Goal: Information Seeking & Learning: Learn about a topic

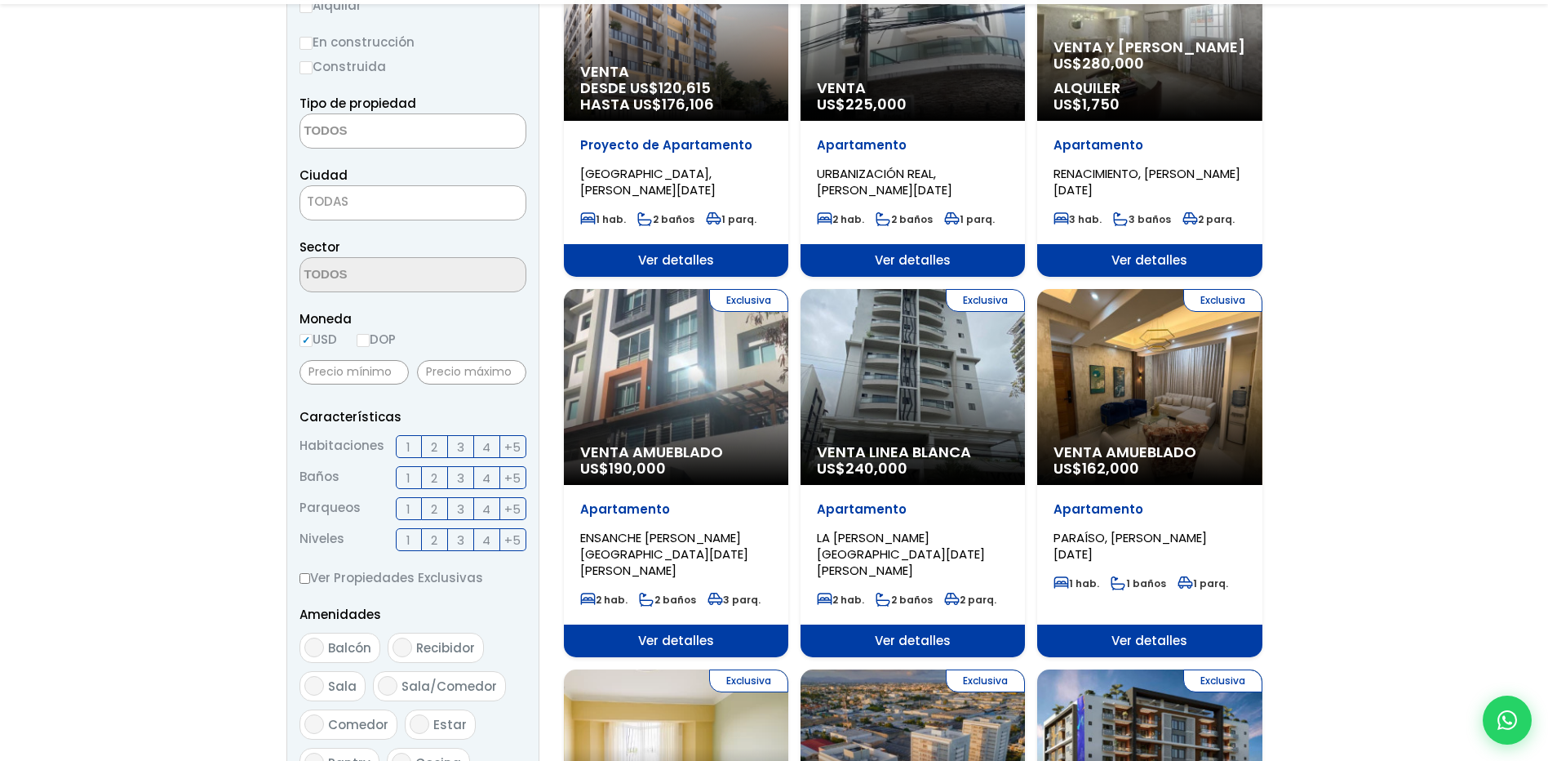
scroll to position [326, 0]
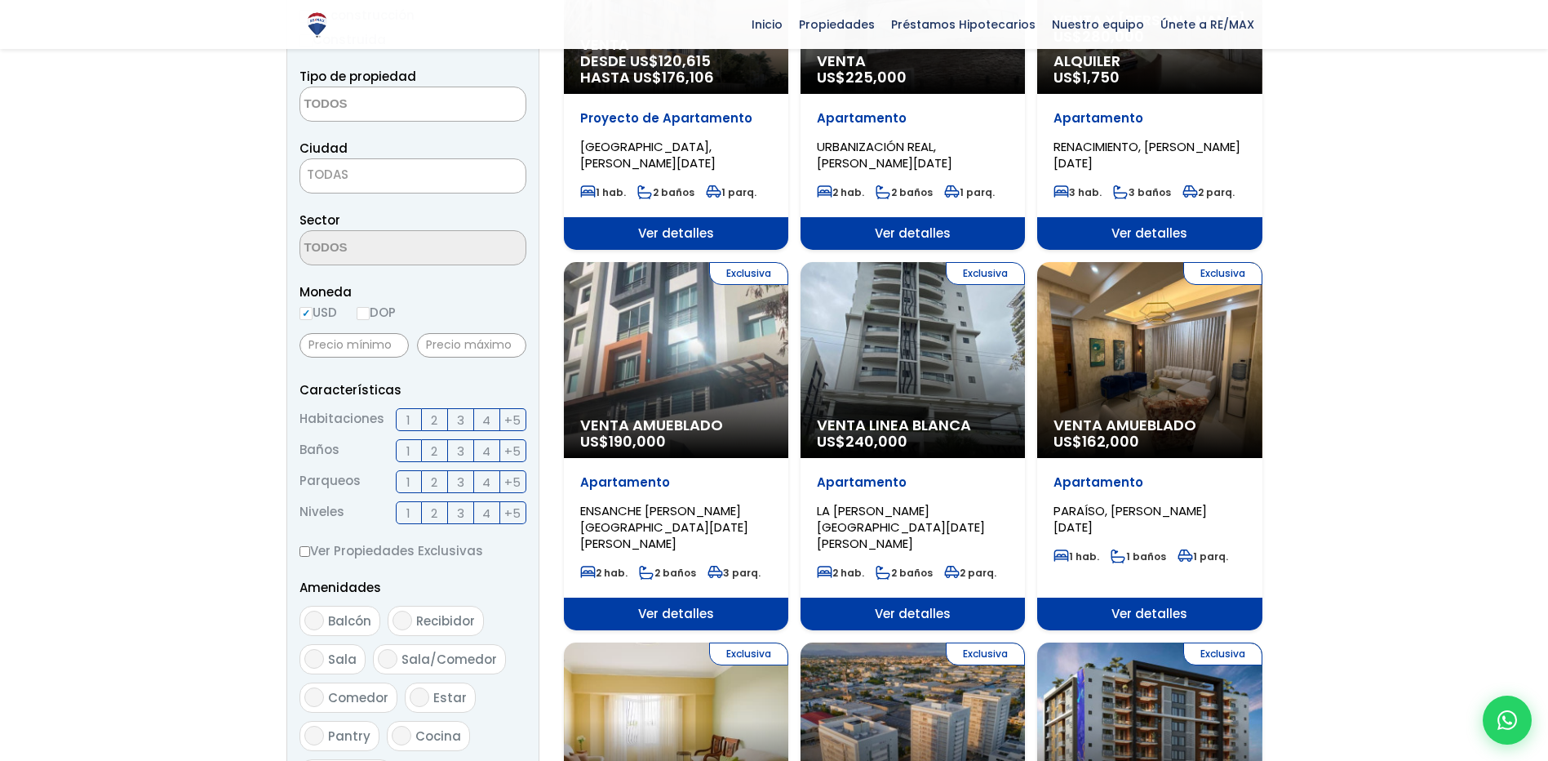
click at [453, 416] on label "3" at bounding box center [461, 419] width 26 height 23
click at [0, 0] on input "3" at bounding box center [0, 0] width 0 height 0
click at [433, 455] on span "2" at bounding box center [434, 451] width 7 height 20
click at [0, 0] on input "2" at bounding box center [0, 0] width 0 height 0
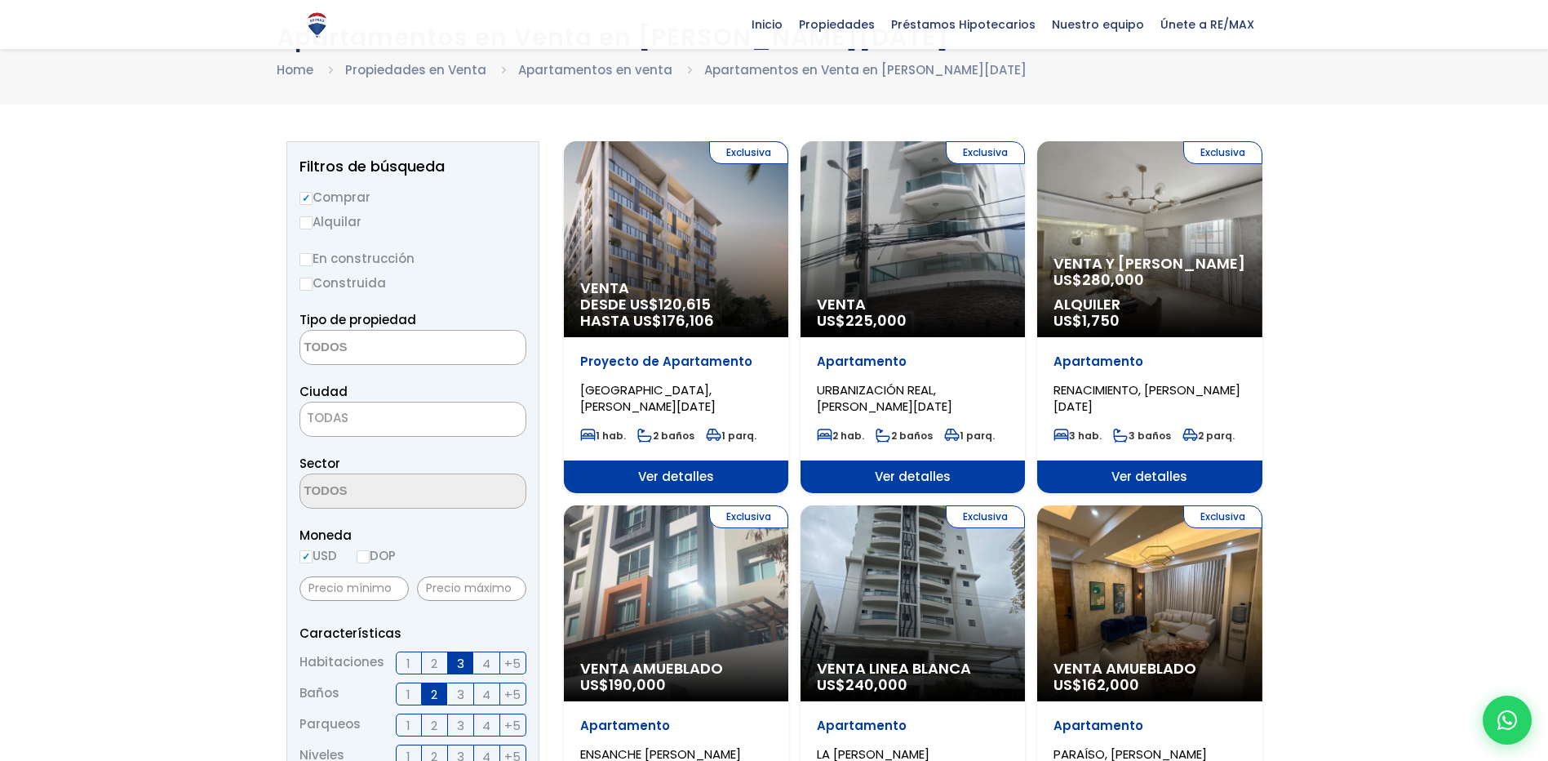
scroll to position [82, 0]
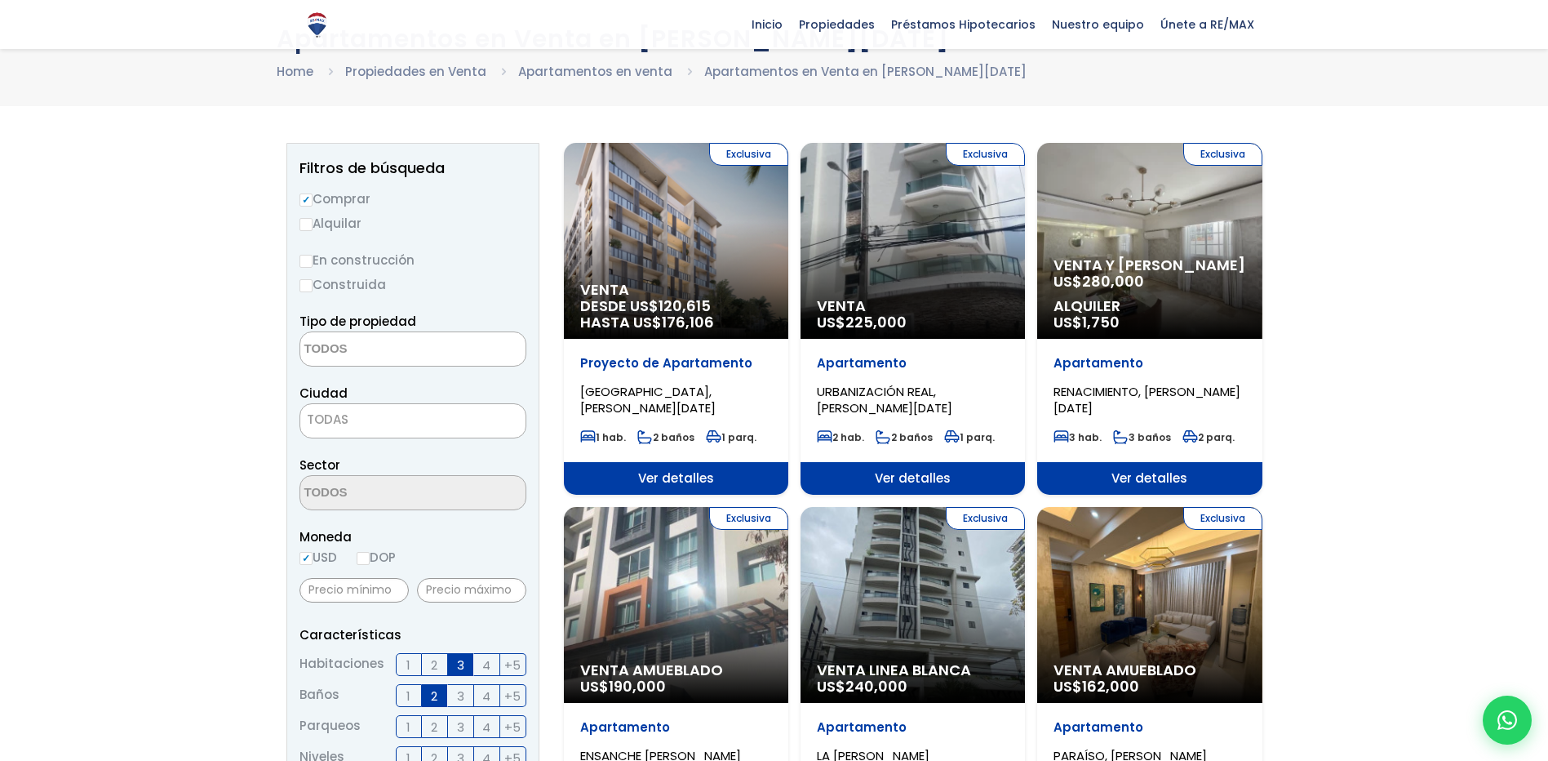
click at [344, 345] on textarea "Search" at bounding box center [379, 349] width 158 height 35
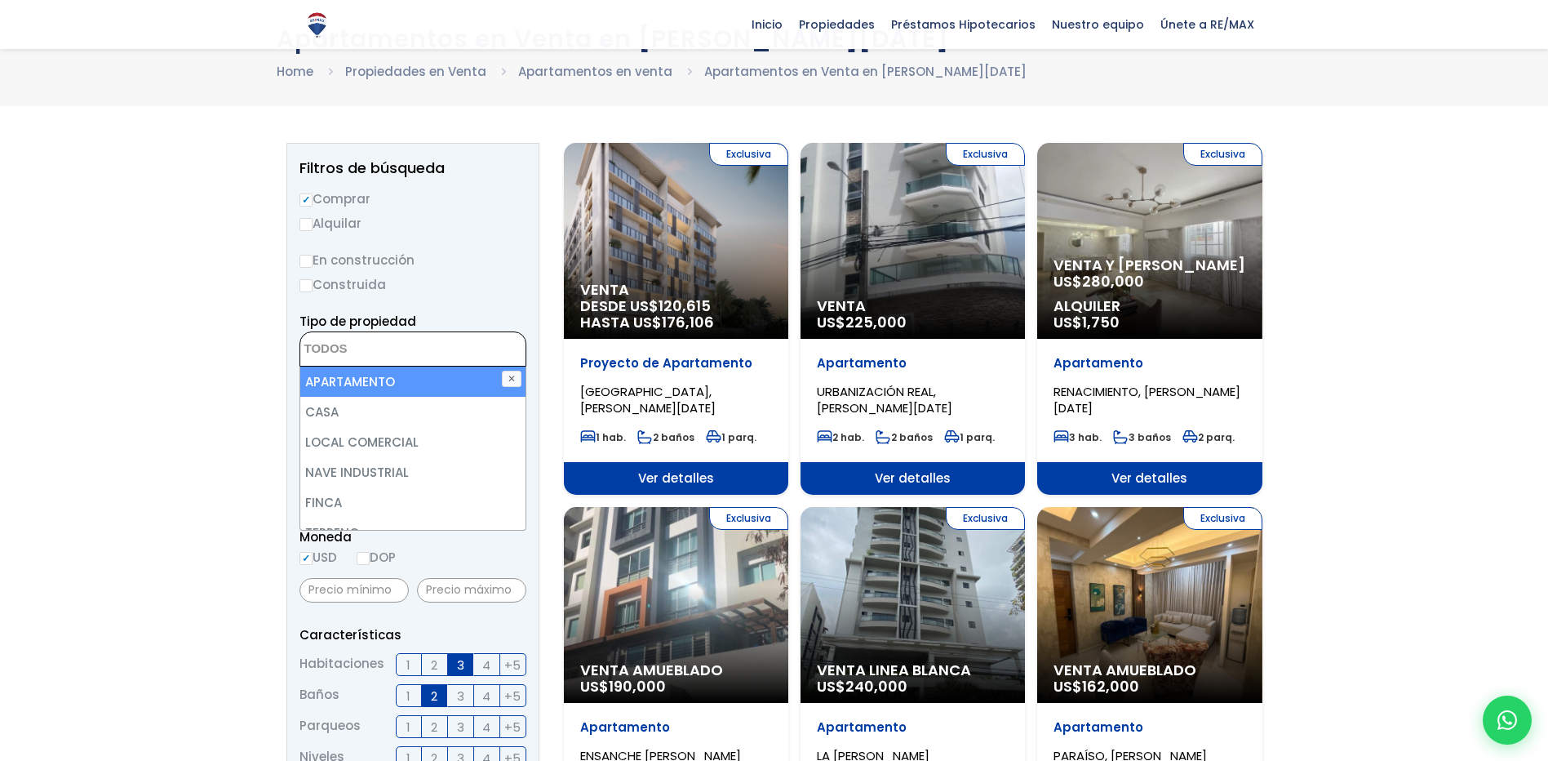
click at [376, 391] on li "APARTAMENTO" at bounding box center [412, 381] width 225 height 30
select select "apartment"
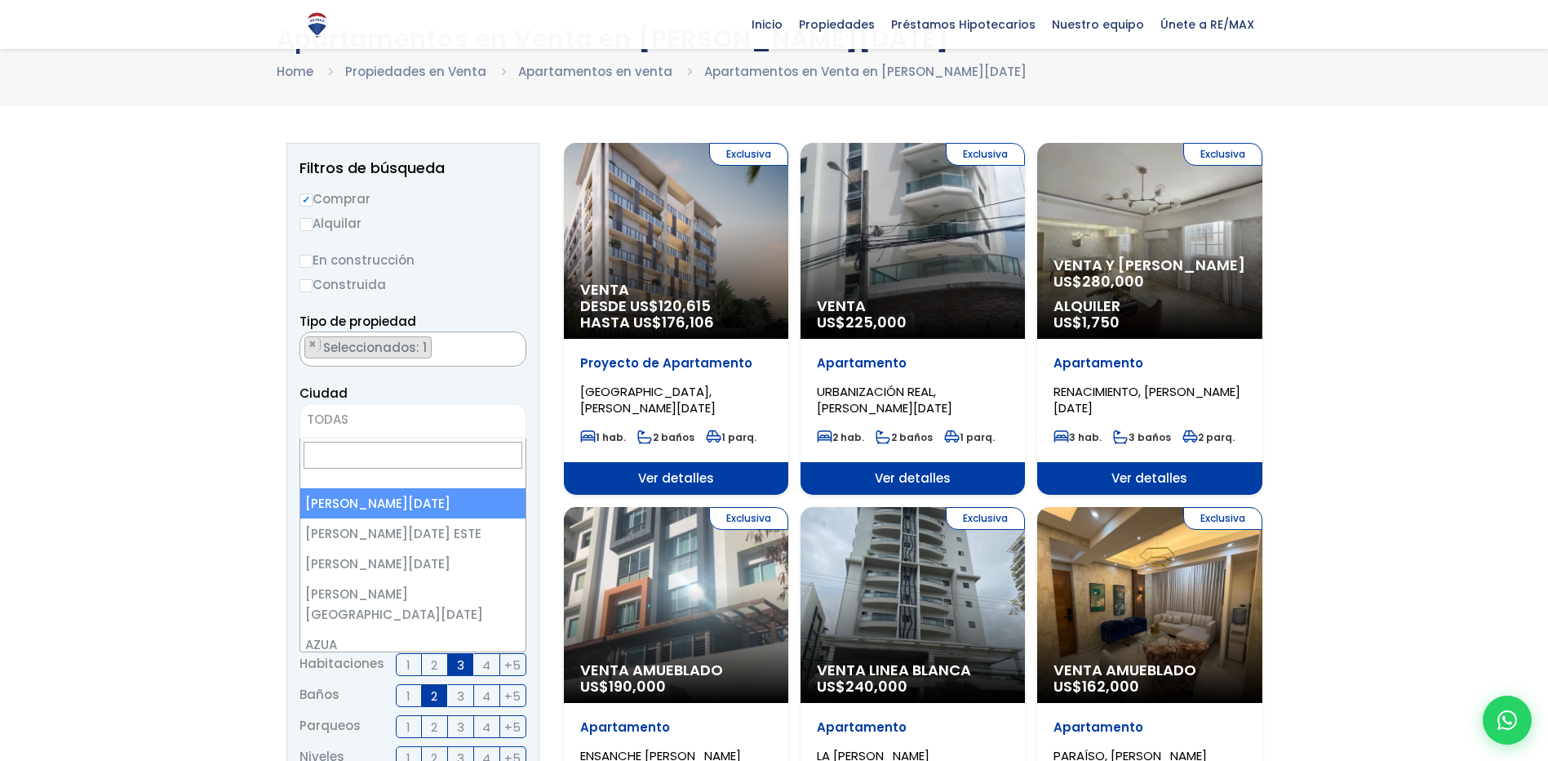
click at [353, 426] on span "TODAS" at bounding box center [412, 419] width 225 height 23
select select "1"
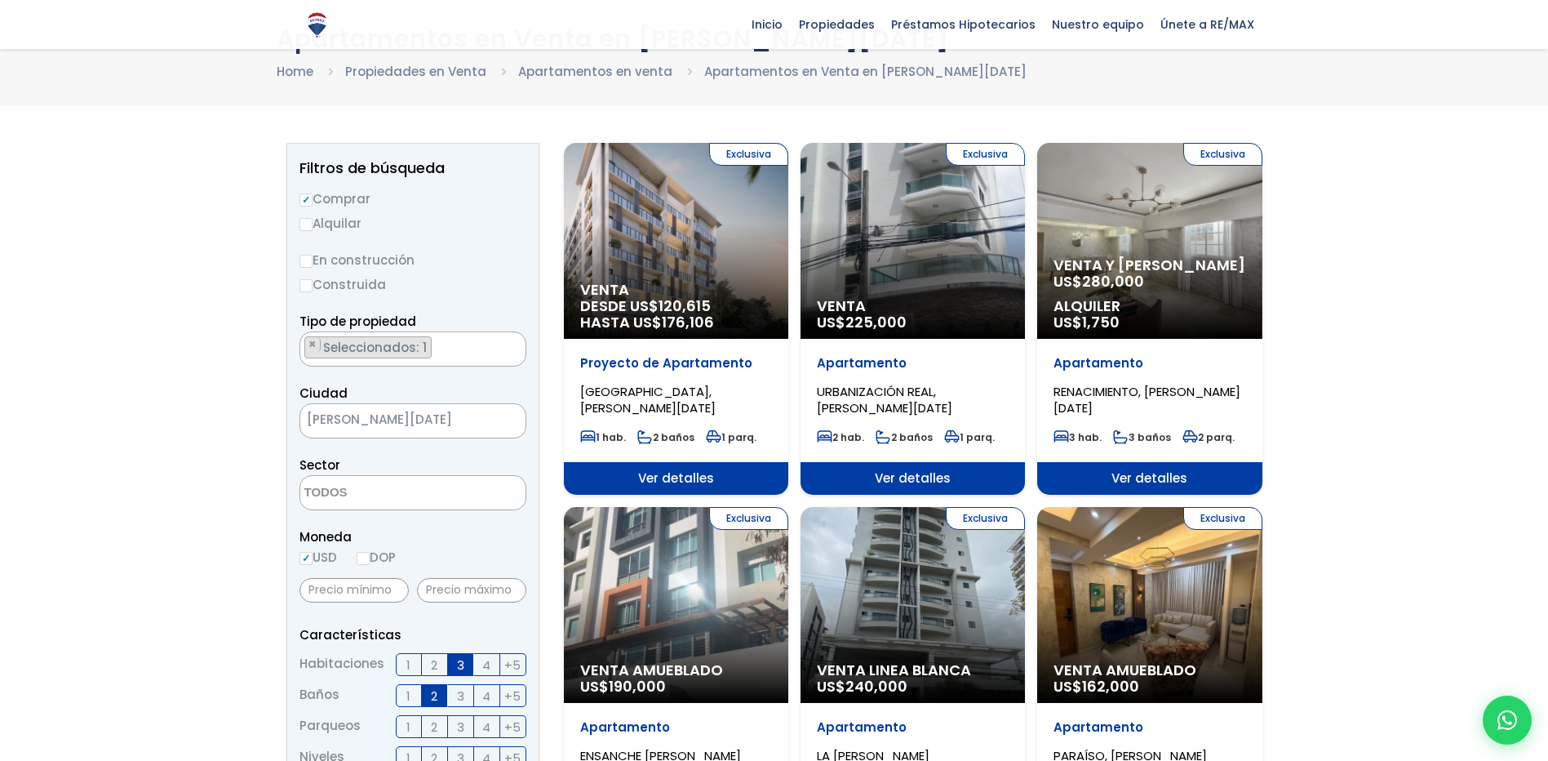
click at [366, 484] on textarea "Search" at bounding box center [379, 493] width 158 height 35
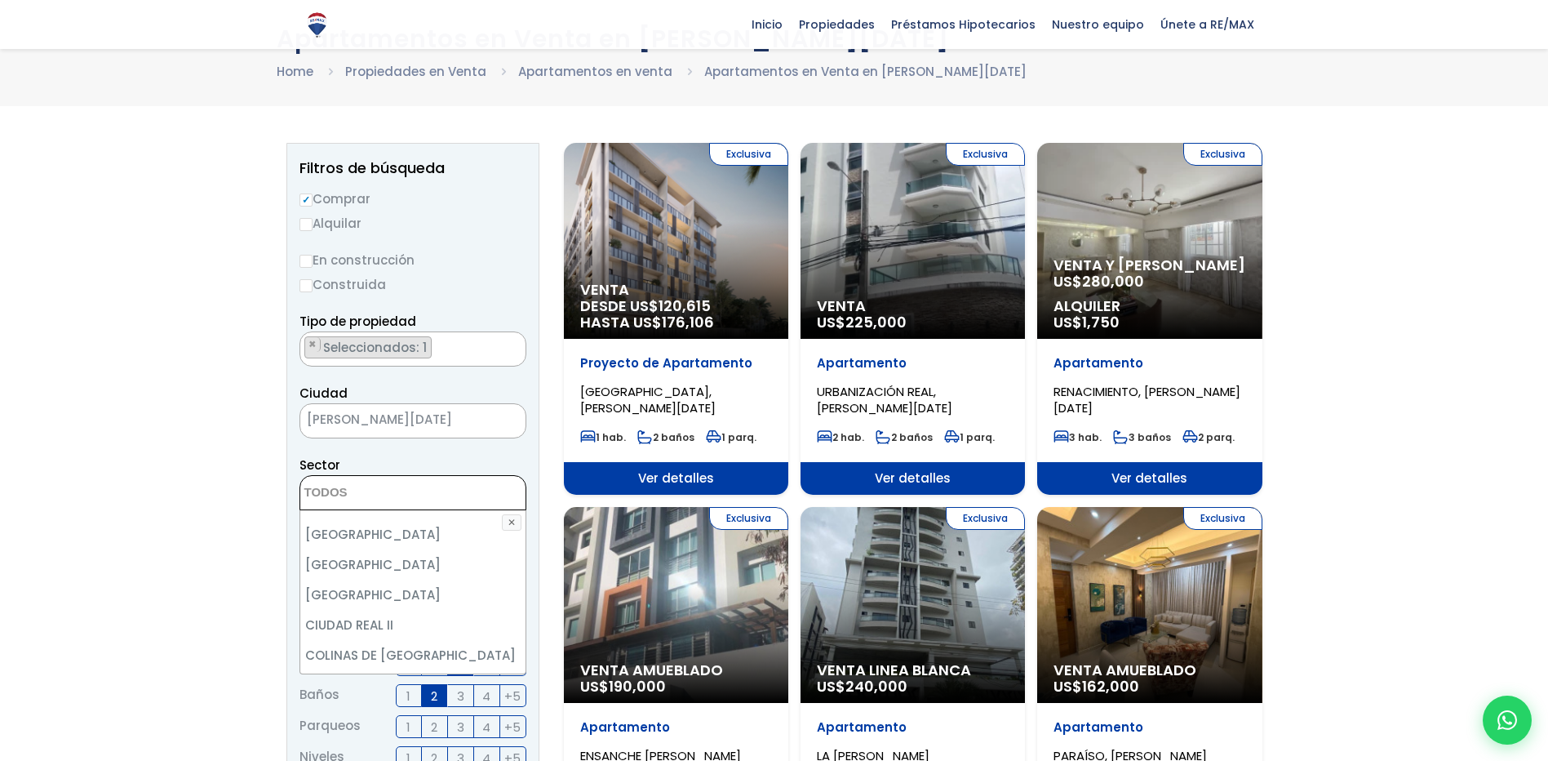
scroll to position [1061, 0]
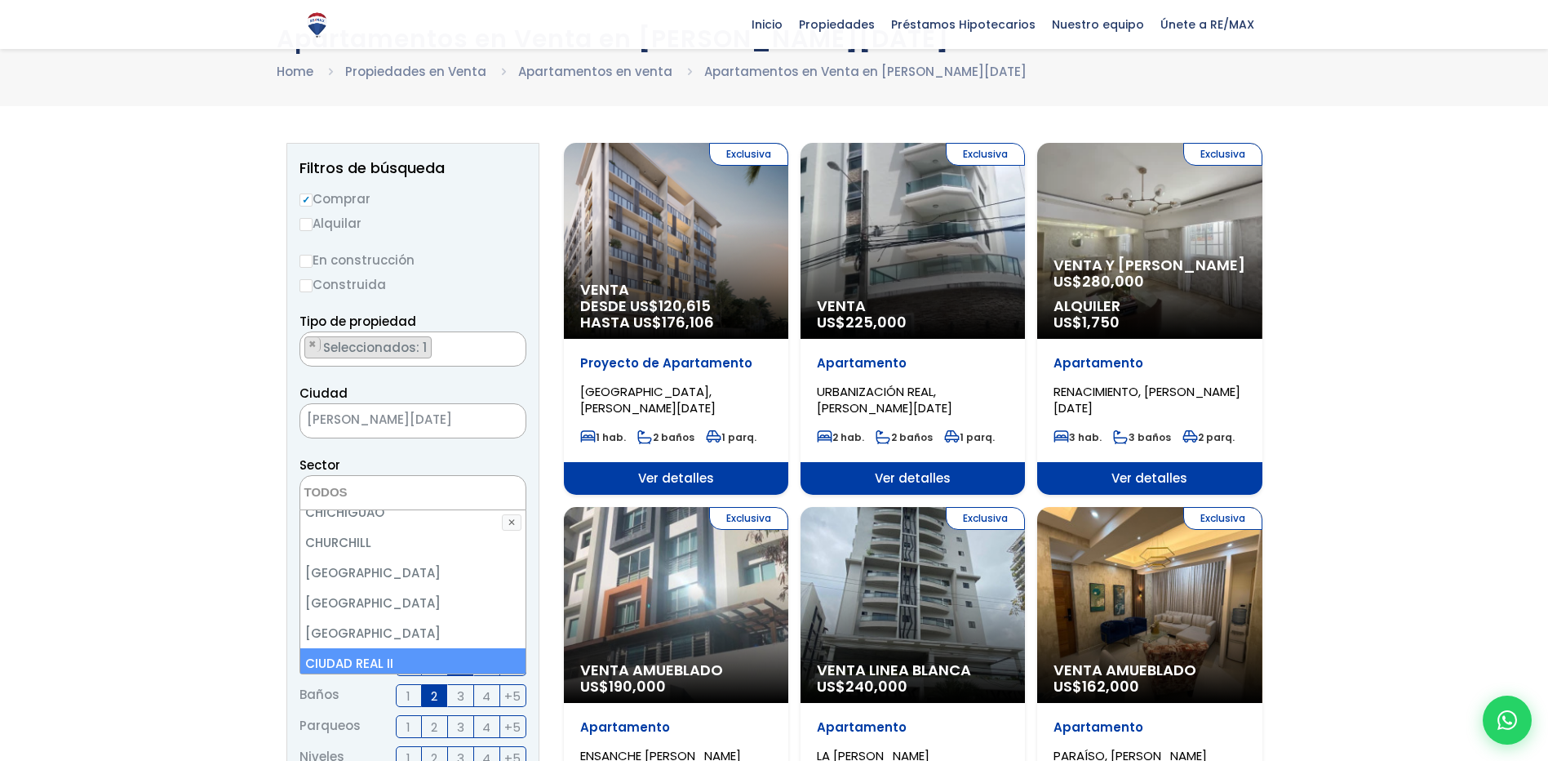
click at [364, 648] on li "CIUDAD REAL II" at bounding box center [412, 663] width 225 height 30
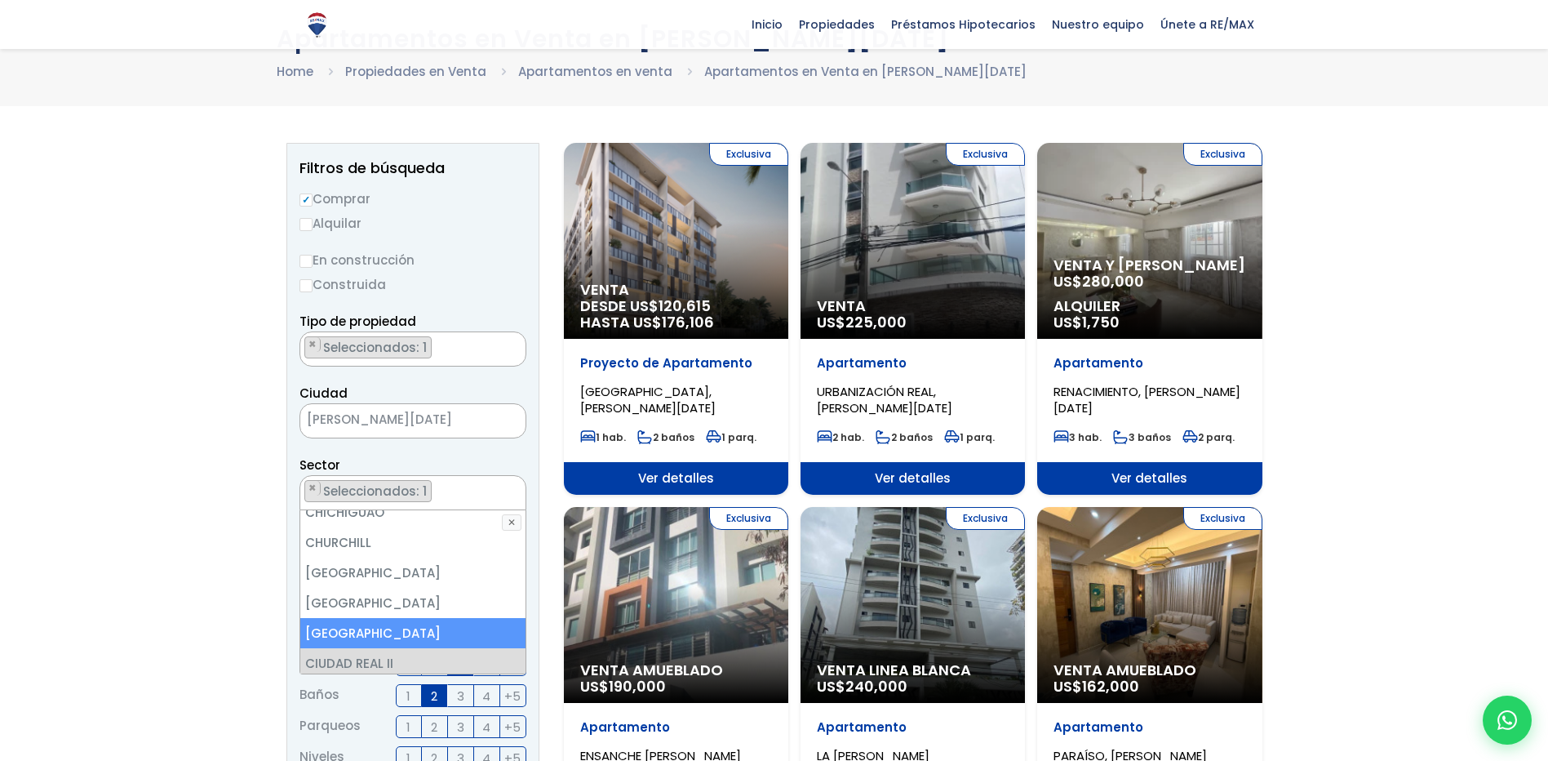
click at [376, 618] on li "CIUDAD REAL" at bounding box center [412, 633] width 225 height 30
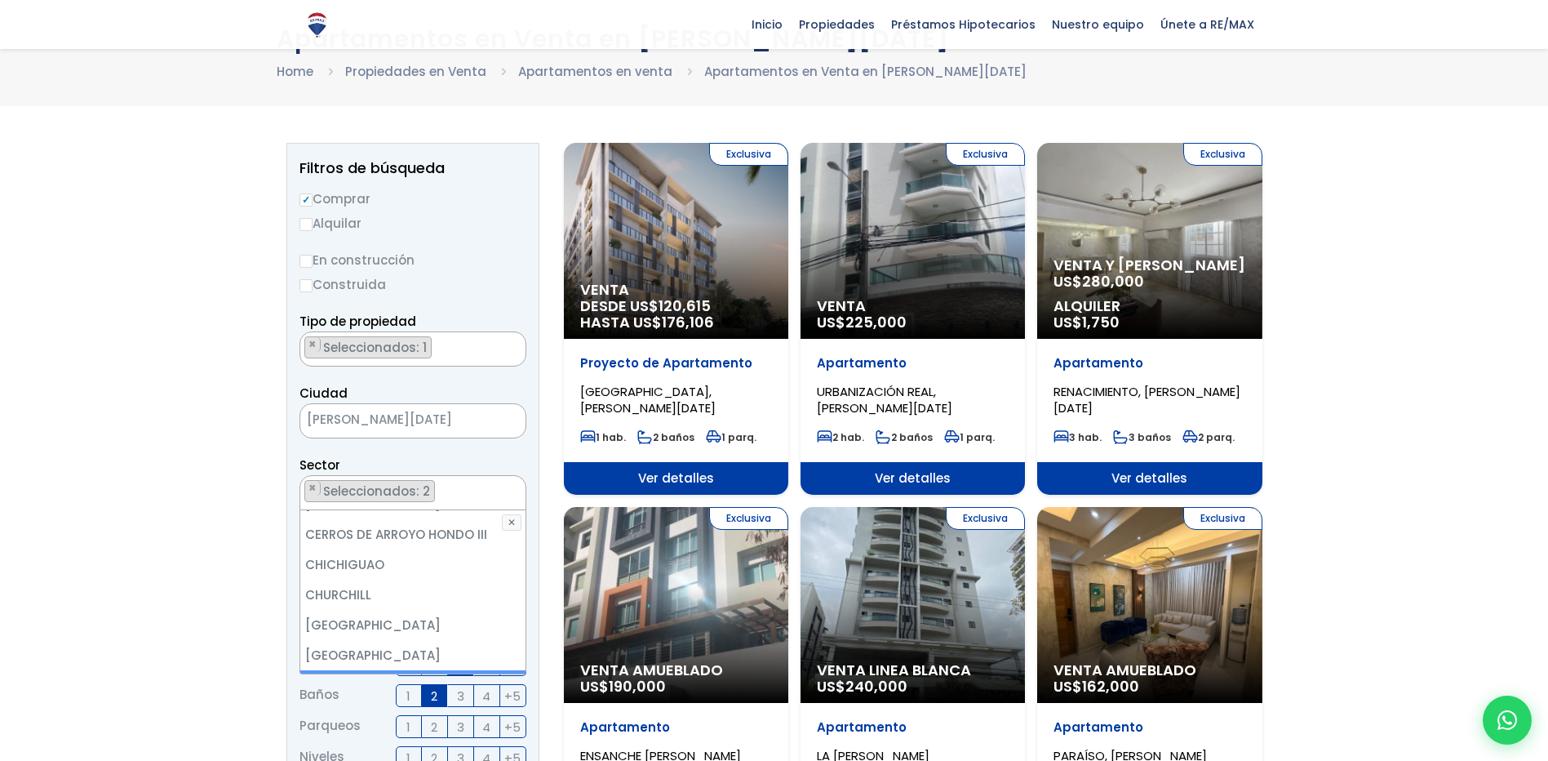
scroll to position [979, 0]
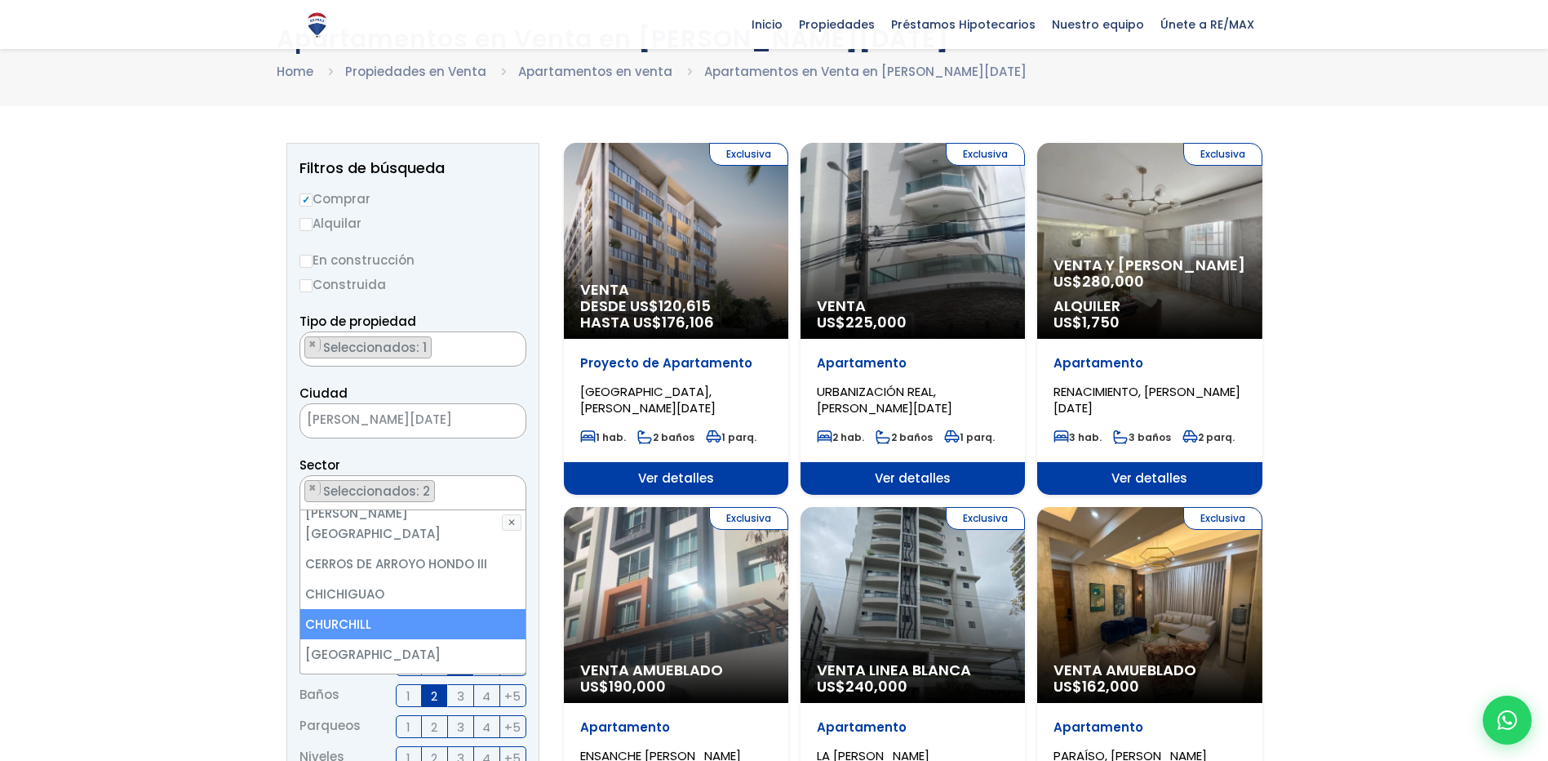
click at [409, 609] on li "CHURCHILL" at bounding box center [412, 624] width 225 height 30
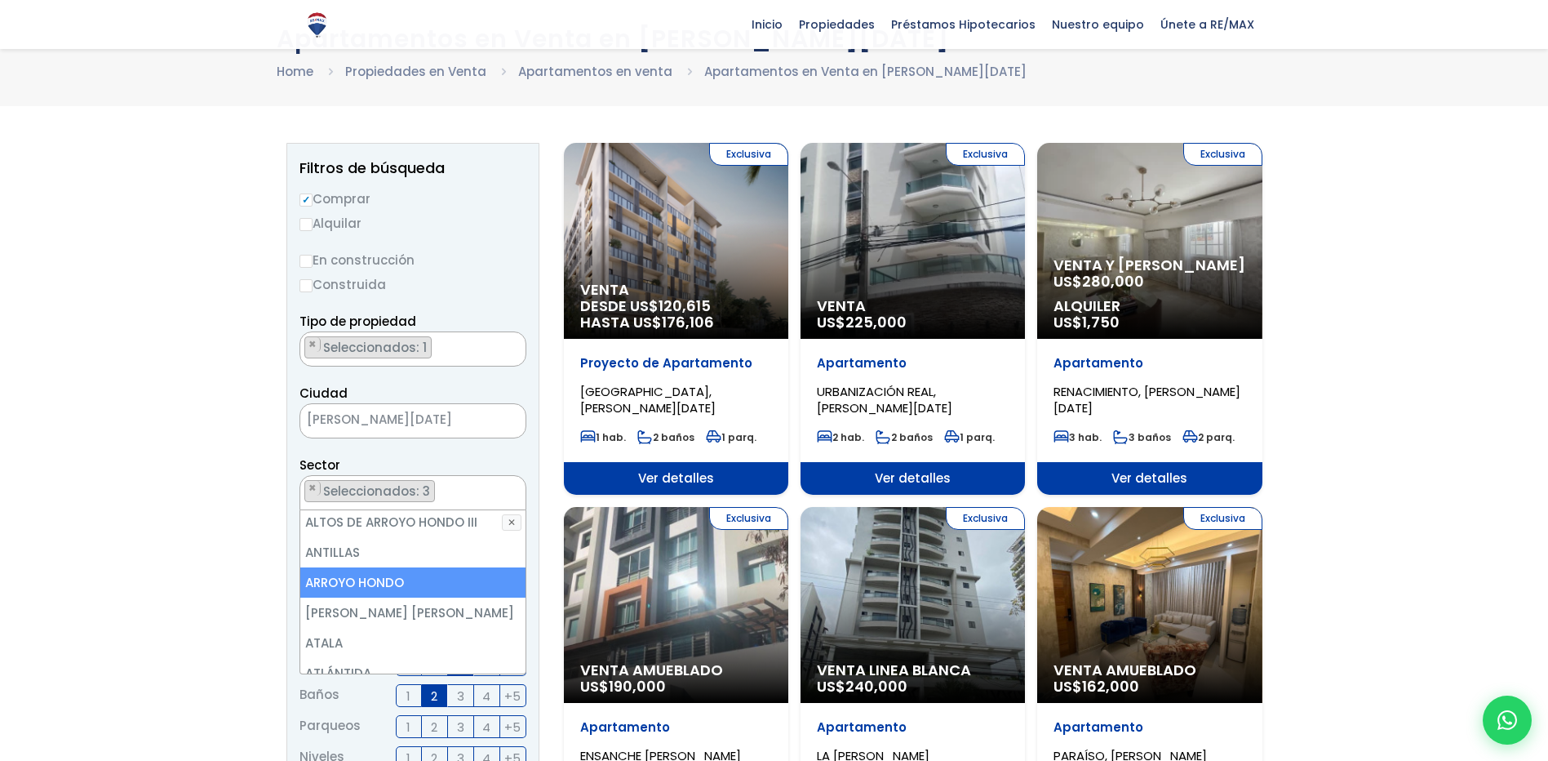
scroll to position [163, 0]
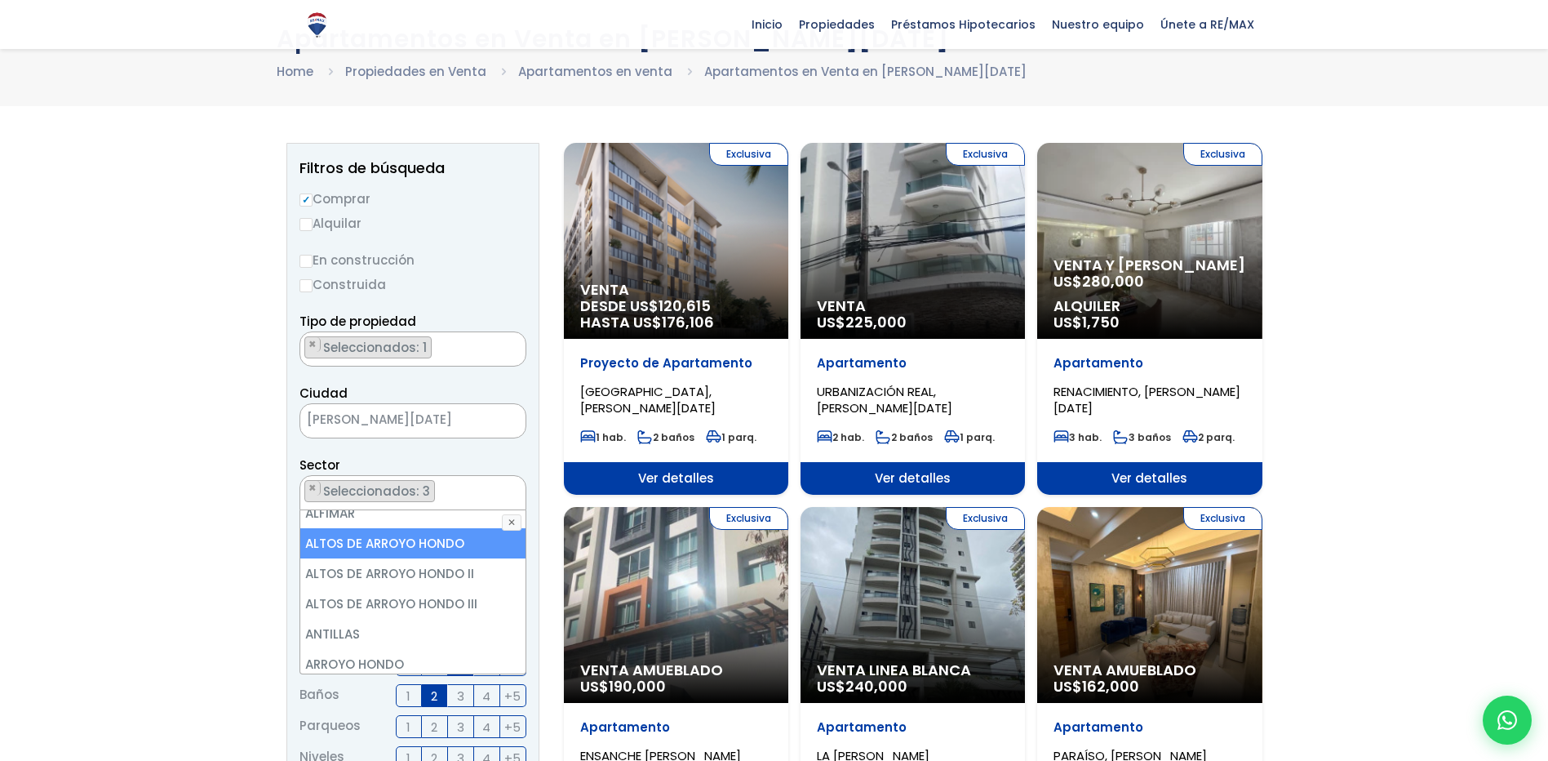
click at [379, 549] on li "ALTOS DE ARROYO HONDO" at bounding box center [412, 543] width 225 height 30
select select "19"
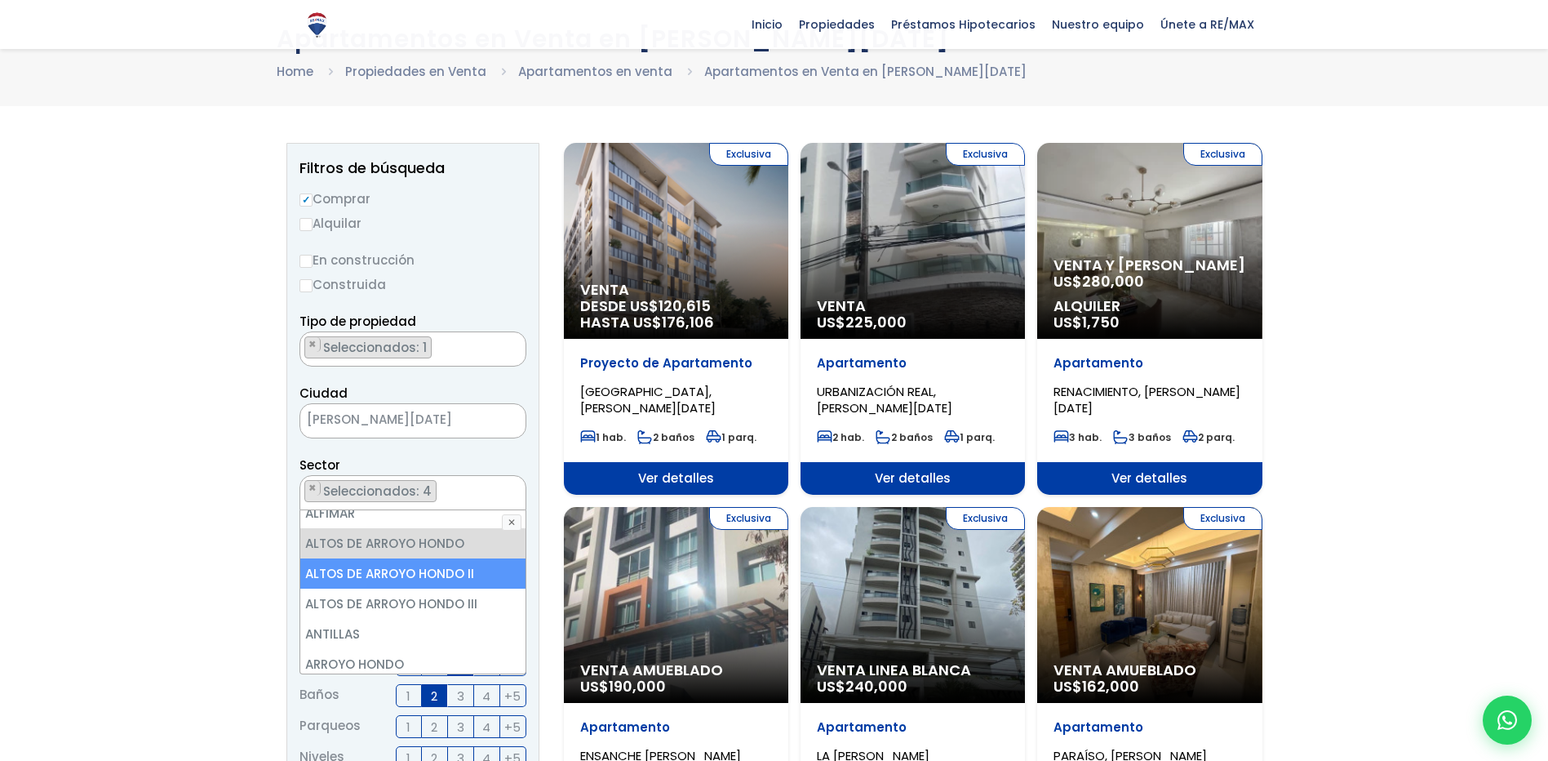
click at [381, 572] on li "ALTOS DE ARROYO HONDO II" at bounding box center [412, 573] width 225 height 30
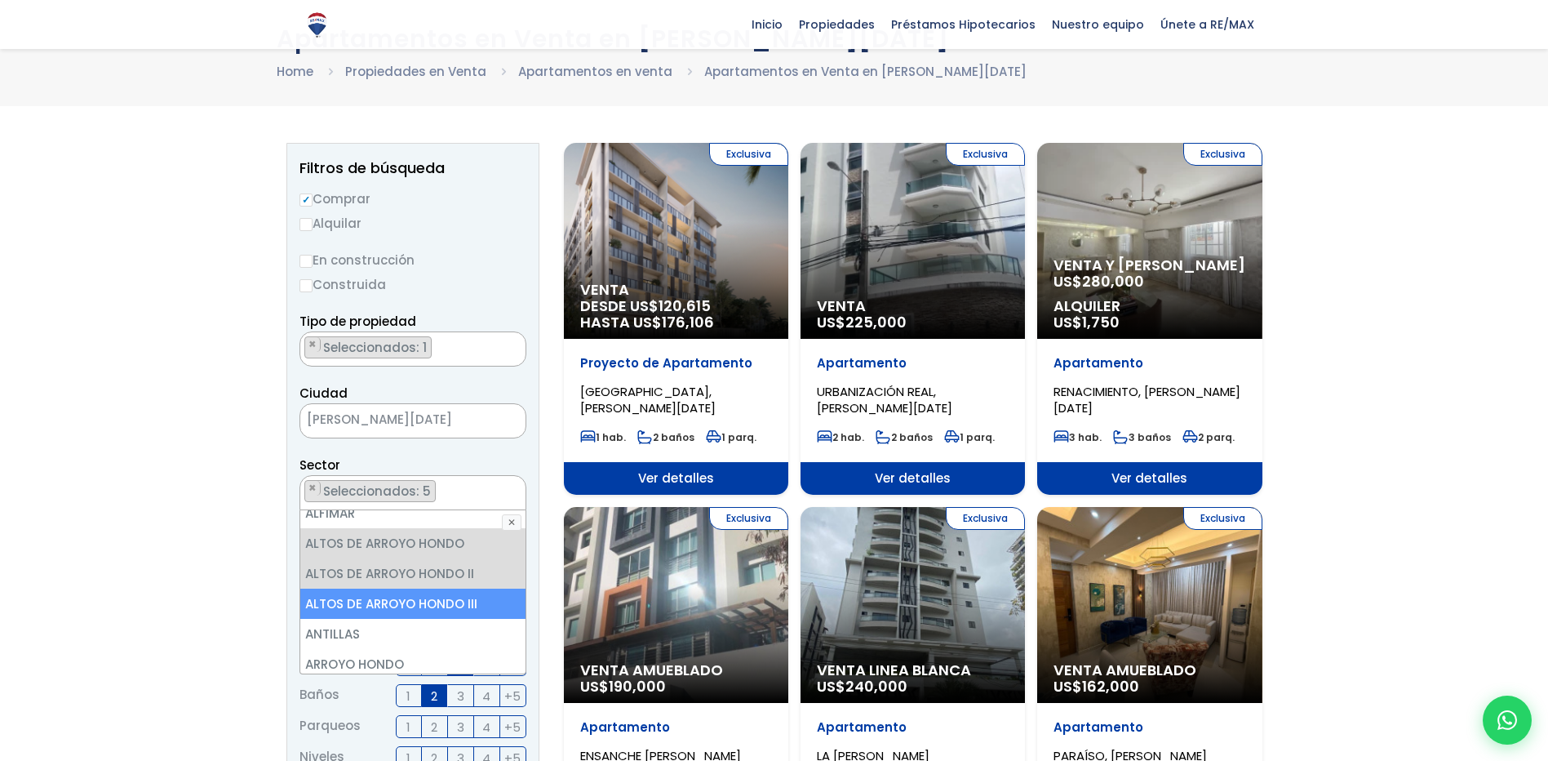
click at [382, 595] on li "ALTOS DE ARROYO HONDO III" at bounding box center [412, 603] width 225 height 30
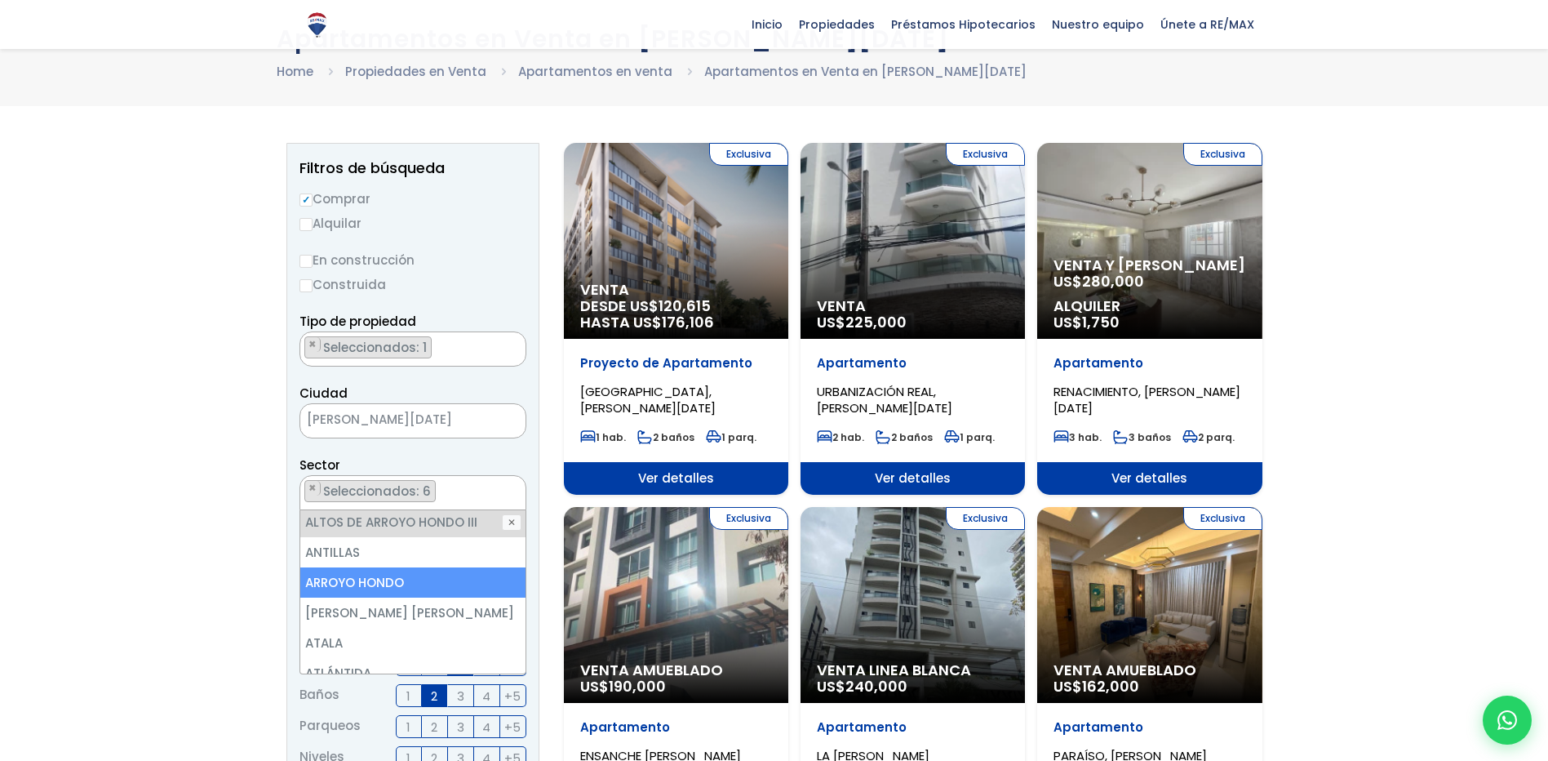
click at [382, 591] on li "ARROYO HONDO" at bounding box center [412, 582] width 225 height 30
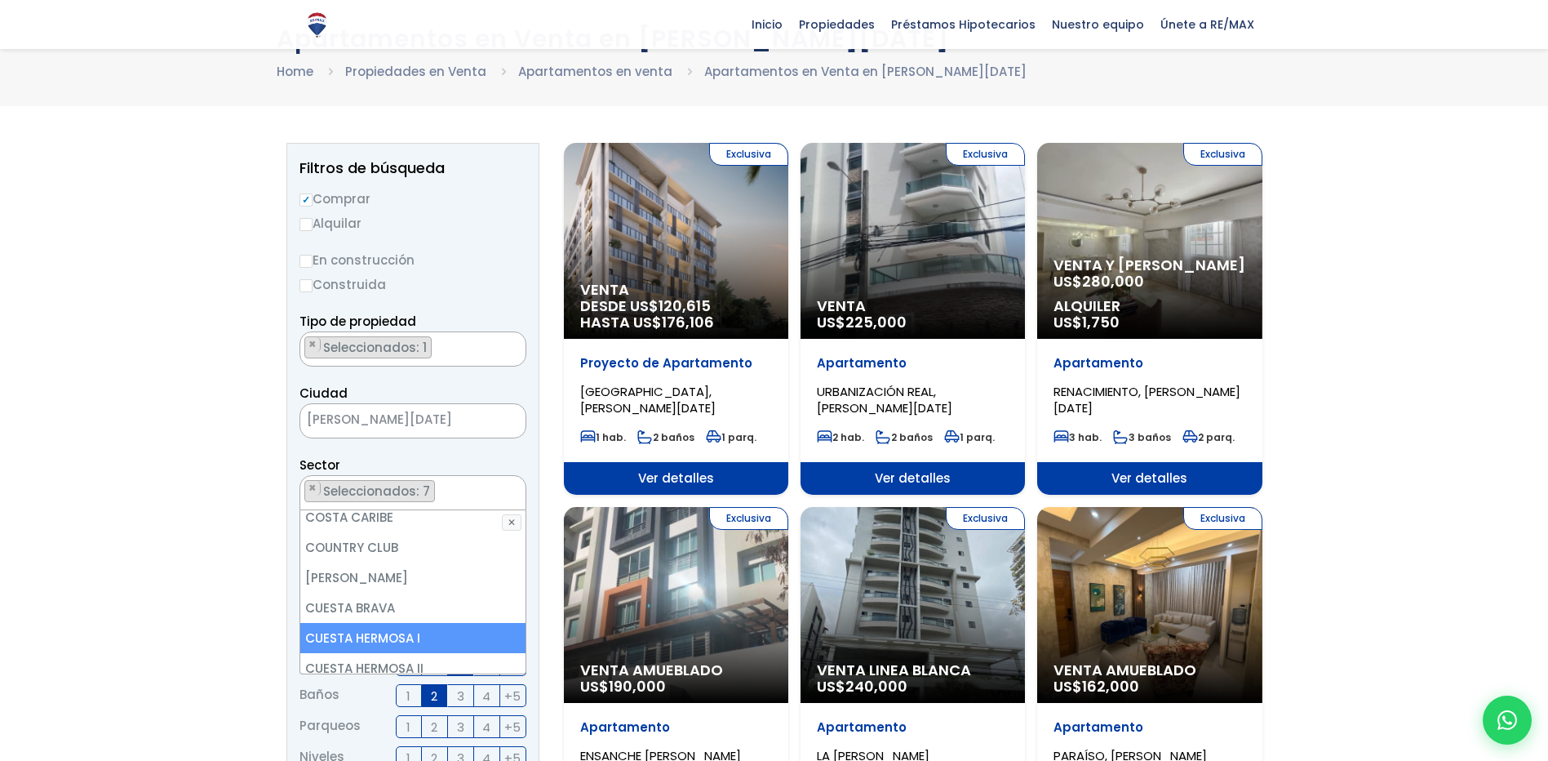
scroll to position [1387, 0]
click at [428, 593] on li "CUESTA HERMOSA I" at bounding box center [412, 608] width 225 height 30
click at [425, 623] on li "CUESTA HERMOSA II" at bounding box center [412, 638] width 225 height 30
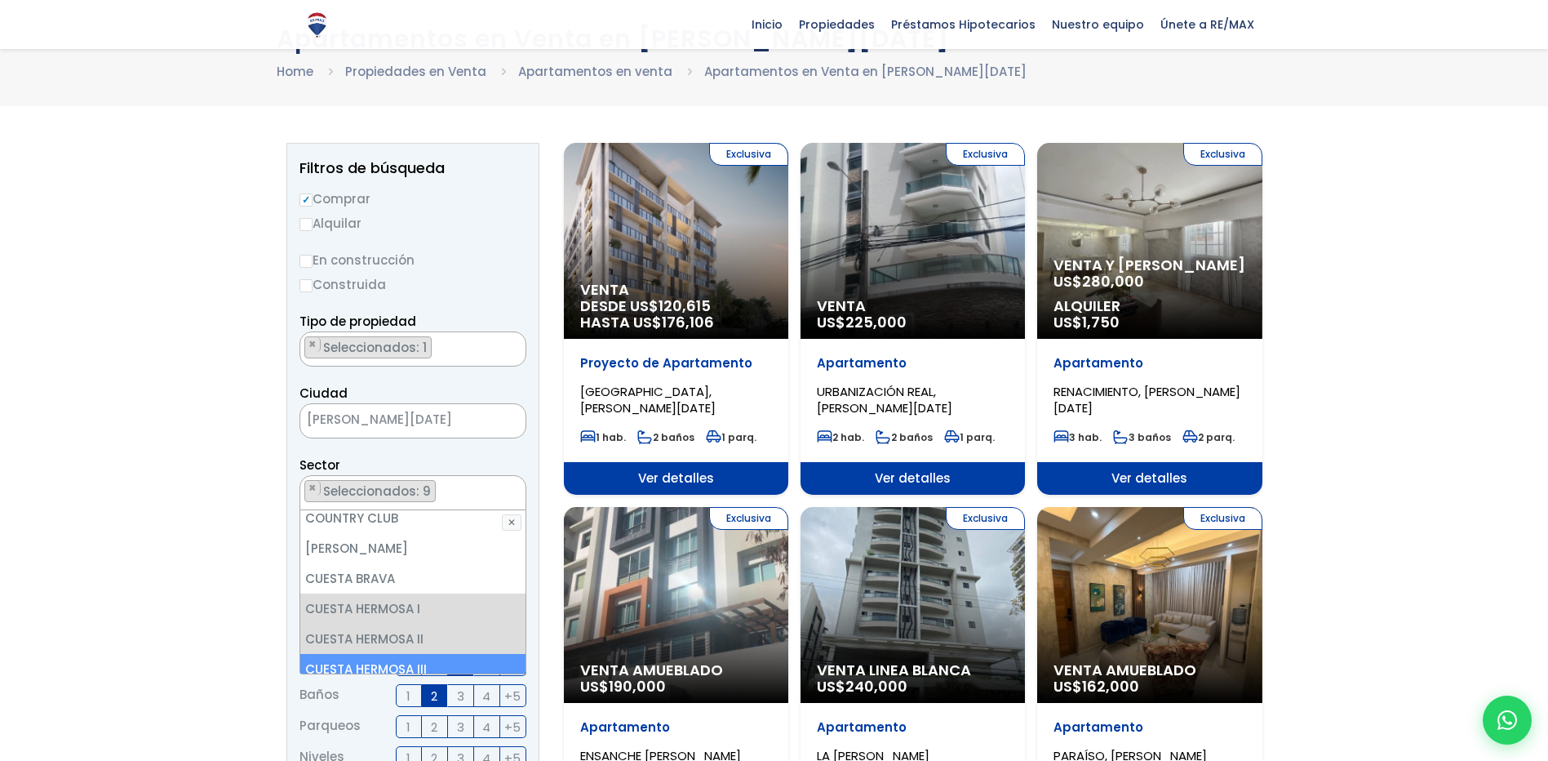
click at [424, 654] on li "CUESTA HERMOSA III" at bounding box center [412, 669] width 225 height 30
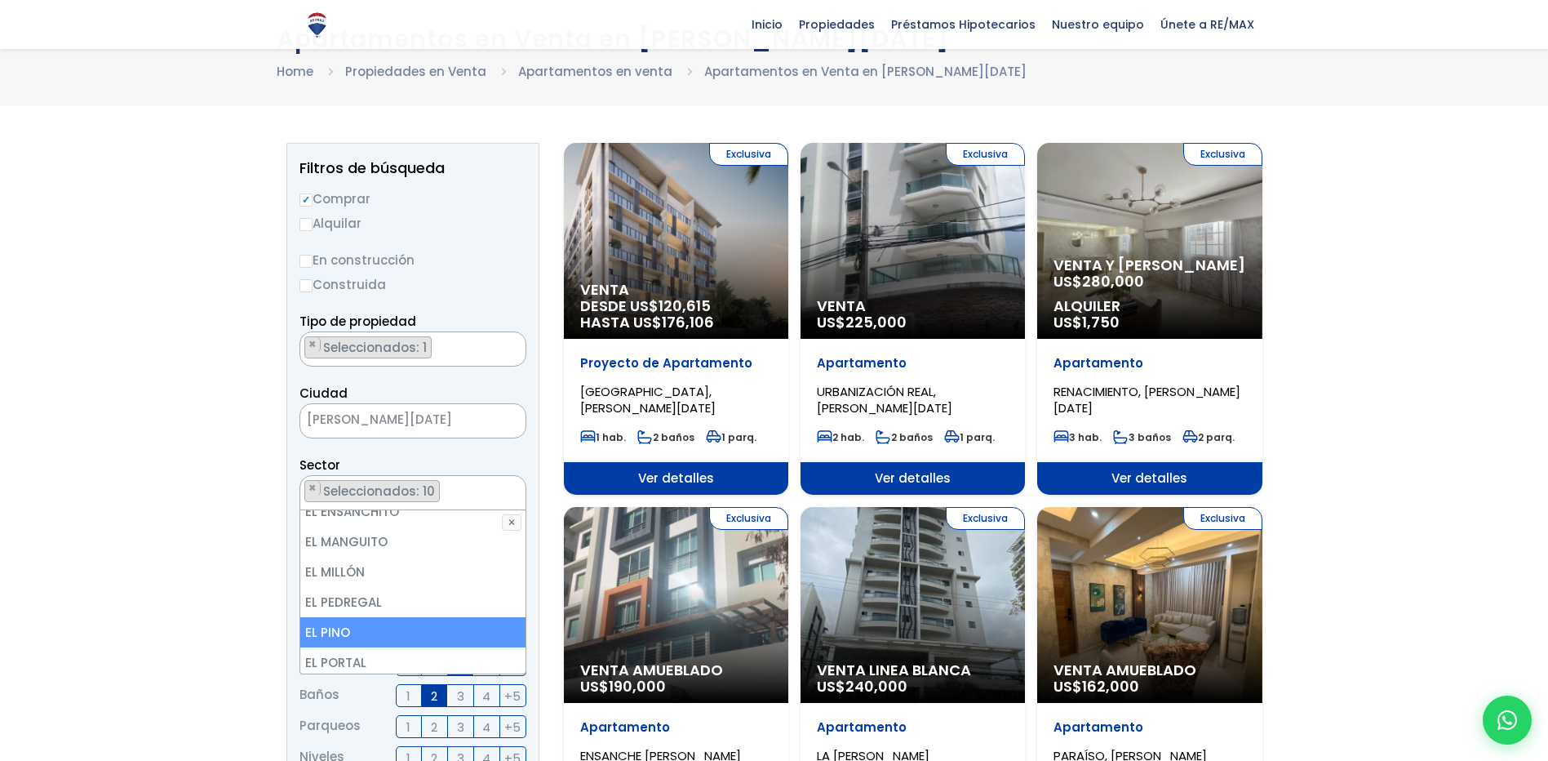
scroll to position [1795, 0]
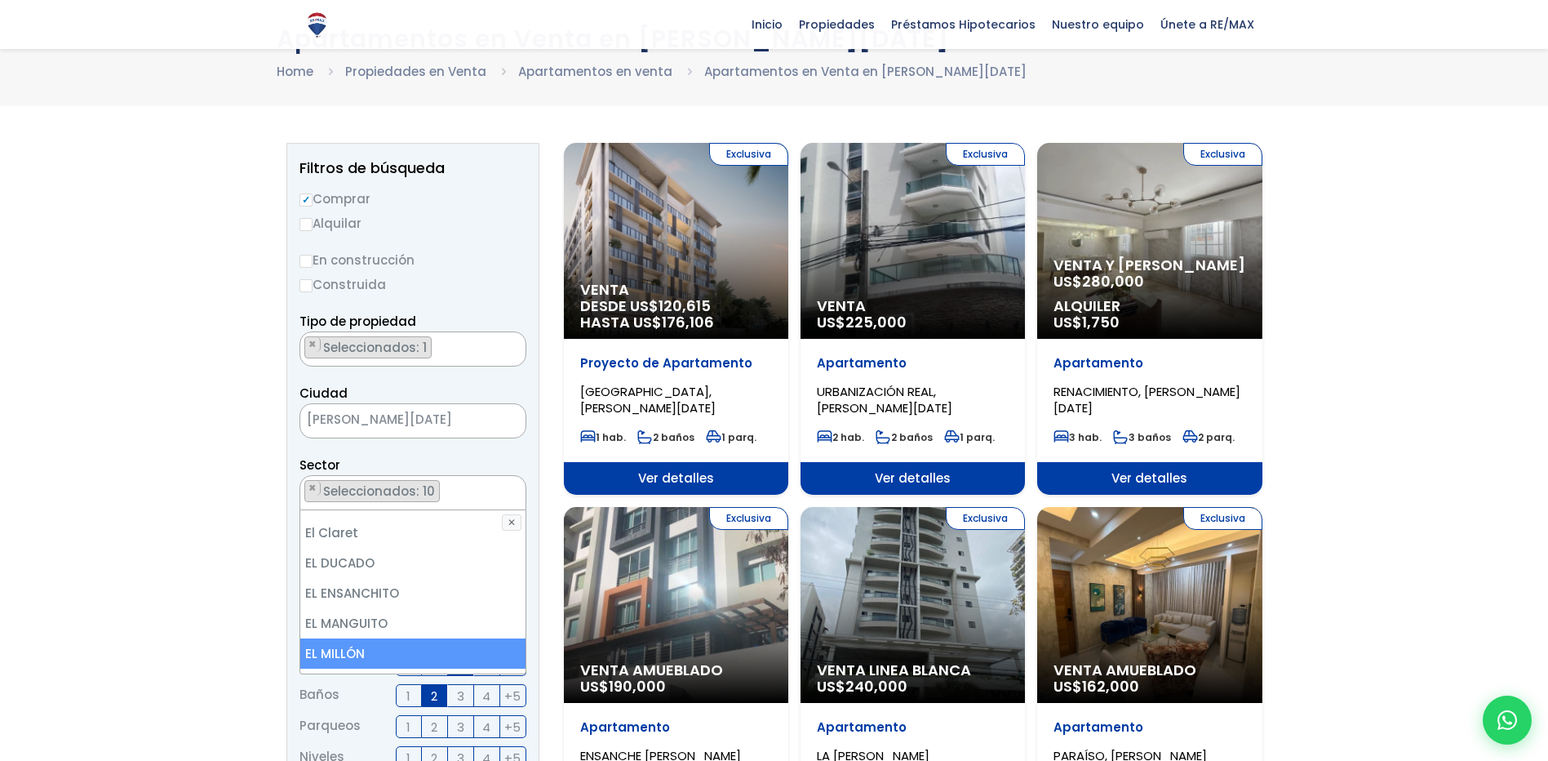
click at [406, 638] on li "EL MILLÓN" at bounding box center [412, 653] width 225 height 30
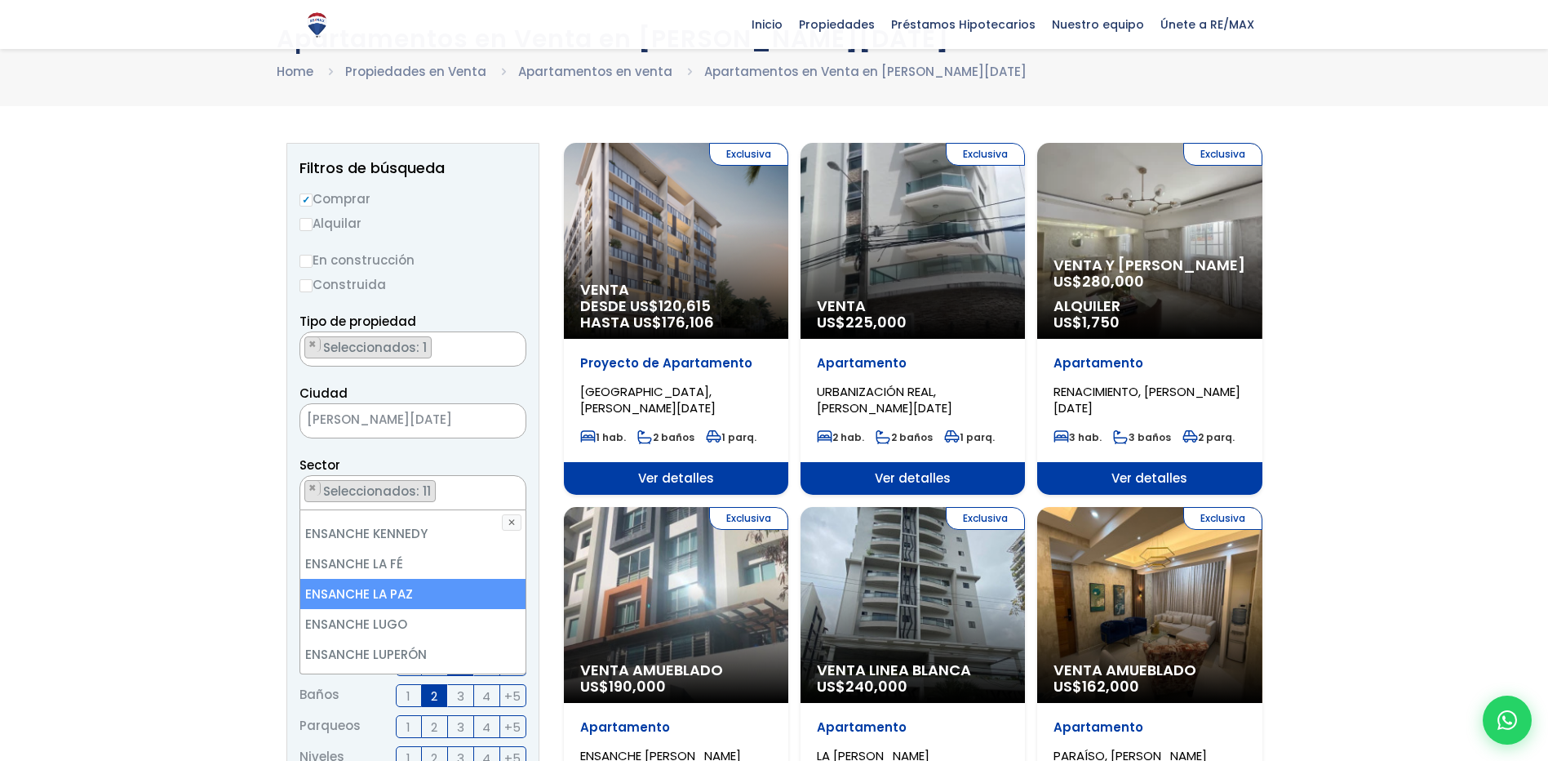
scroll to position [2367, 0]
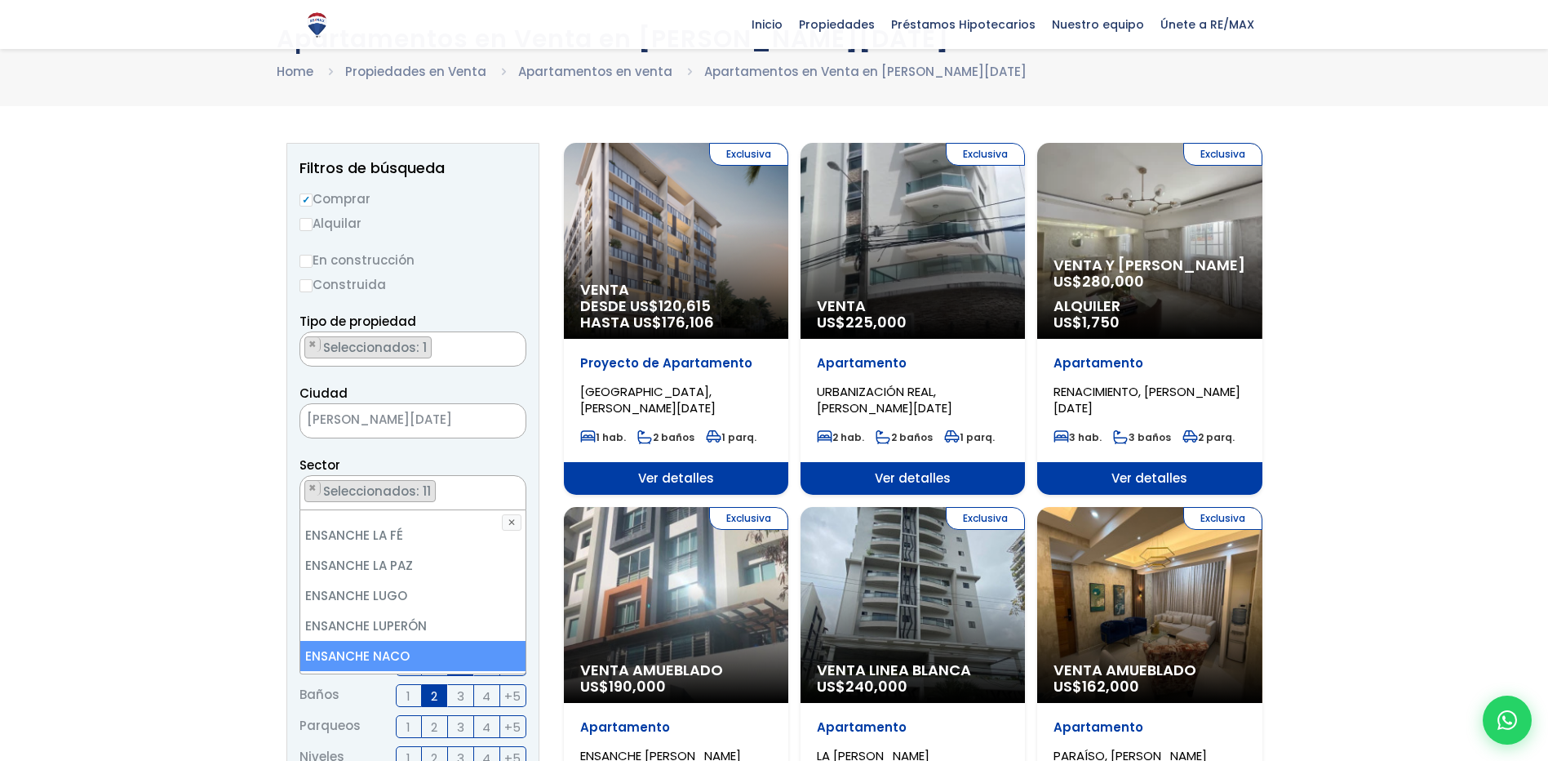
click at [447, 641] on li "ENSANCHE NACO" at bounding box center [412, 656] width 225 height 30
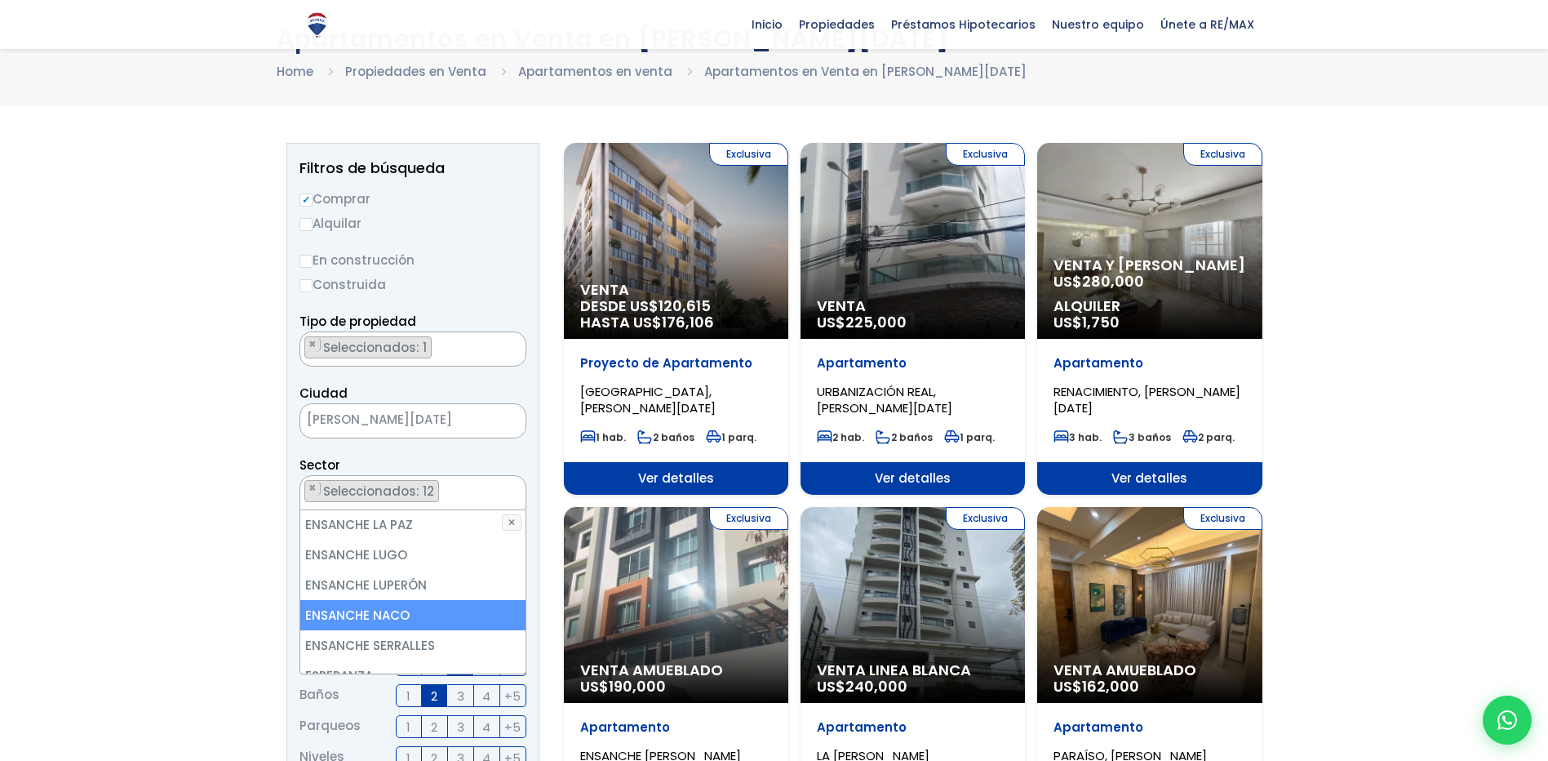
scroll to position [2448, 0]
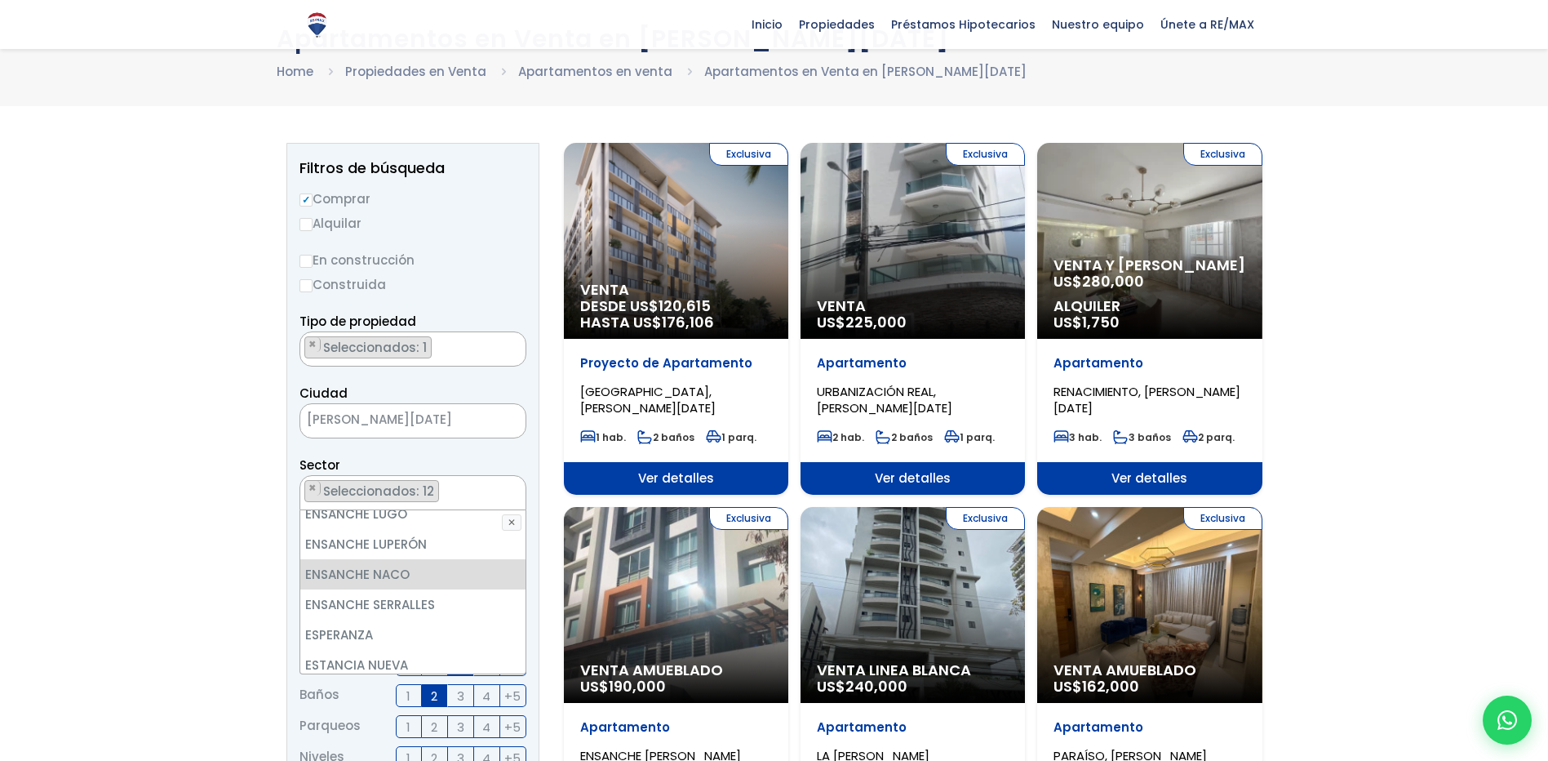
click at [419, 680] on li "EVARISTO MORALES" at bounding box center [412, 695] width 225 height 30
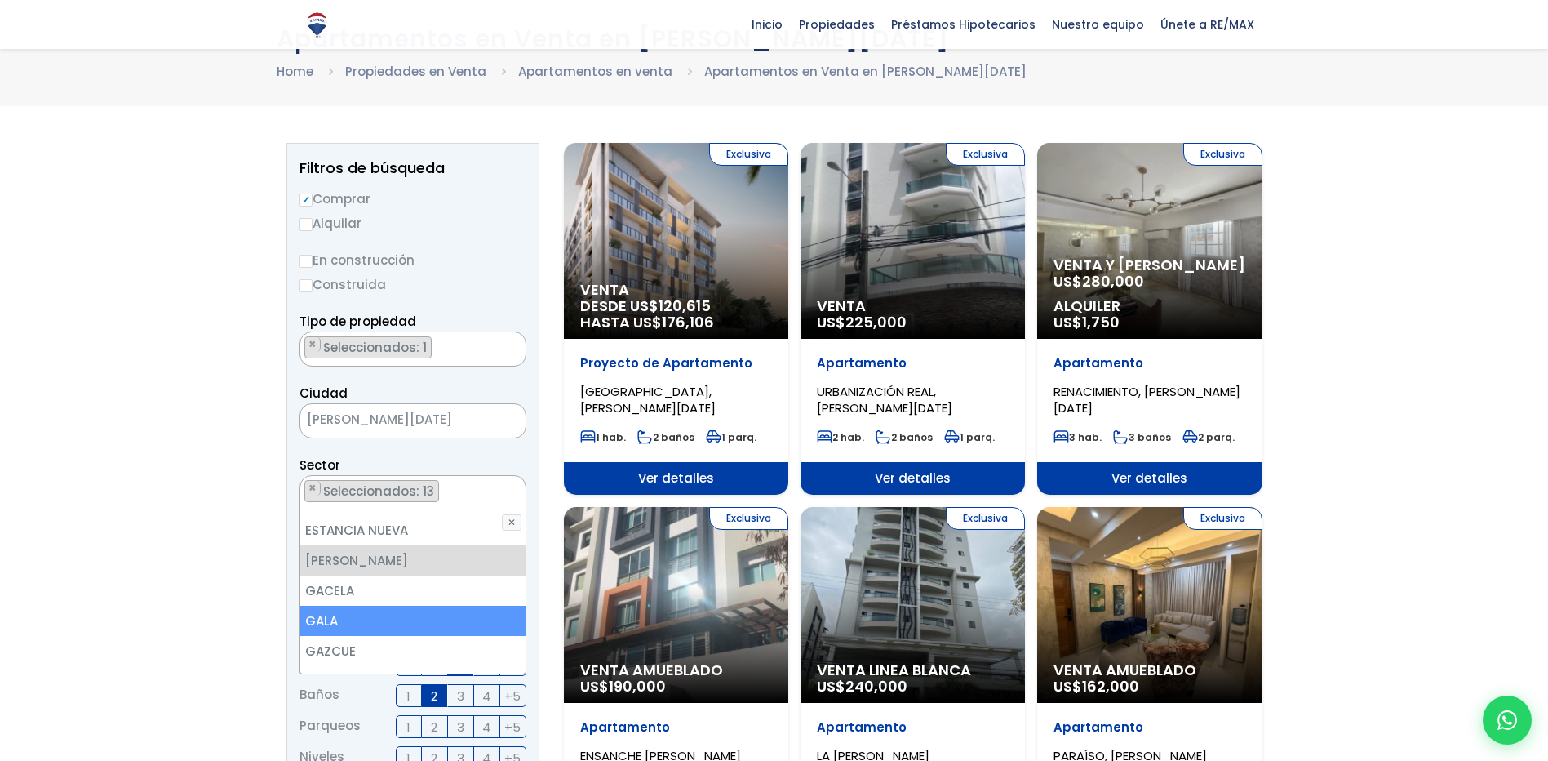
scroll to position [2611, 0]
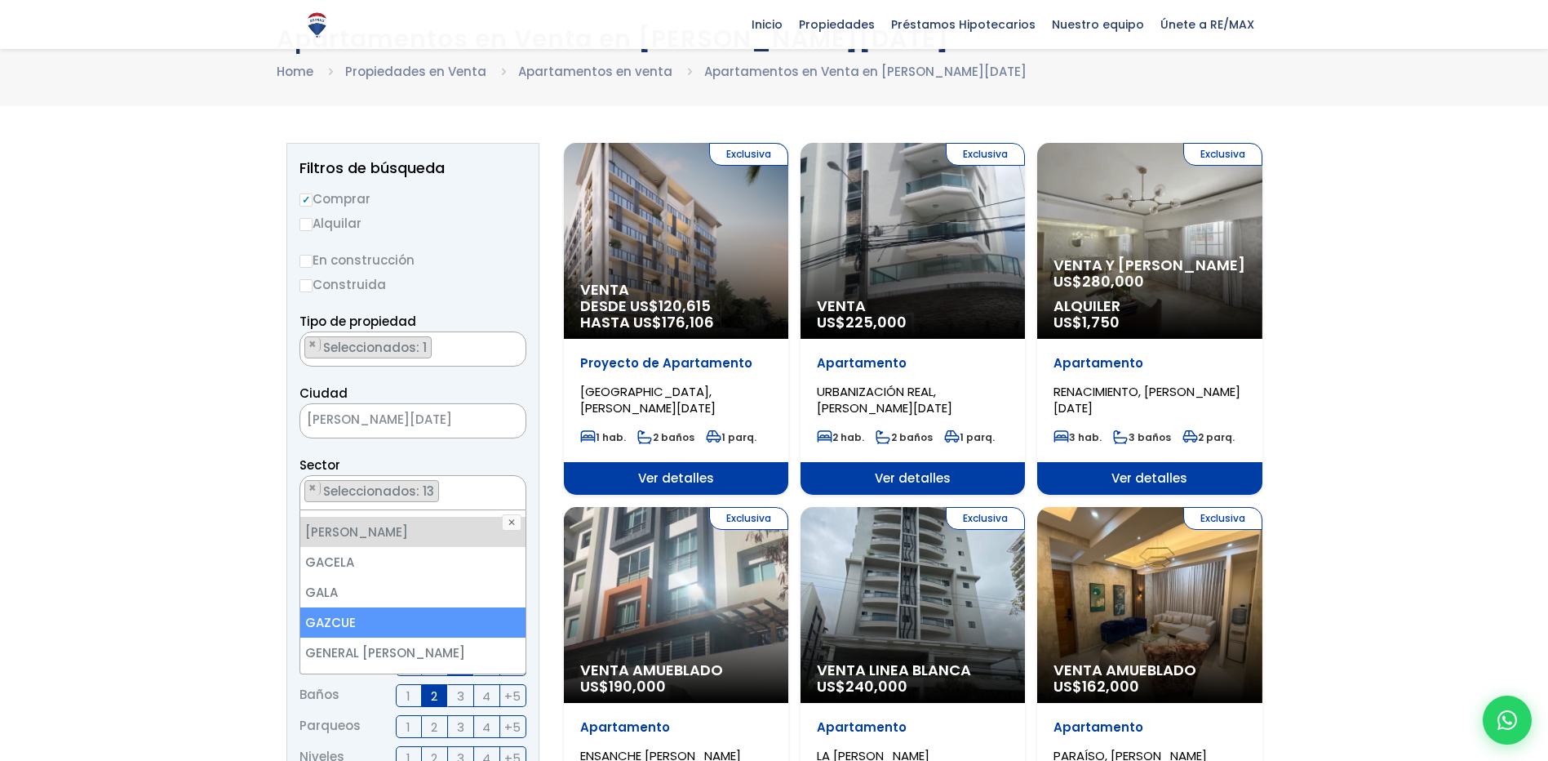
click at [410, 607] on li "GAZCUE" at bounding box center [412, 622] width 225 height 30
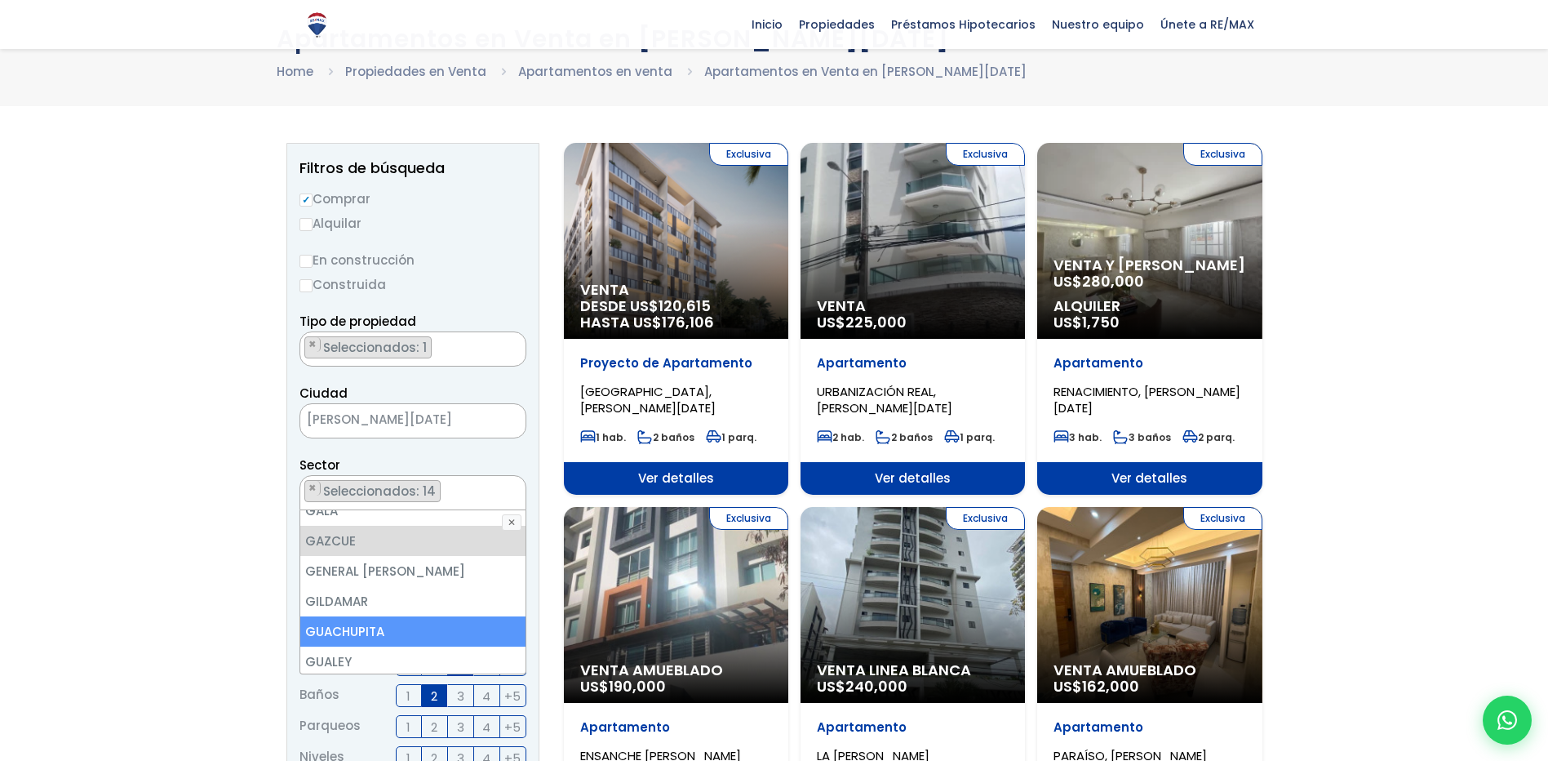
scroll to position [2775, 0]
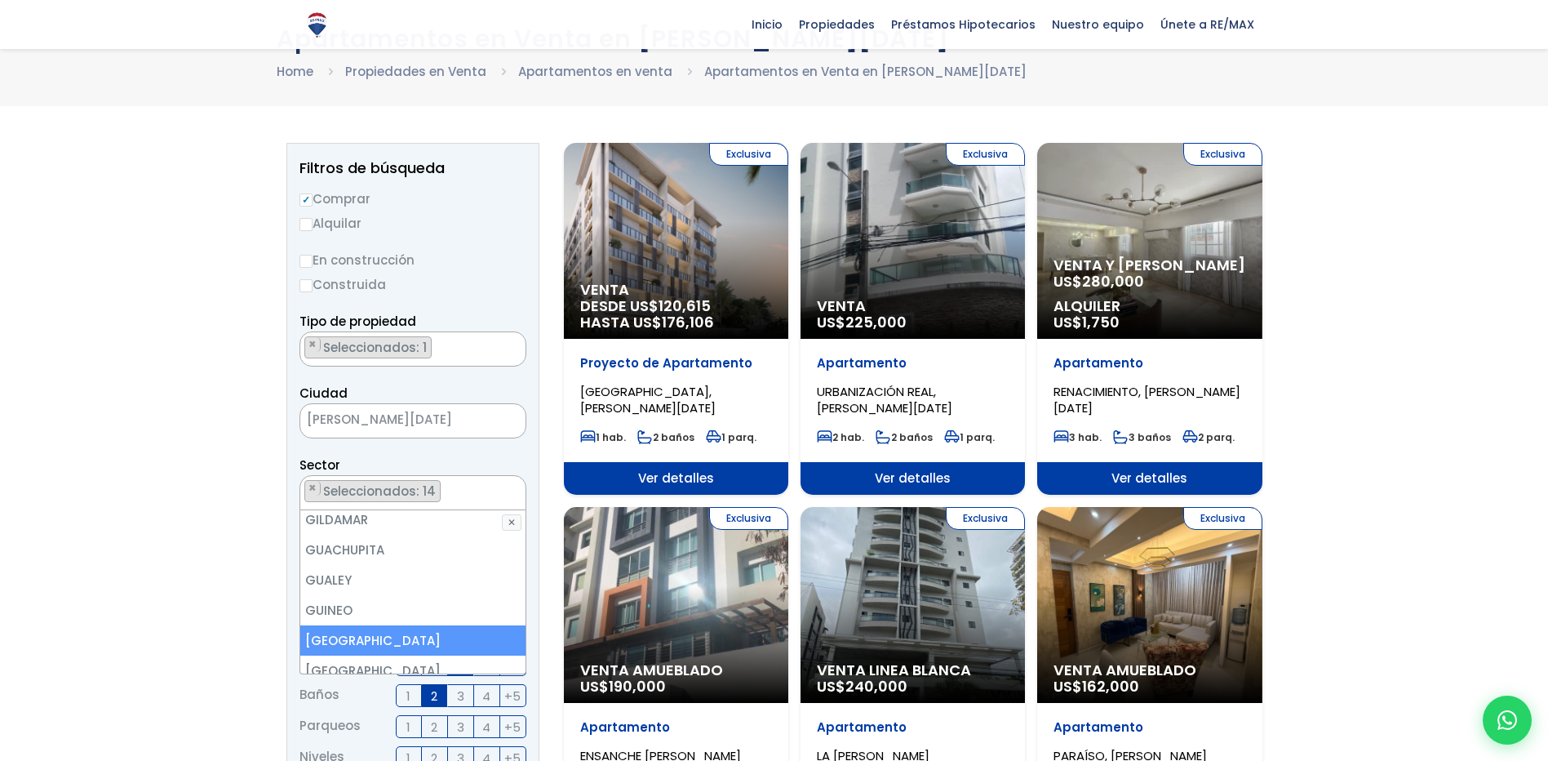
click at [385, 625] on li "HONDURAS" at bounding box center [412, 640] width 225 height 30
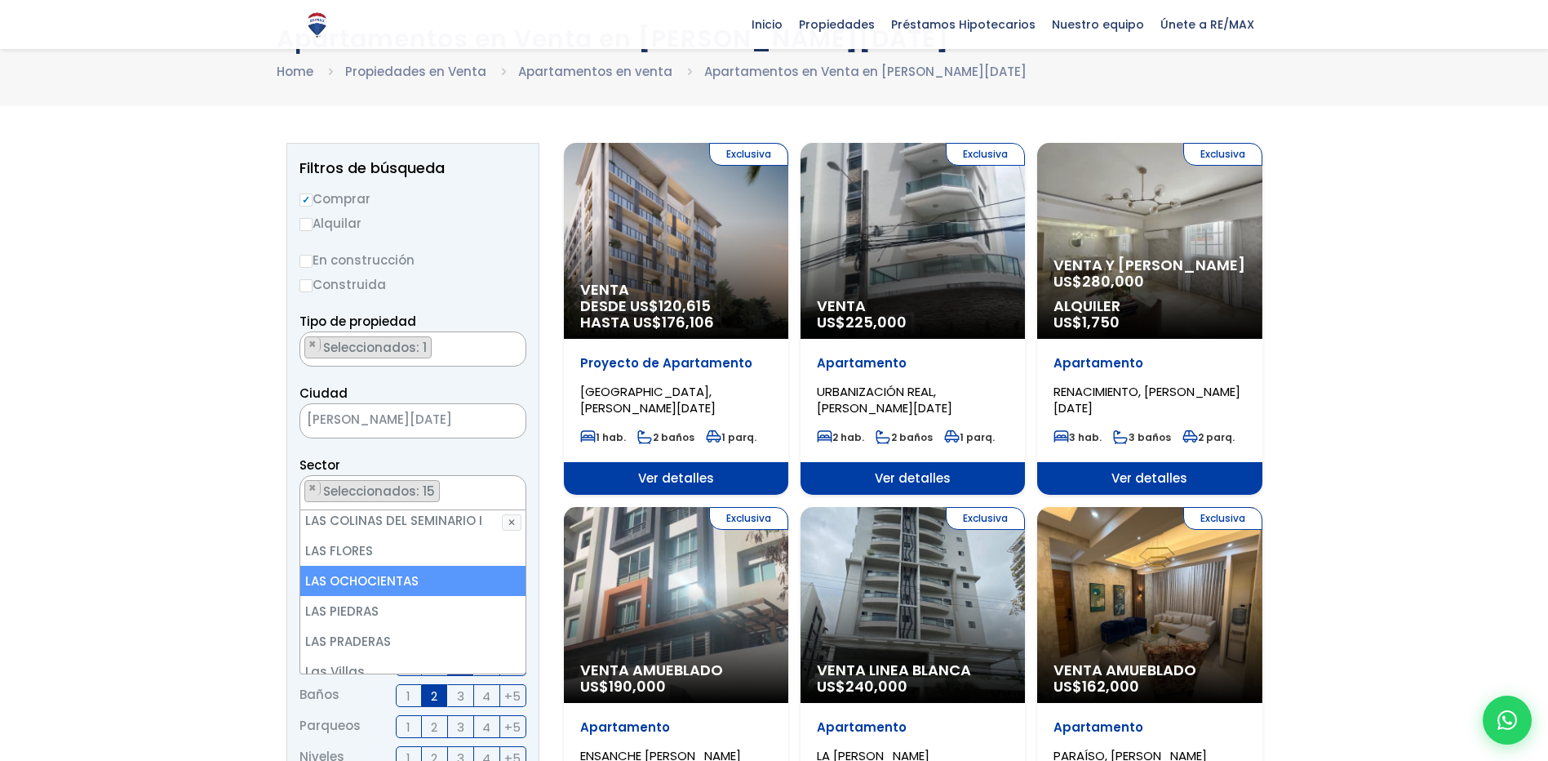
scroll to position [4162, 0]
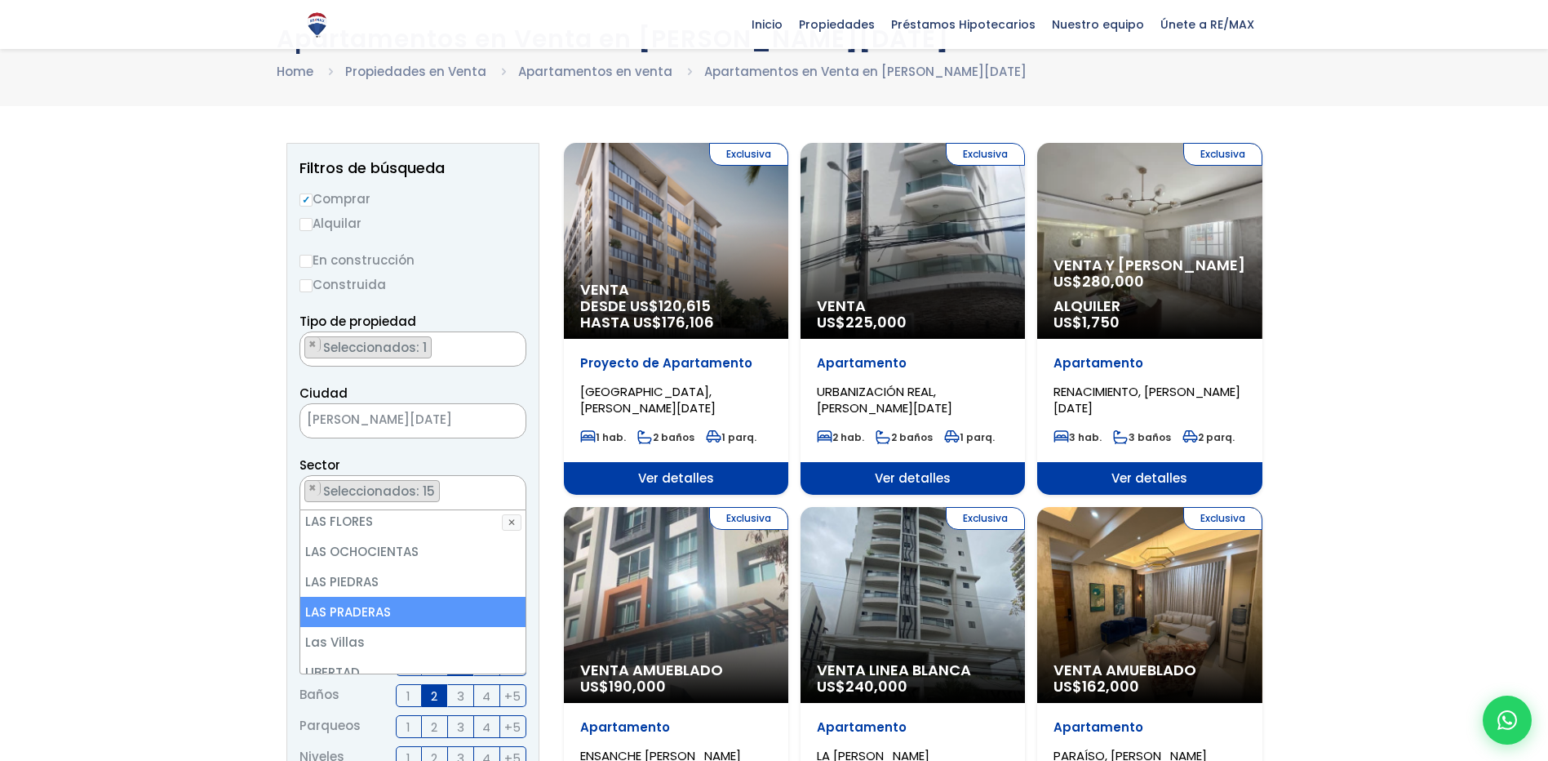
click at [417, 597] on li "LAS PRADERAS" at bounding box center [412, 612] width 225 height 30
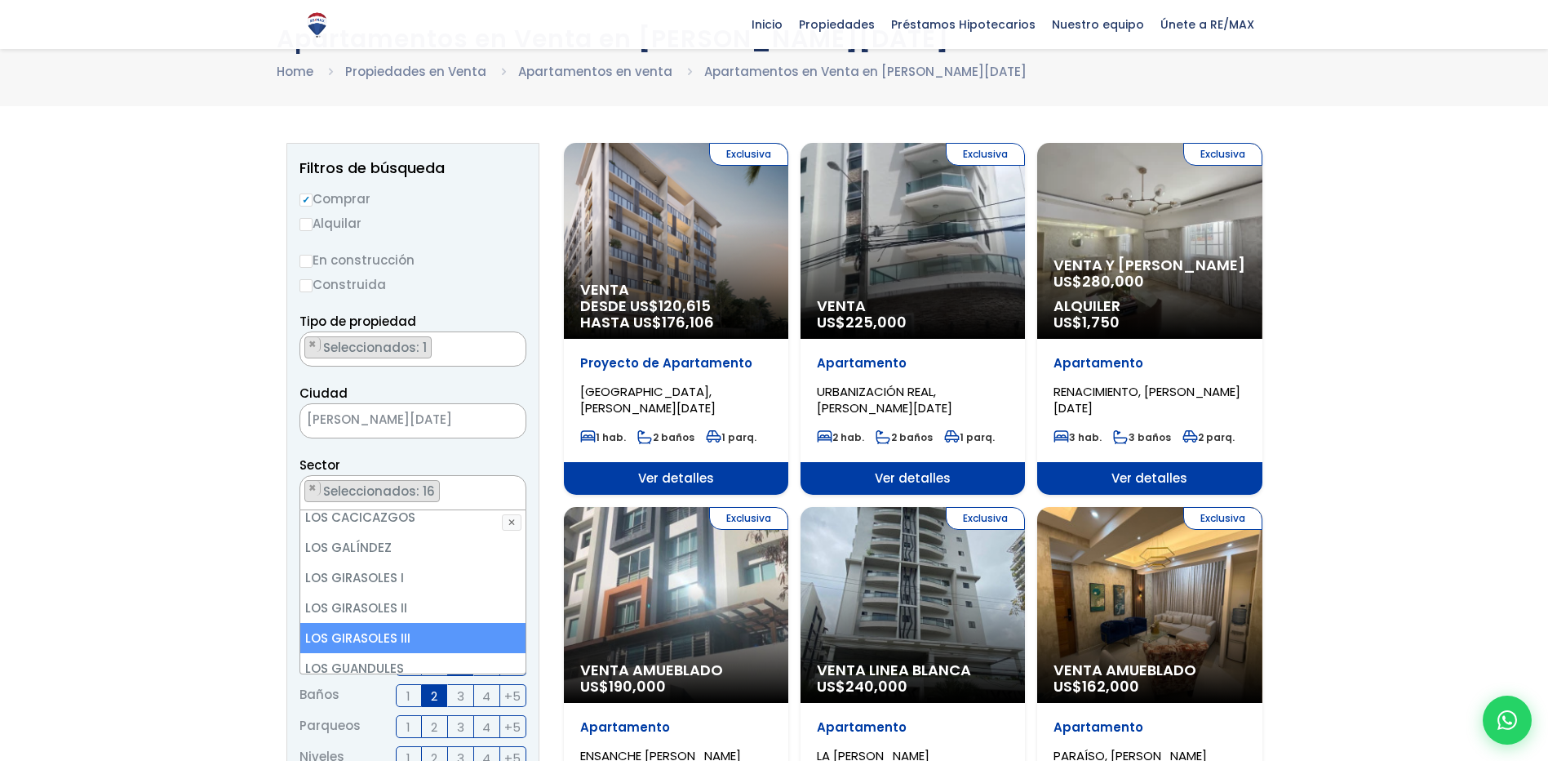
scroll to position [4570, 0]
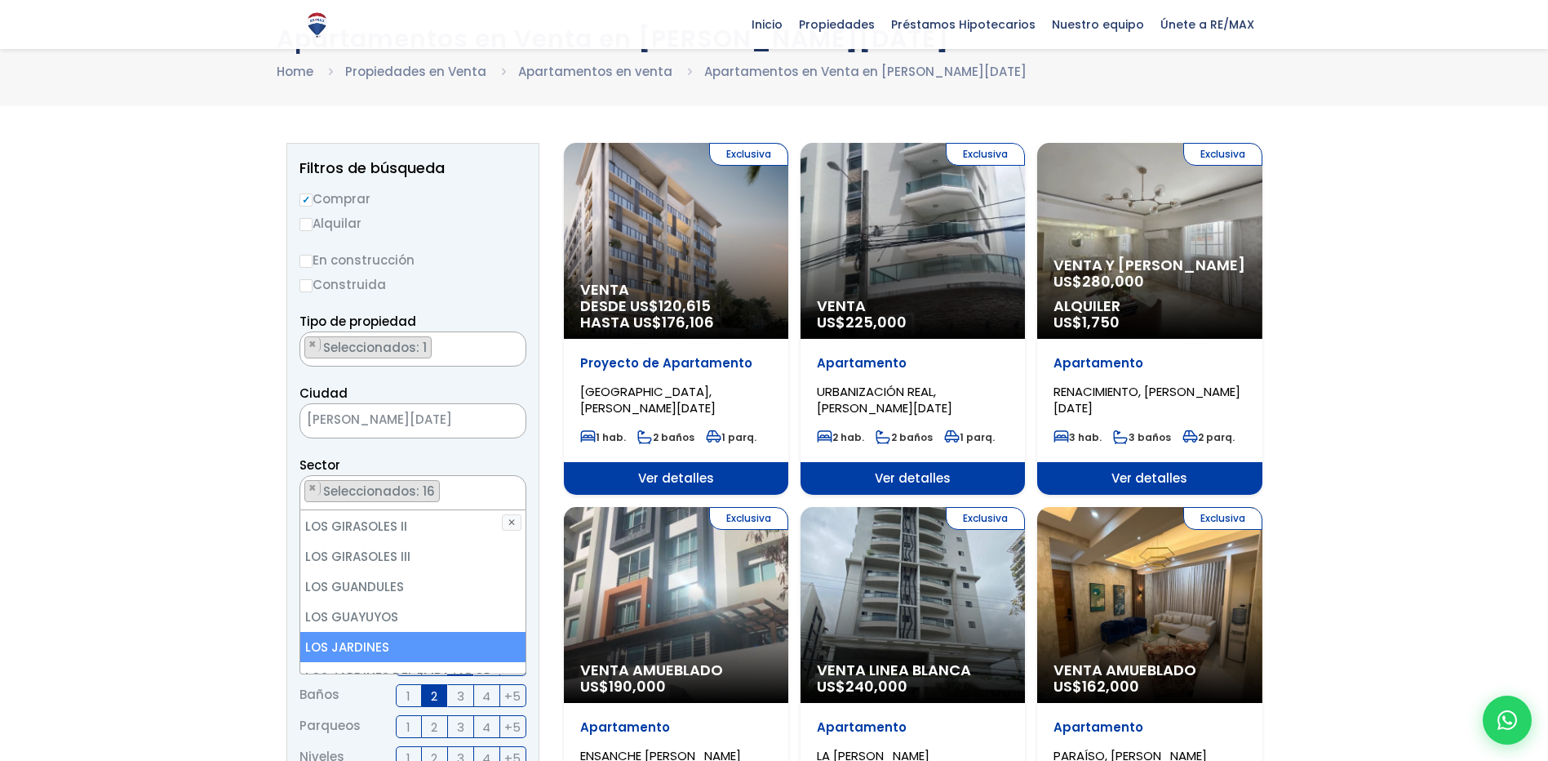
click at [414, 632] on li "LOS JARDINES" at bounding box center [412, 647] width 225 height 30
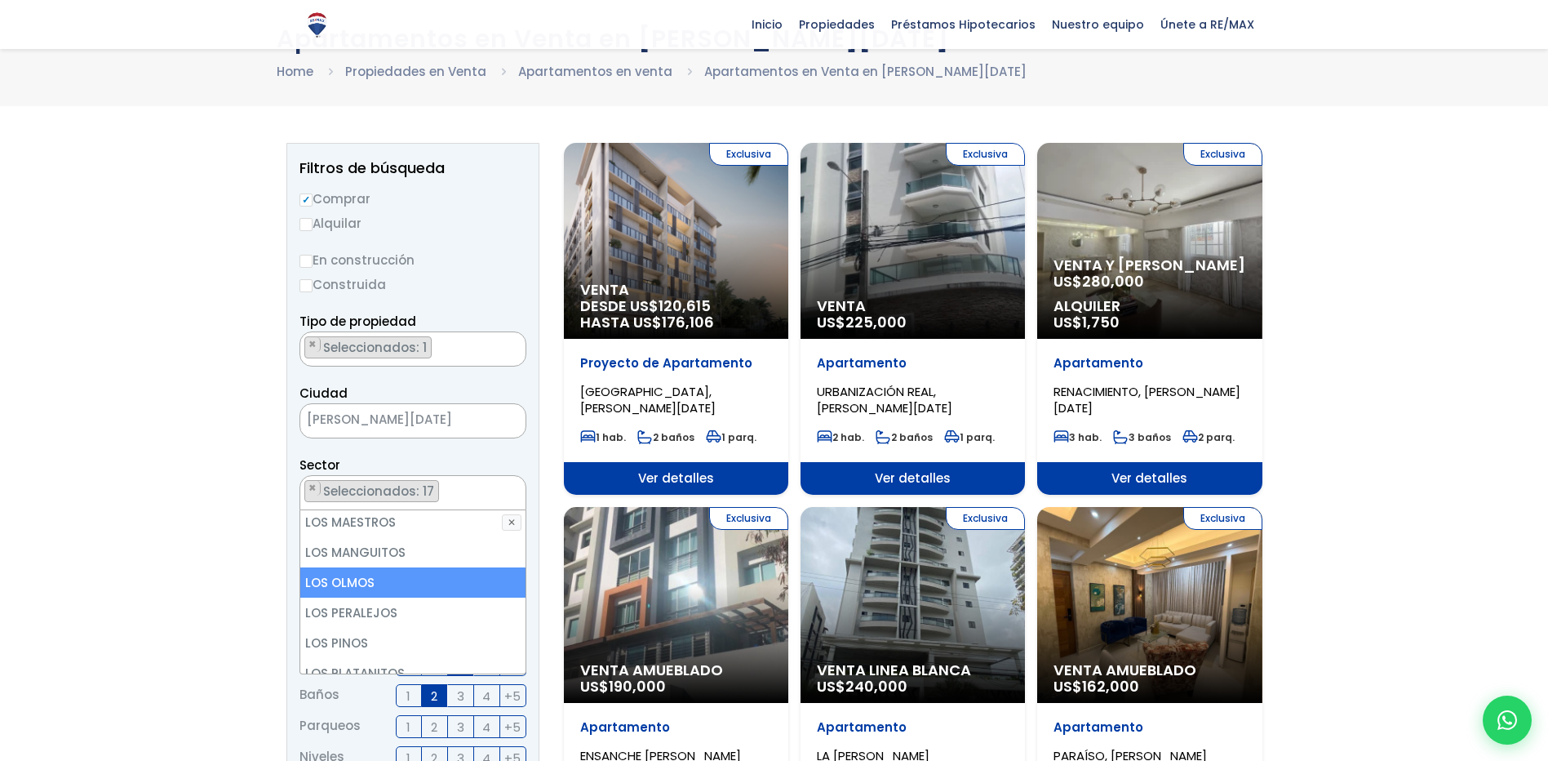
scroll to position [4815, 0]
click at [407, 689] on li "LOS PRADOS" at bounding box center [412, 704] width 225 height 30
click at [399, 719] on li "LOS PRÓCERES" at bounding box center [412, 734] width 225 height 30
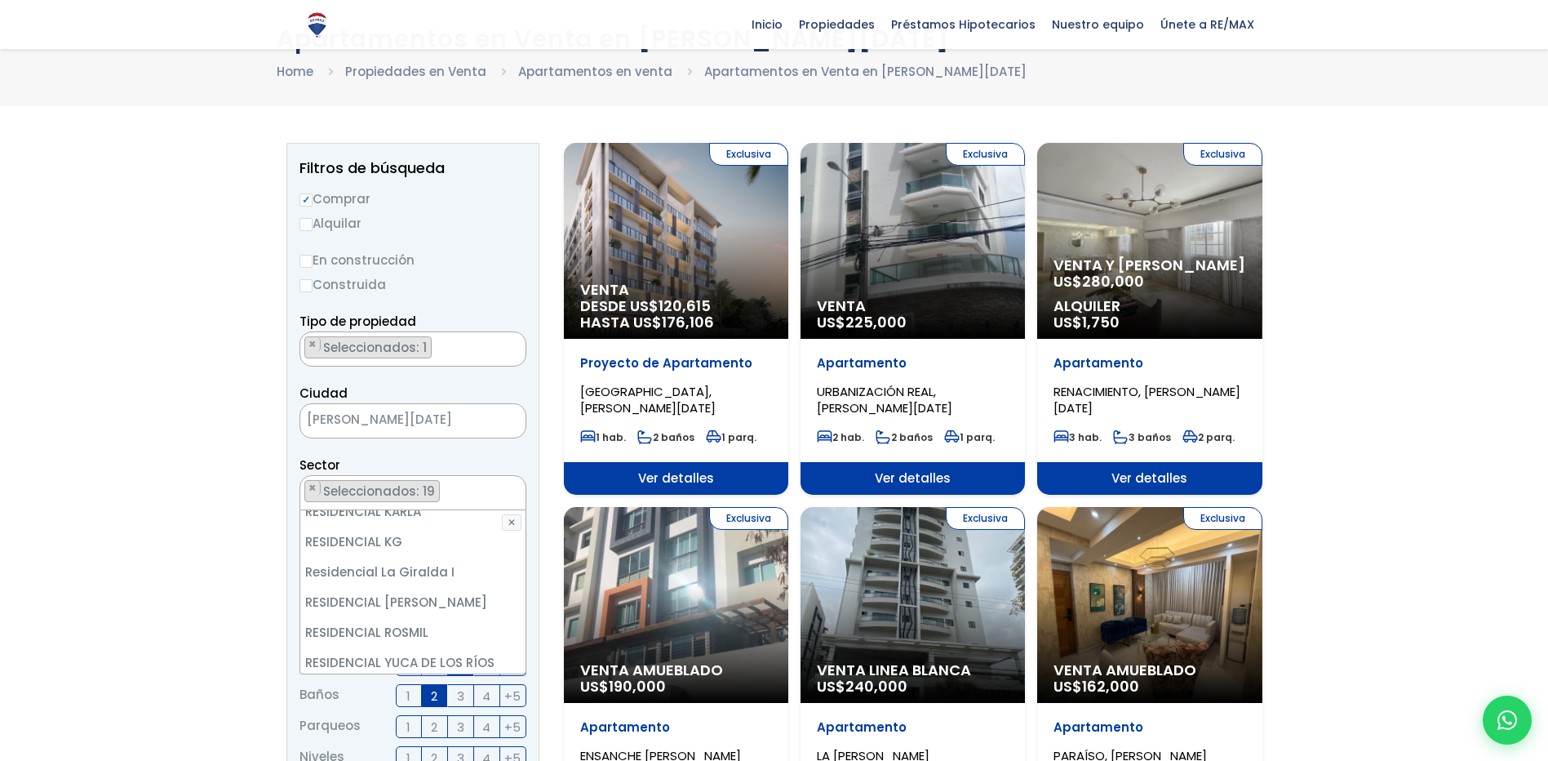
scroll to position [6529, 0]
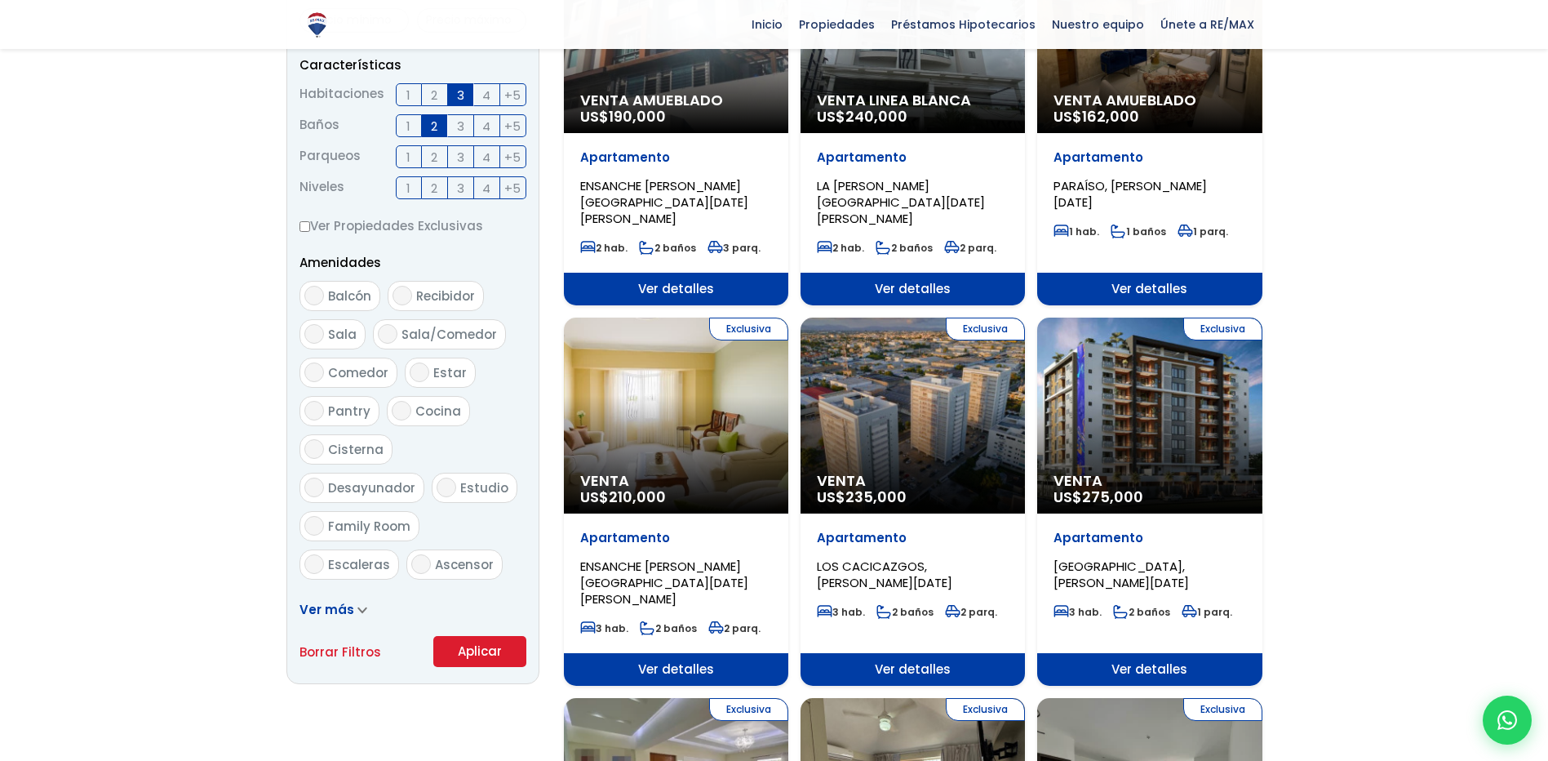
scroll to position [653, 0]
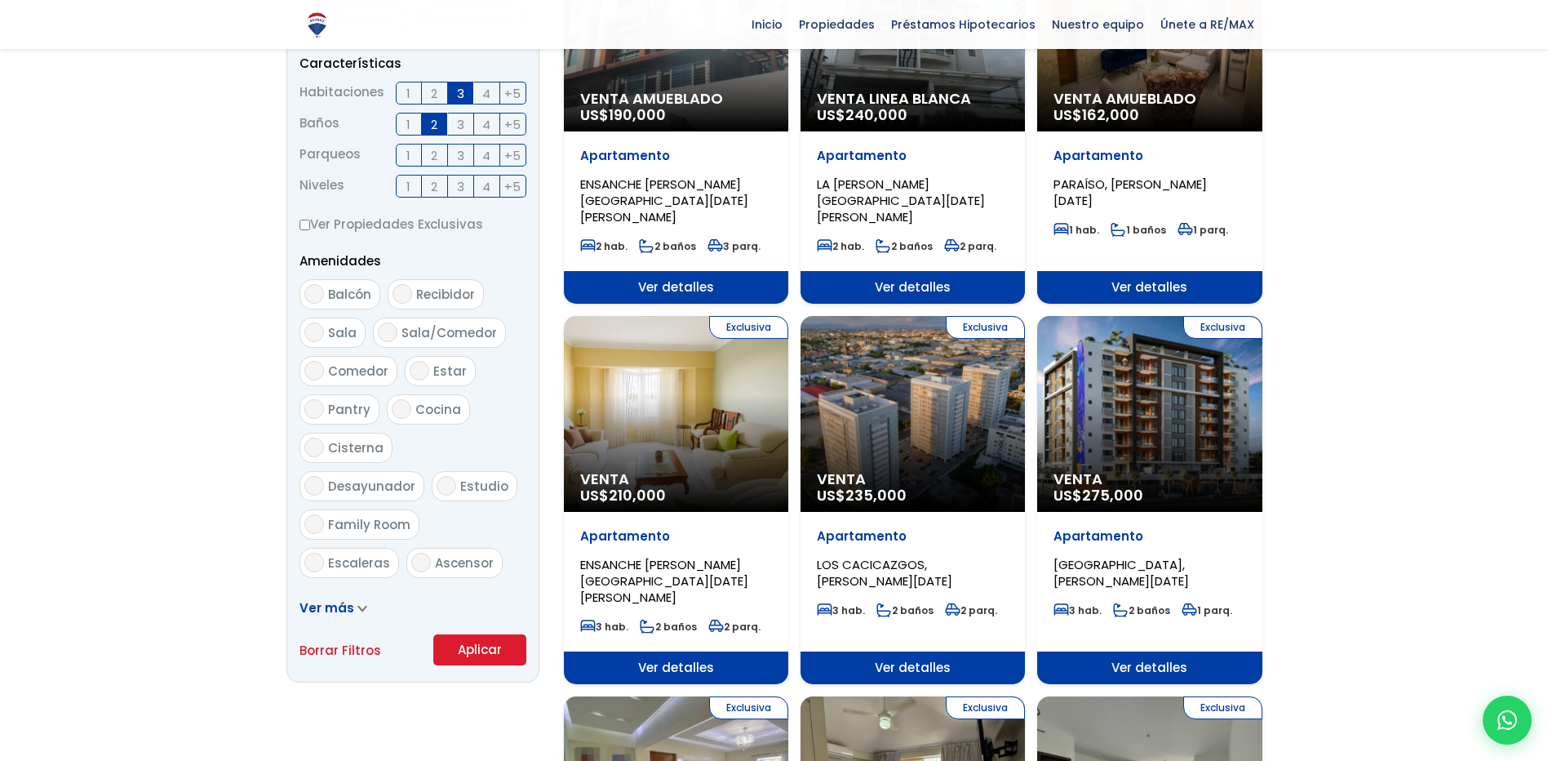
click at [477, 641] on button "Aplicar" at bounding box center [479, 649] width 93 height 31
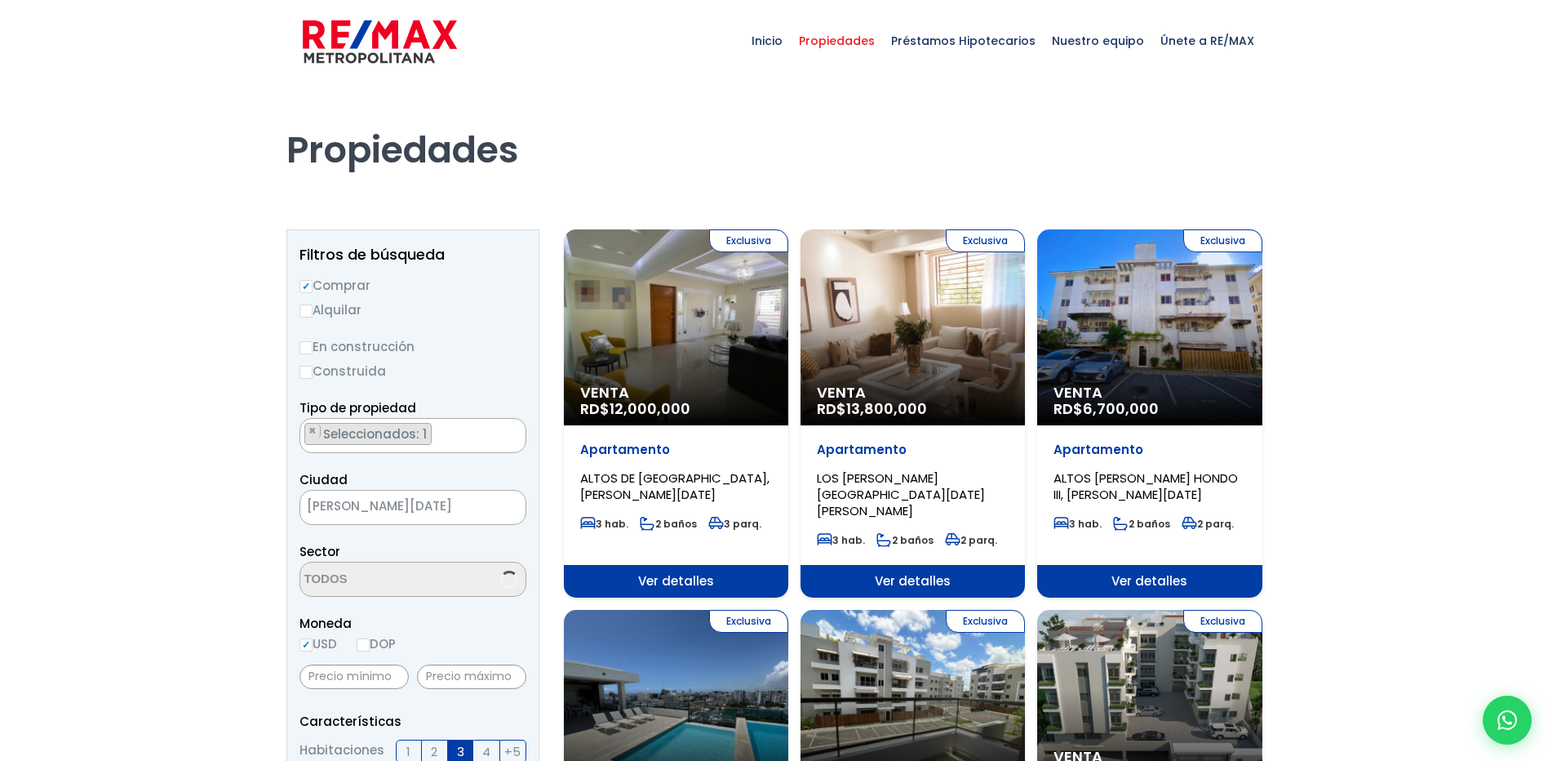
select select "19"
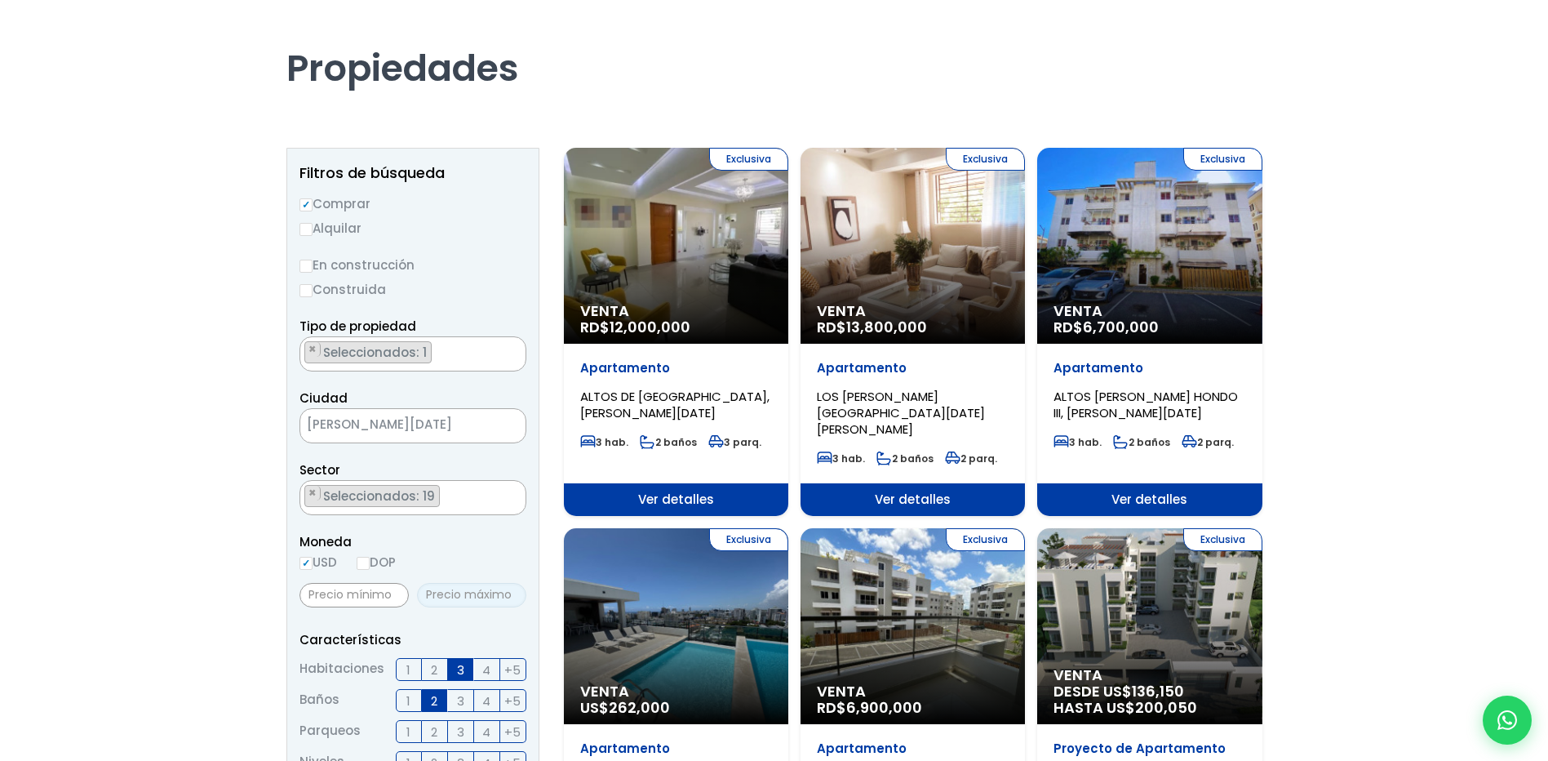
click at [484, 597] on input "text" at bounding box center [471, 595] width 109 height 24
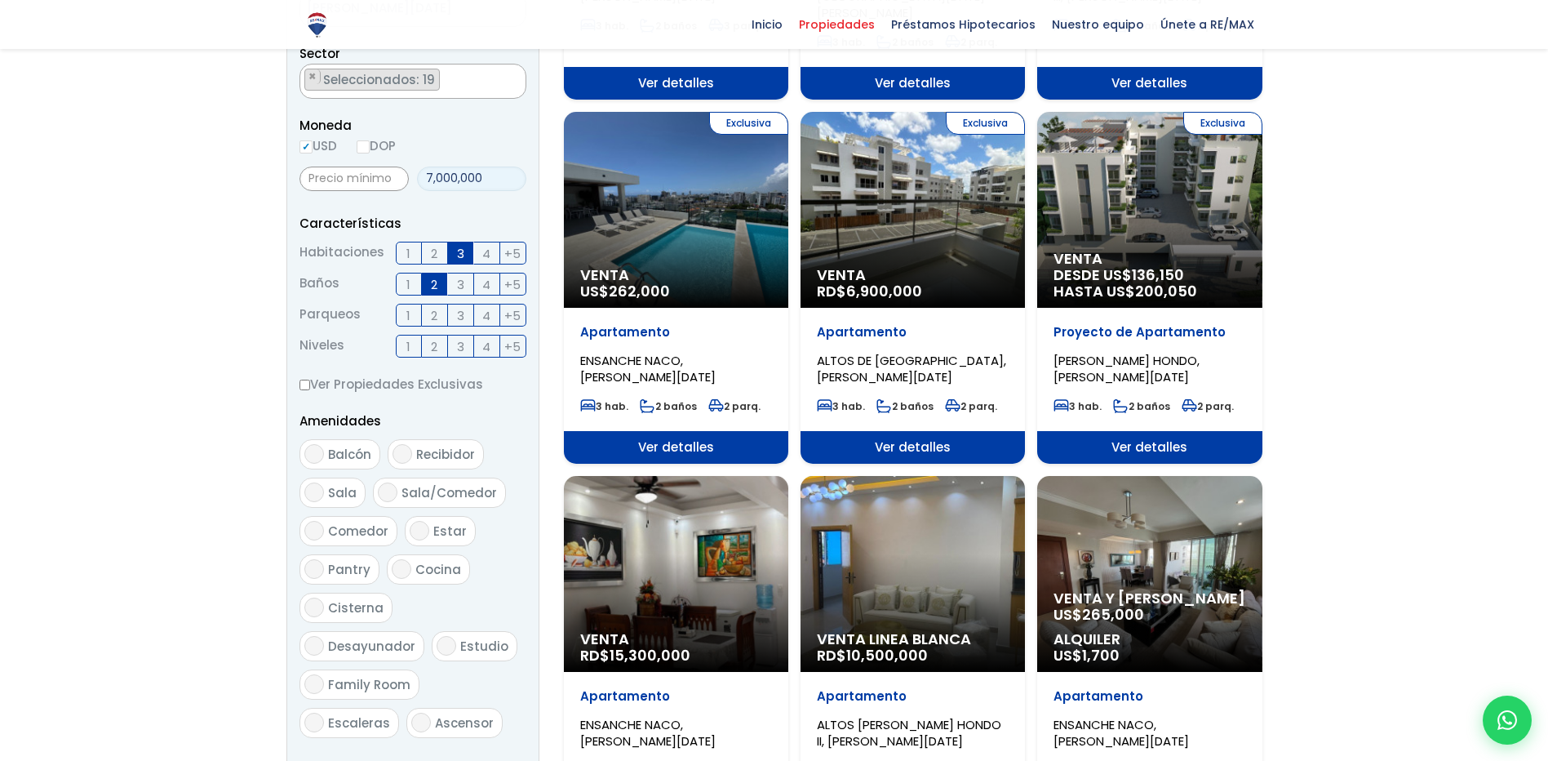
scroll to position [734, 0]
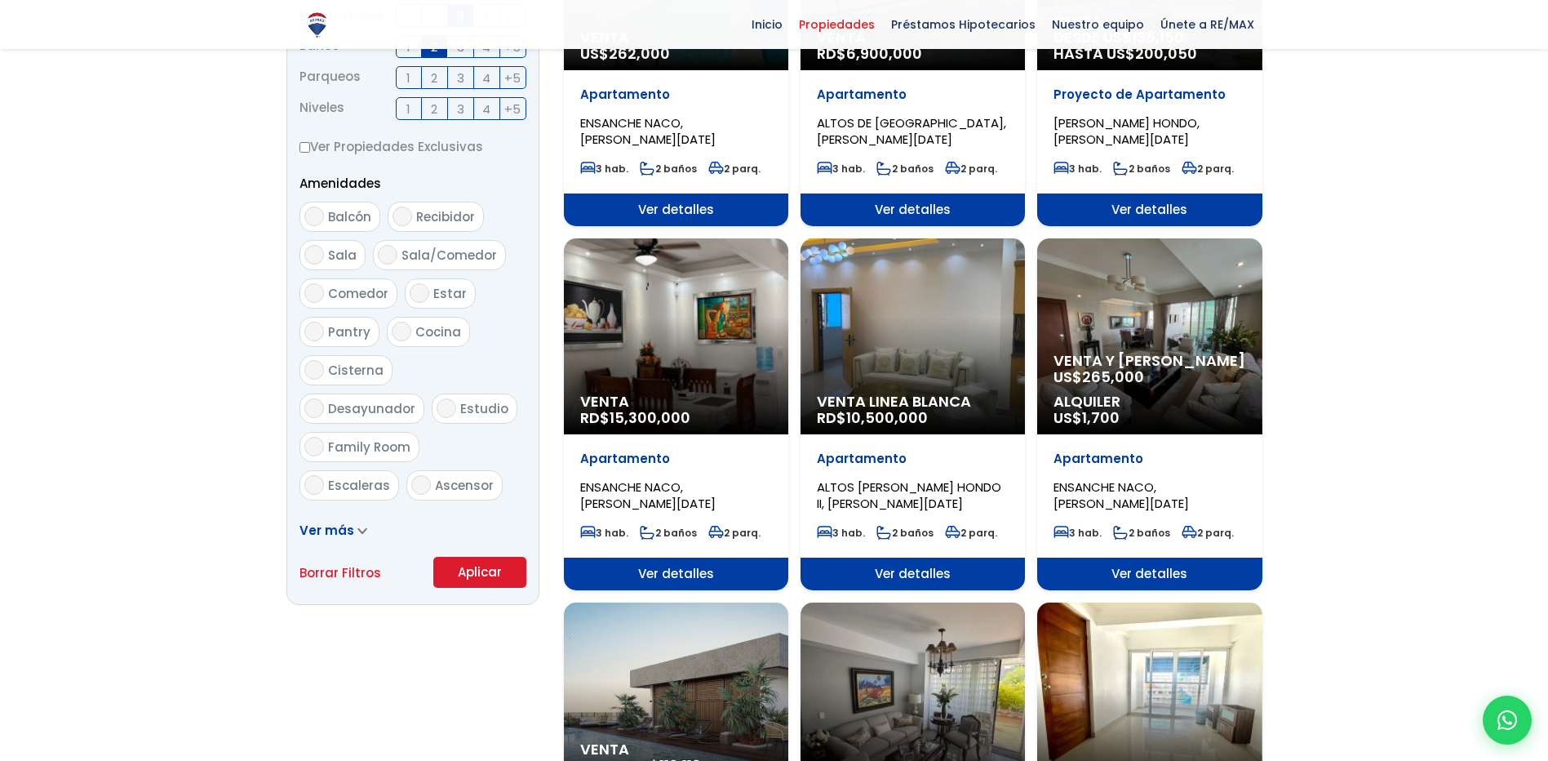
type input "7,000,000"
click at [507, 569] on button "Aplicar" at bounding box center [479, 572] width 93 height 31
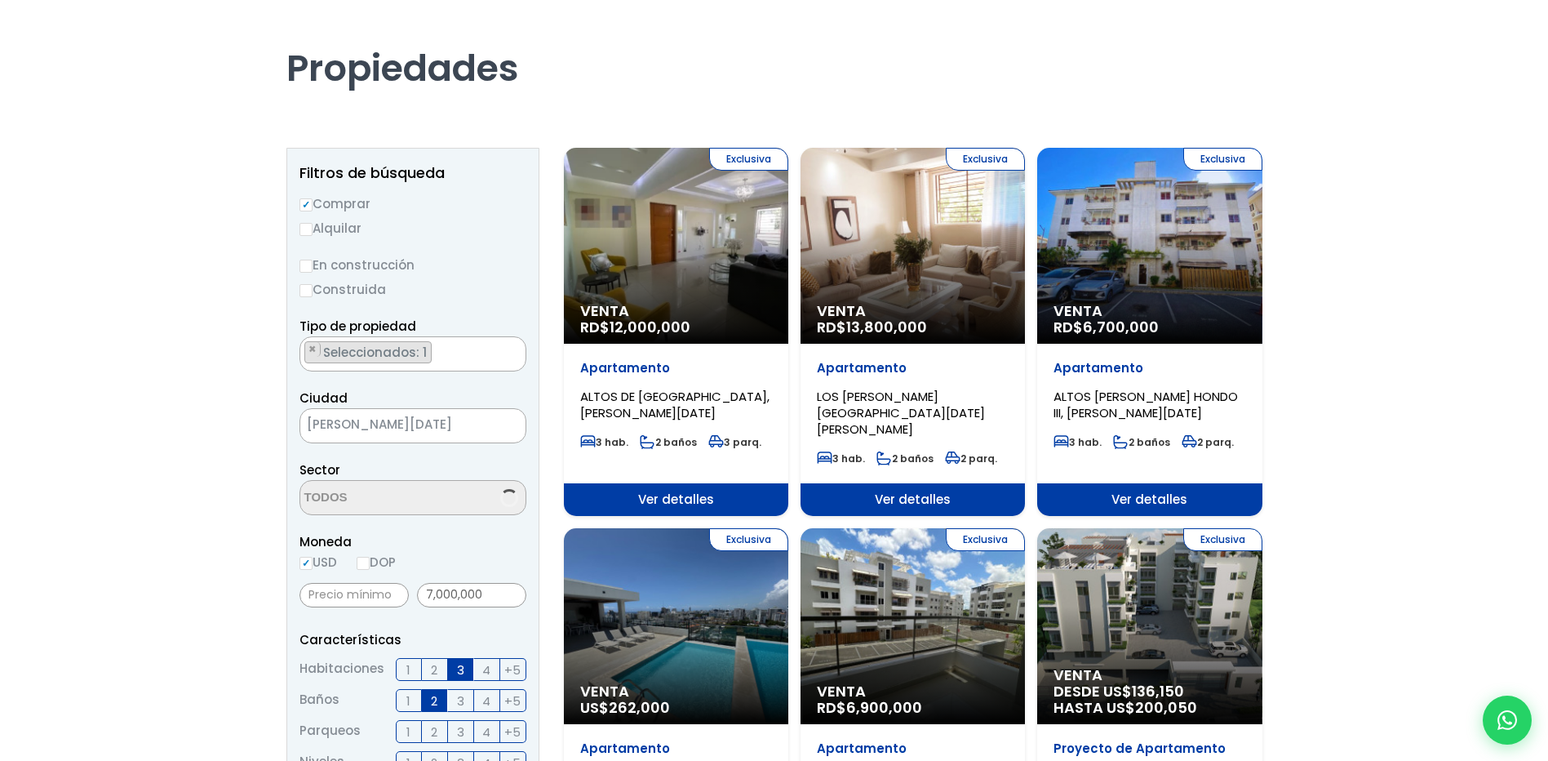
scroll to position [3060, 0]
select select "19"
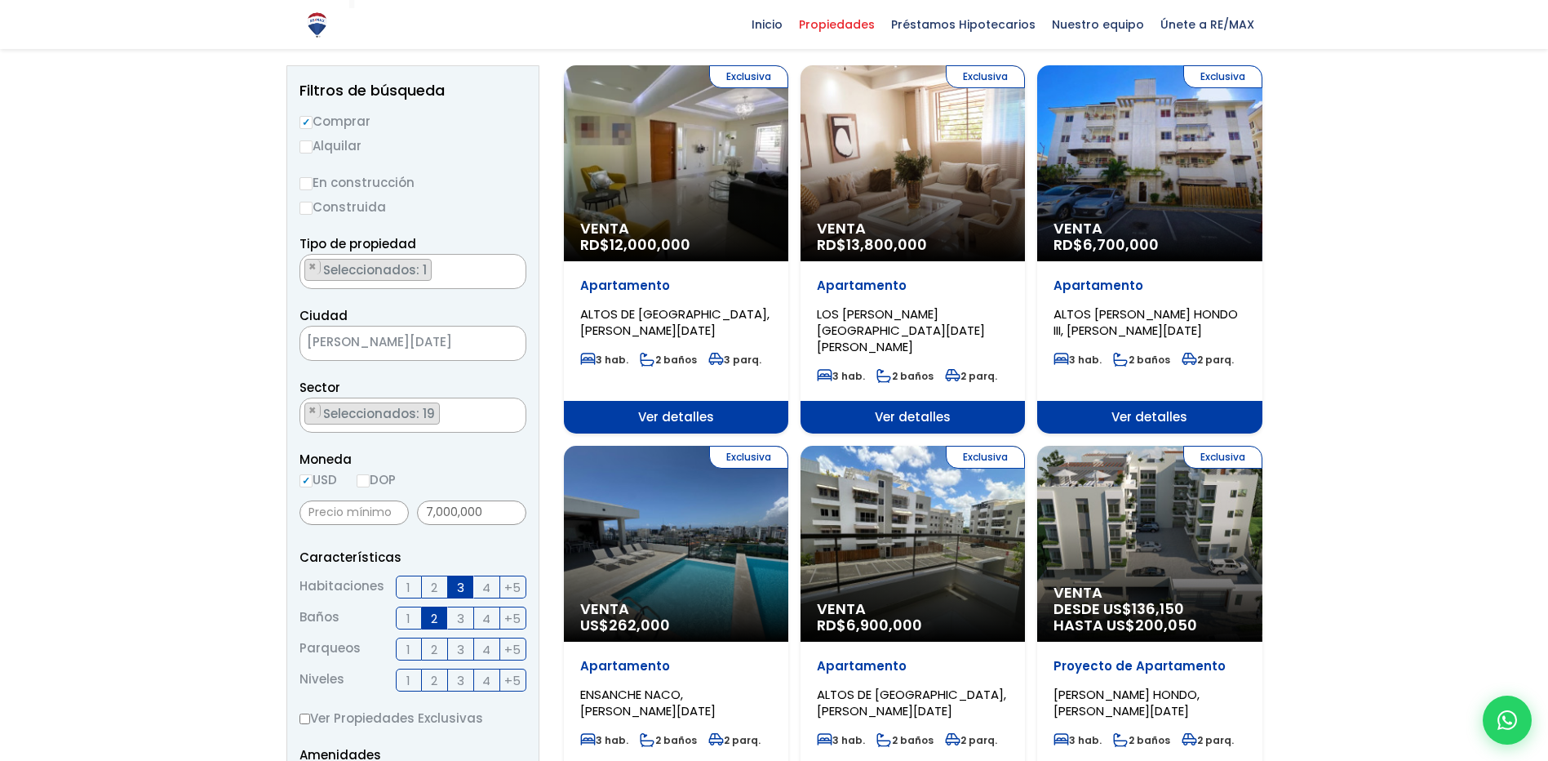
scroll to position [245, 0]
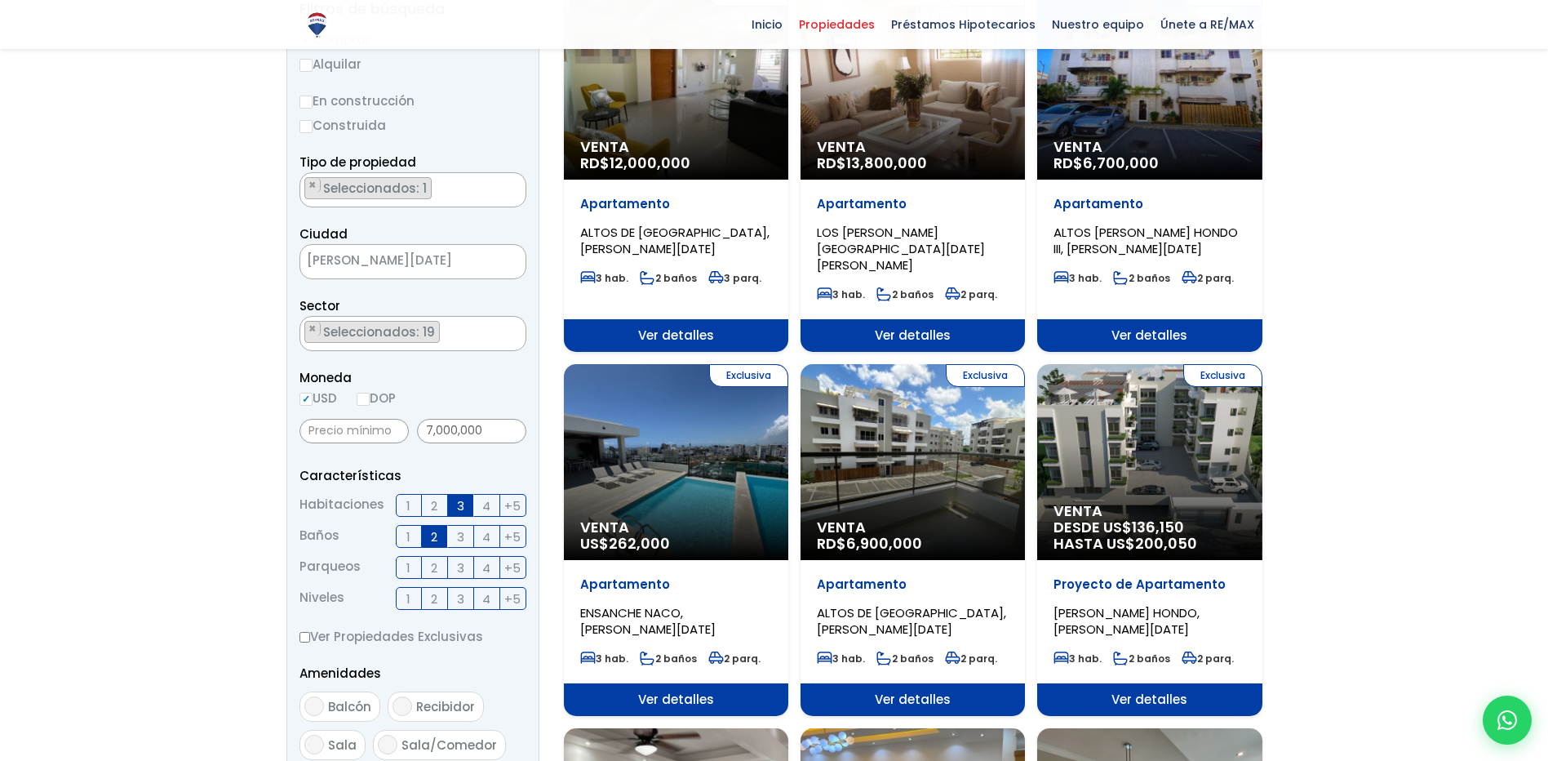
click at [373, 402] on label "DOP" at bounding box center [376, 398] width 39 height 20
click at [0, 0] on input "DOP" at bounding box center [0, 0] width 0 height 0
click at [369, 399] on input "DOP" at bounding box center [363, 399] width 13 height 13
radio input "true"
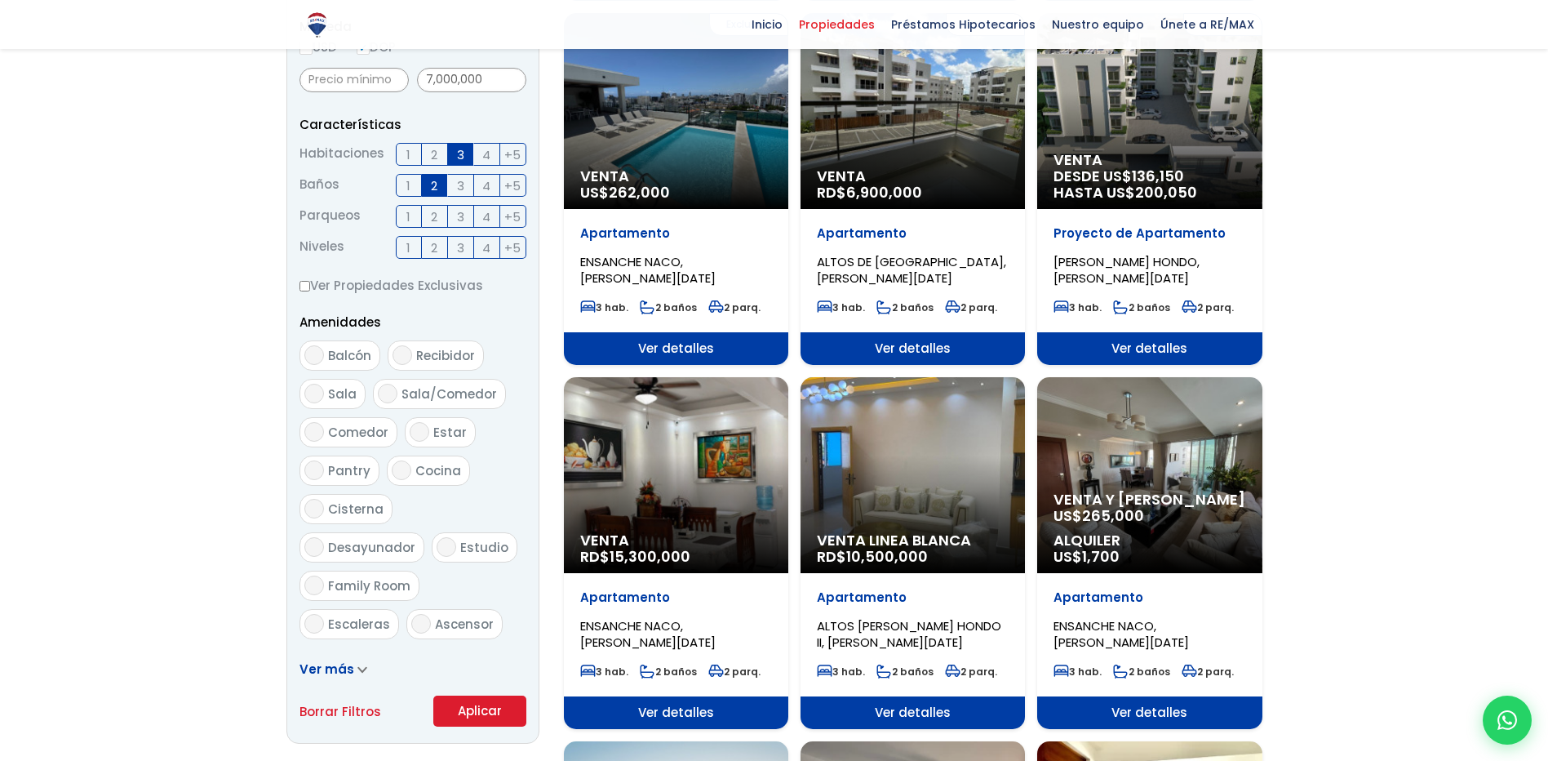
scroll to position [816, 0]
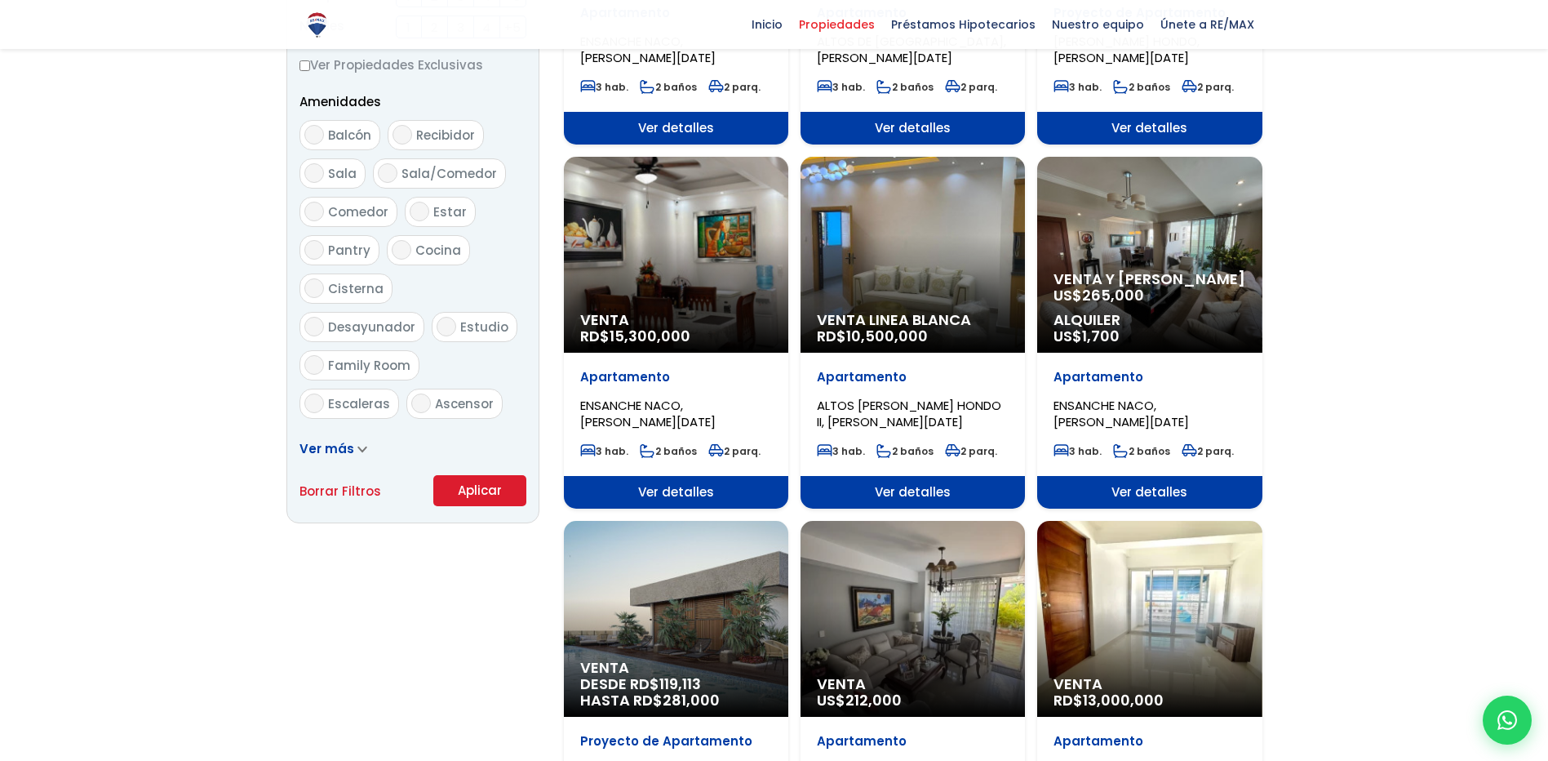
click at [498, 498] on button "Aplicar" at bounding box center [479, 490] width 93 height 31
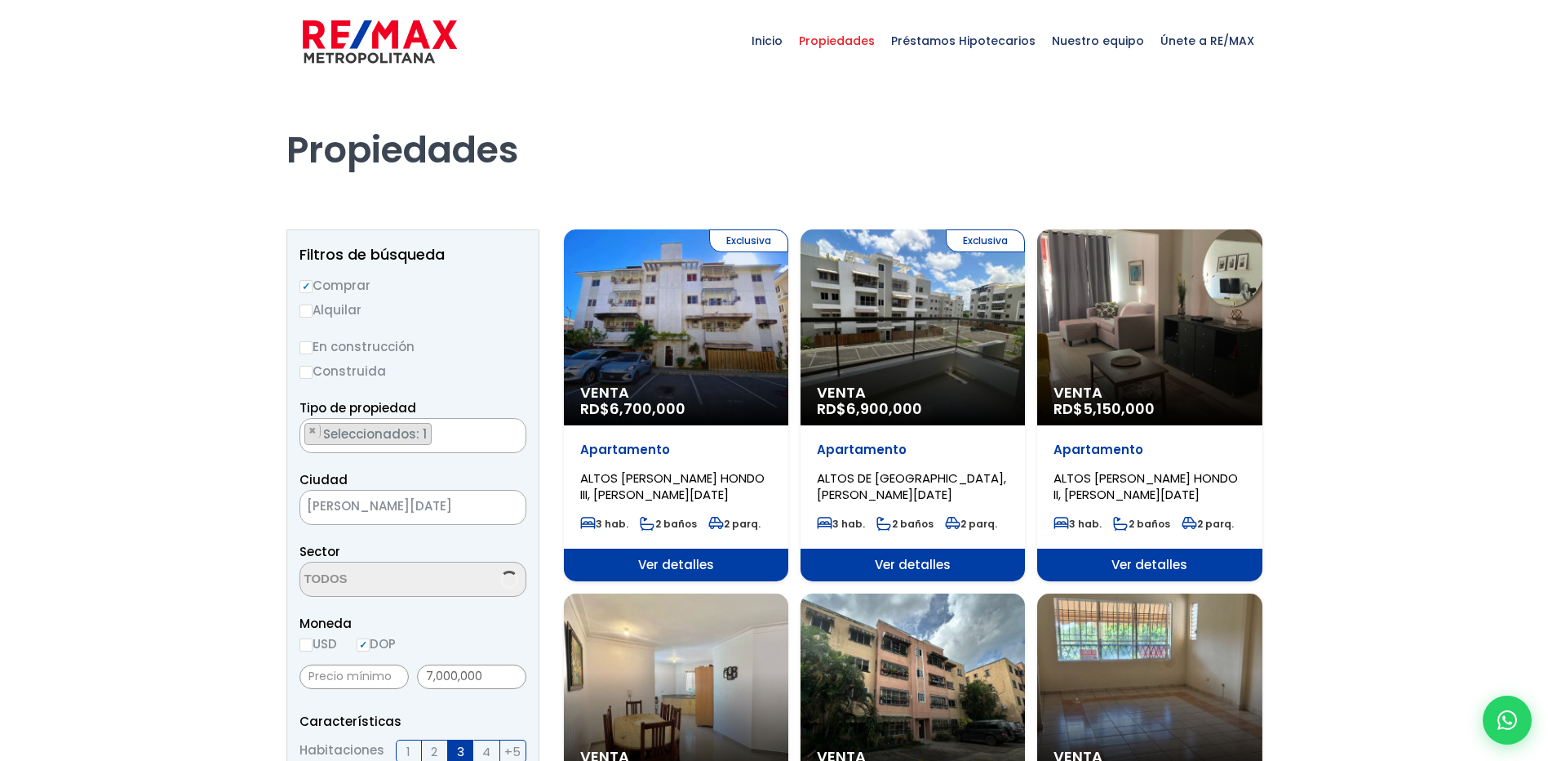
scroll to position [3060, 0]
select select "19"
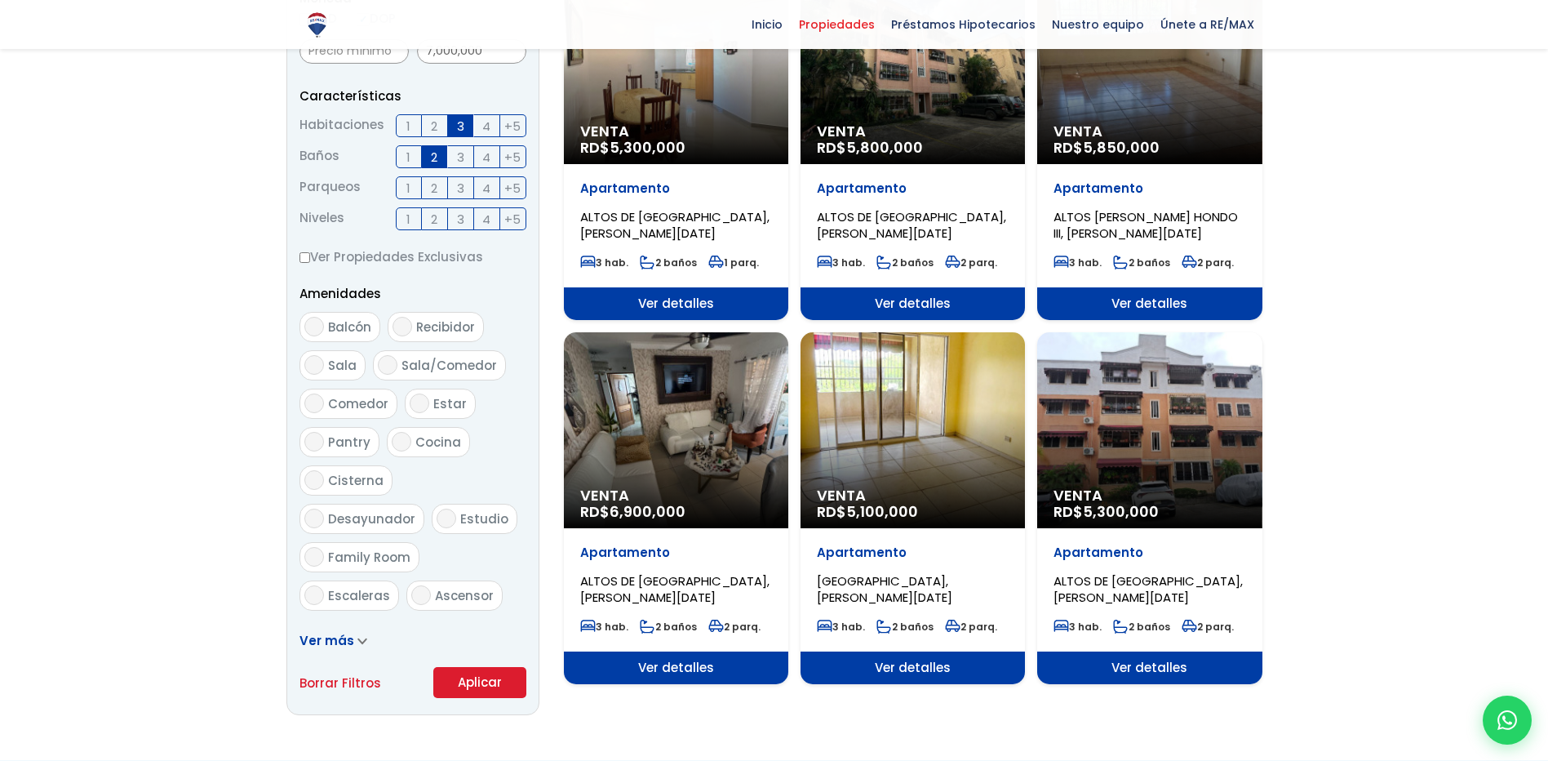
scroll to position [653, 0]
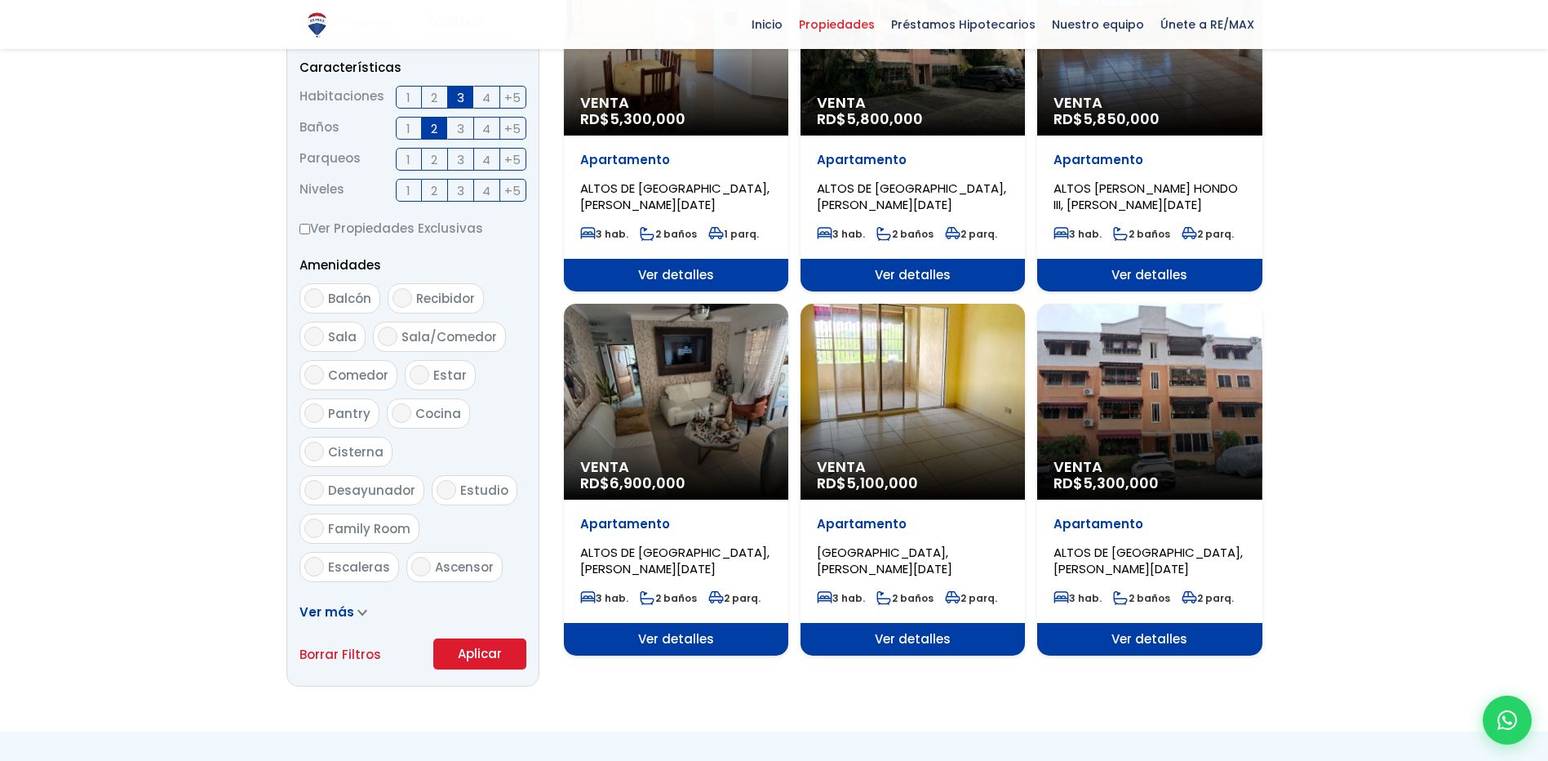
click at [1158, 637] on span "Ver detalles" at bounding box center [1149, 639] width 224 height 33
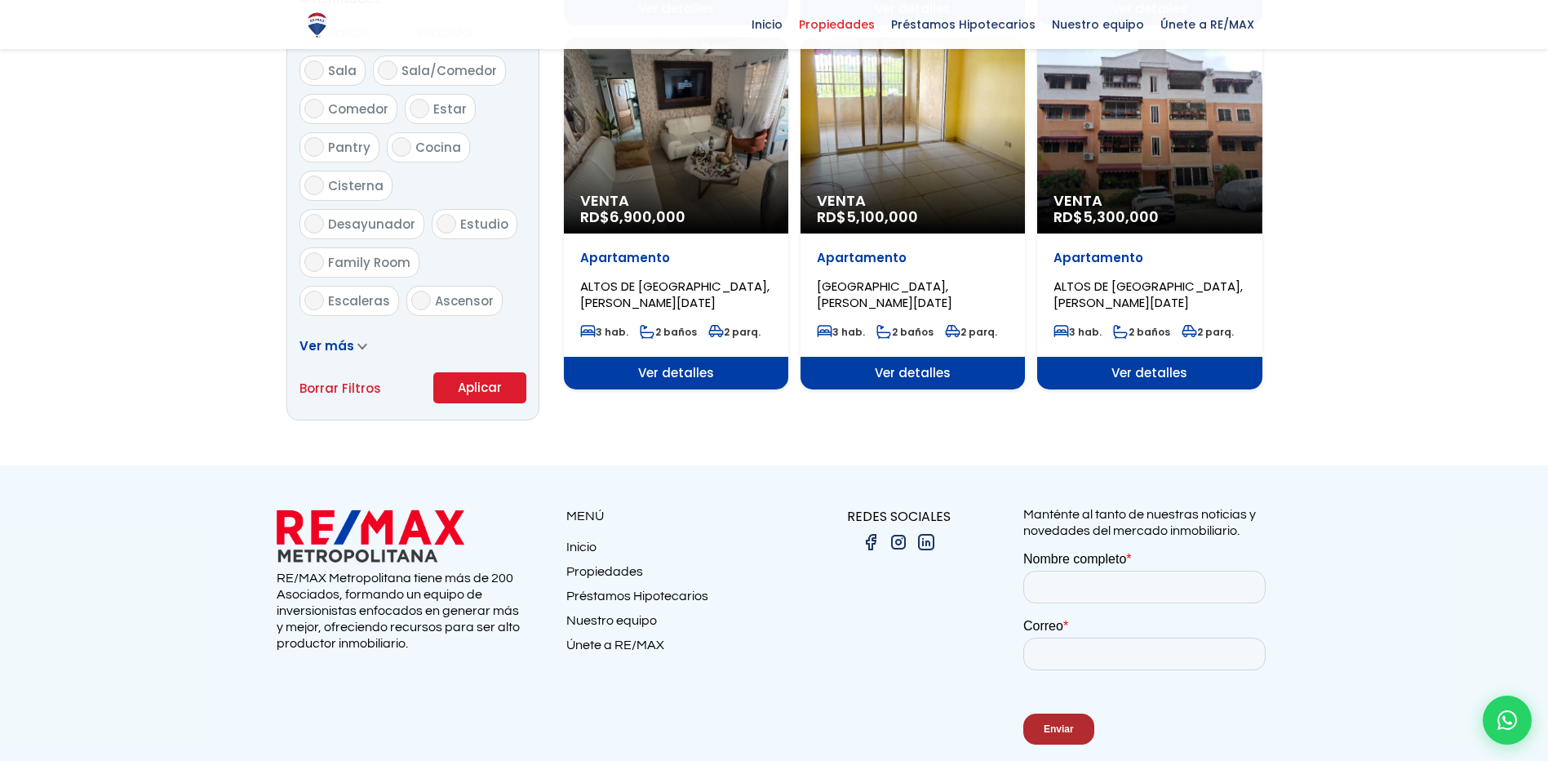
scroll to position [816, 0]
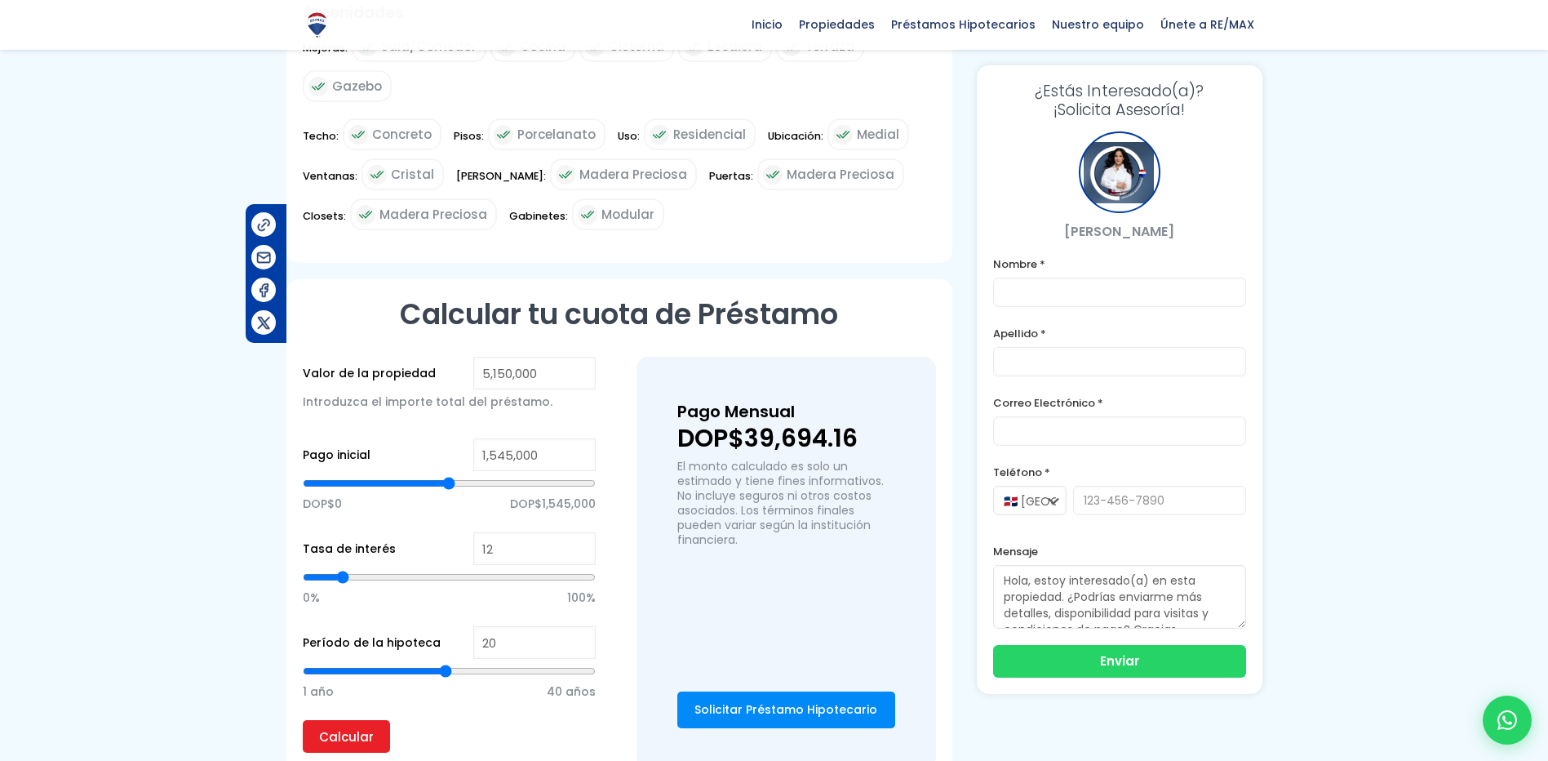
scroll to position [898, 0]
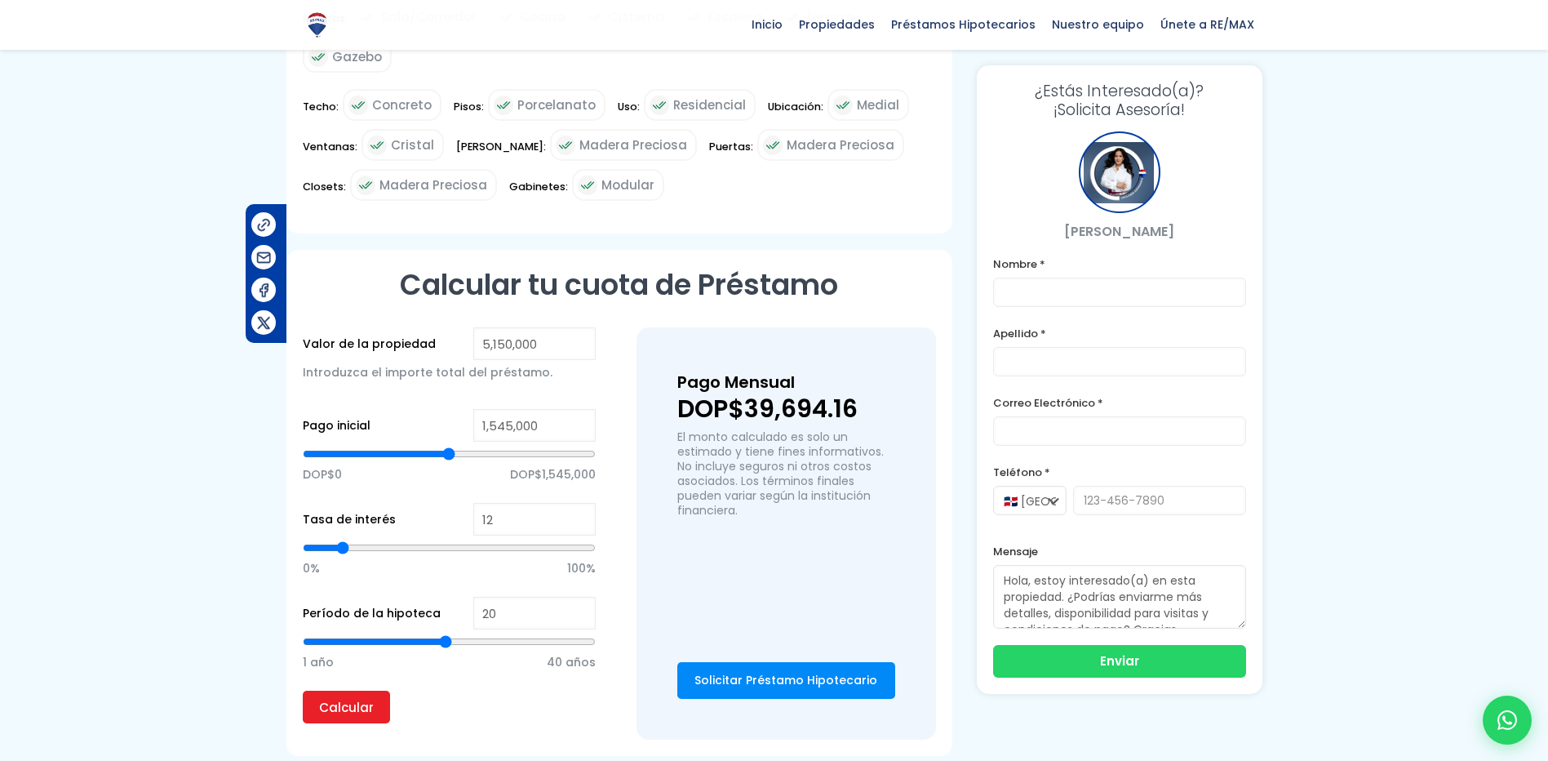
type input "2,617,778"
type input "2617778"
type input "2,632,780"
type input "2632780"
type input "2,647,781"
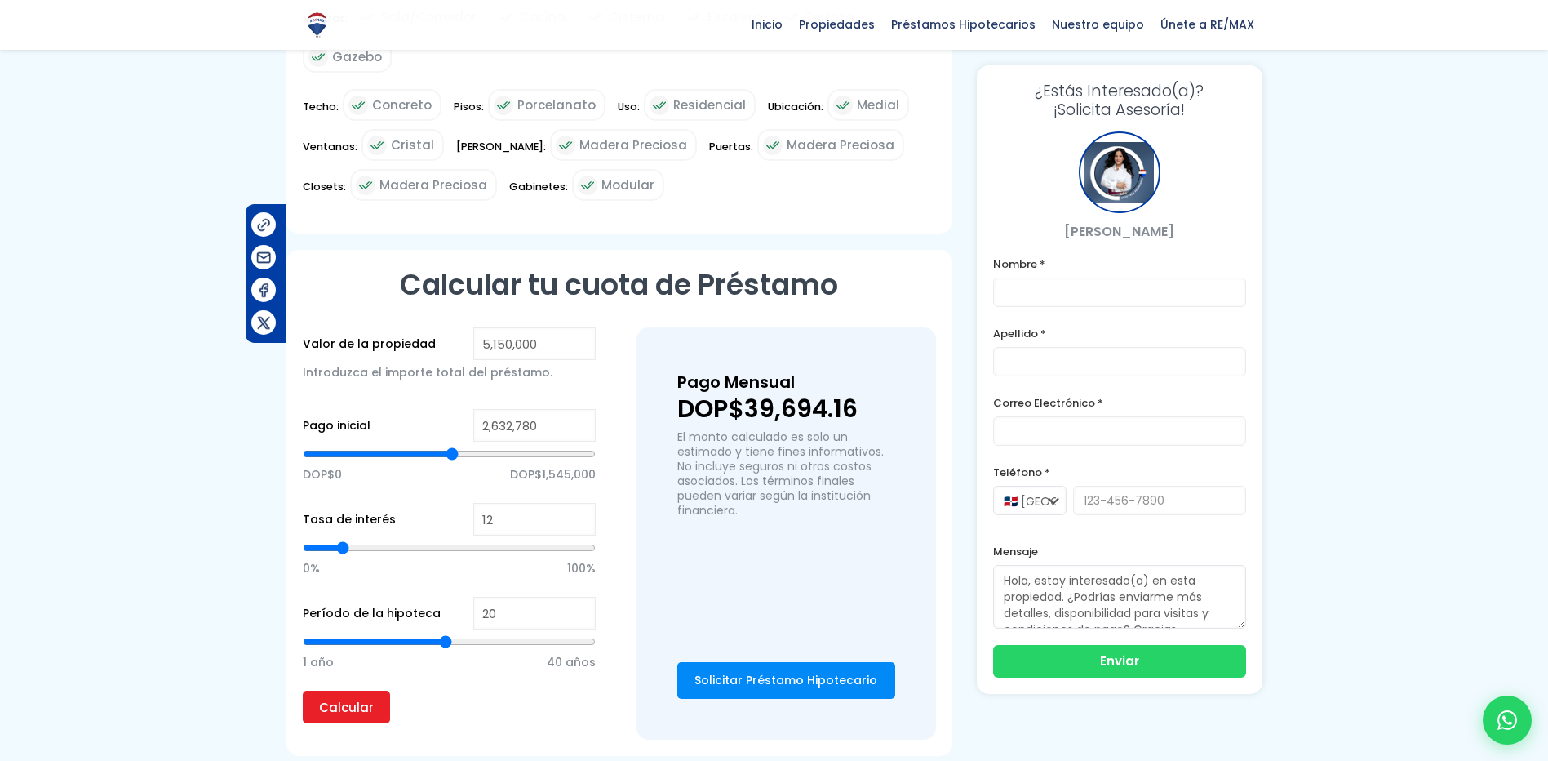
type input "2647781"
type input "2,662,783"
type input "2662783"
type input "2,677,784"
type input "2677784"
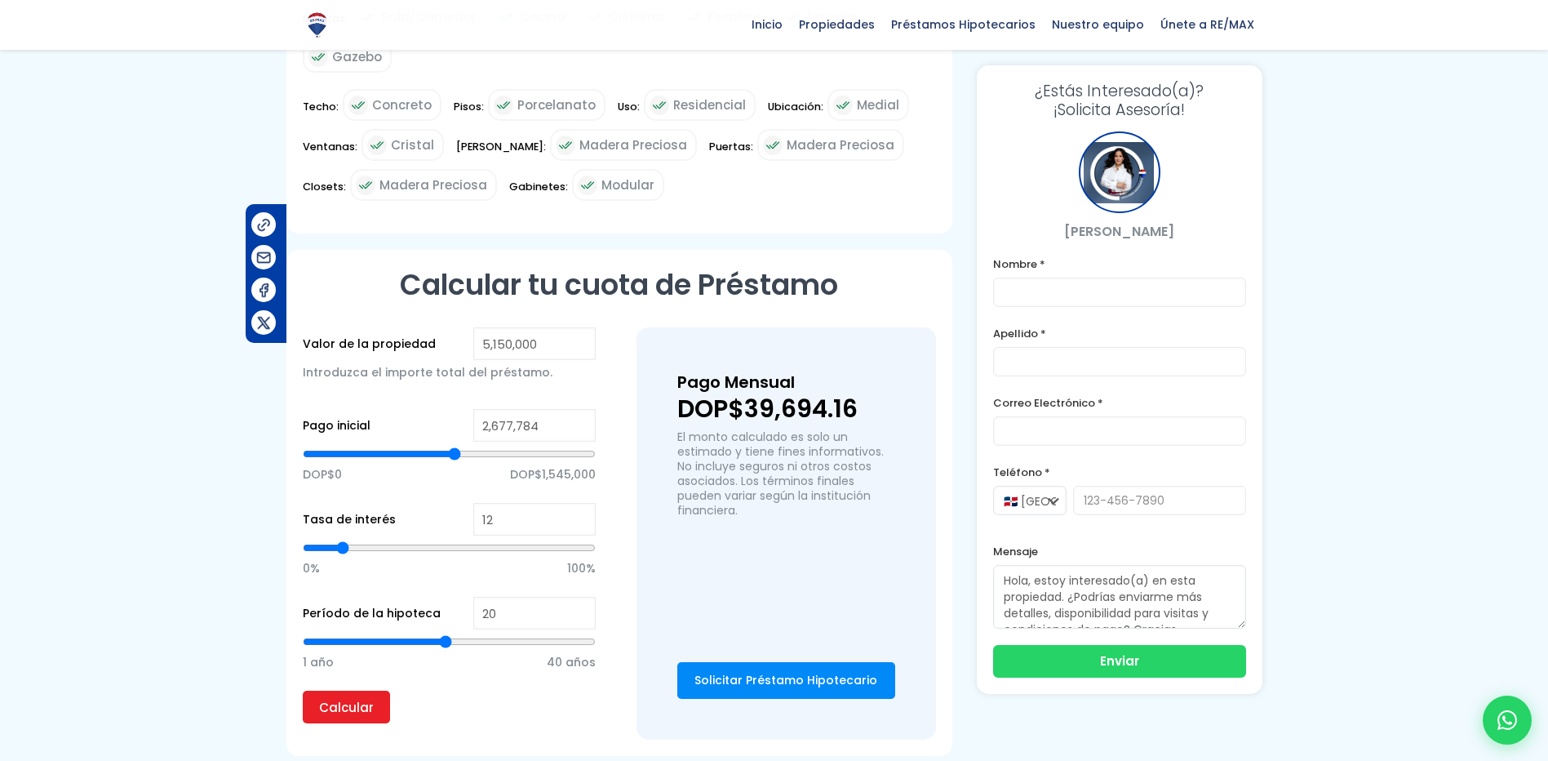
type input "2,692,786"
type input "2692786"
type input "2,707,788"
type input "2707788"
type input "2,722,789"
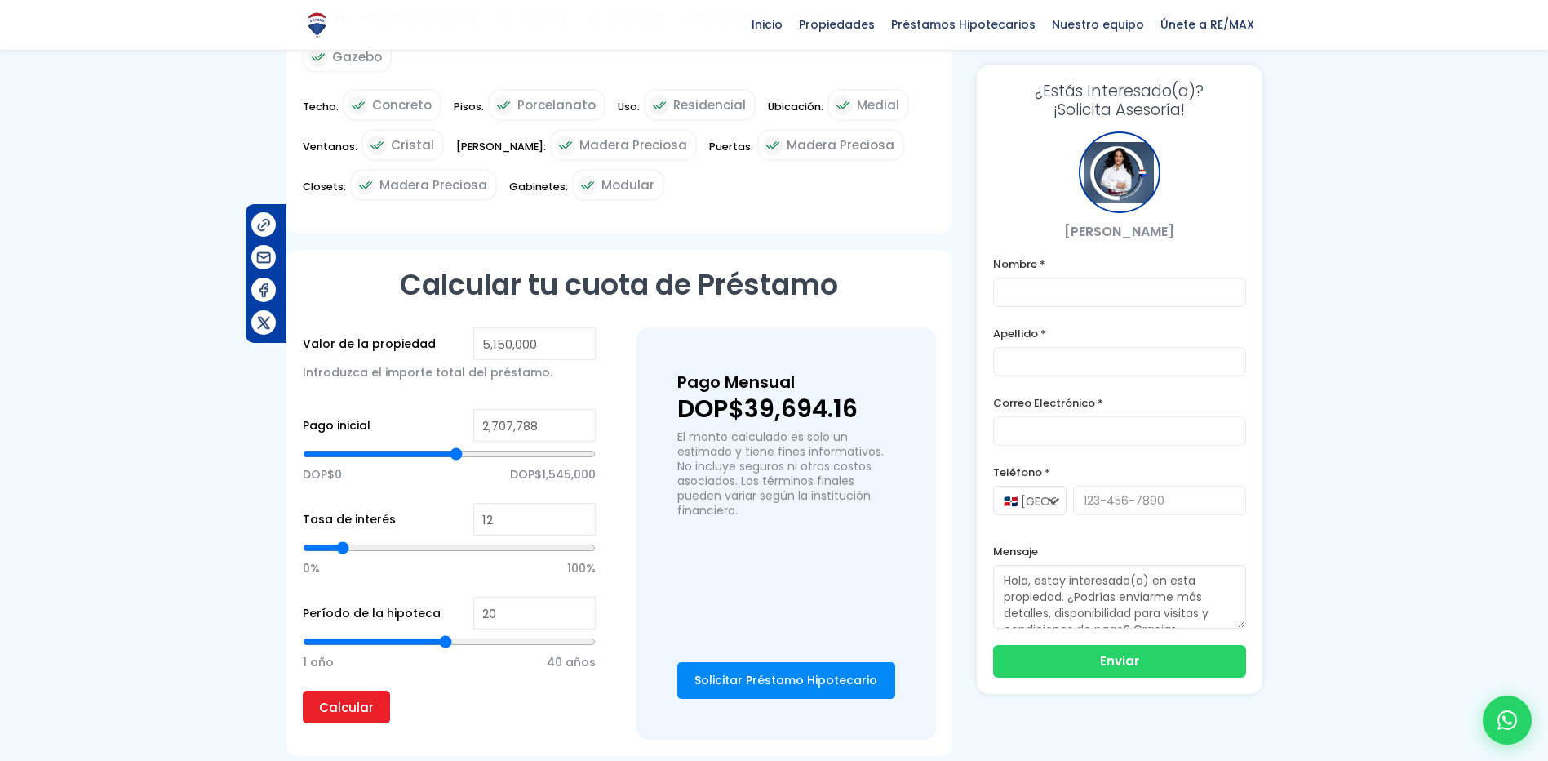
type input "2722789"
type input "2,707,788"
type input "2707788"
type input "2,692,786"
type input "2692786"
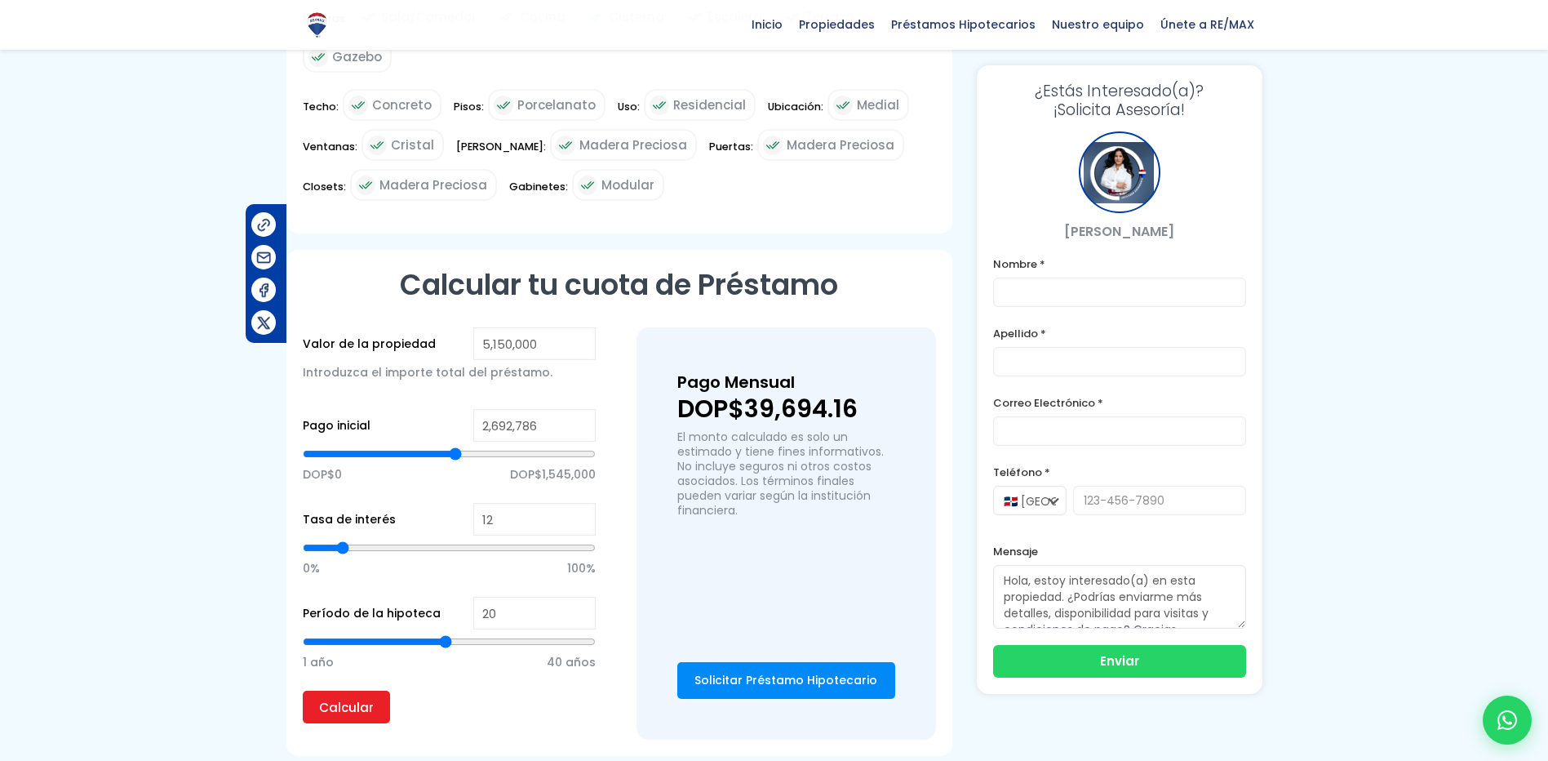
type input "2,677,784"
type input "2677784"
type input "2,662,783"
type input "2662783"
type input "2,647,781"
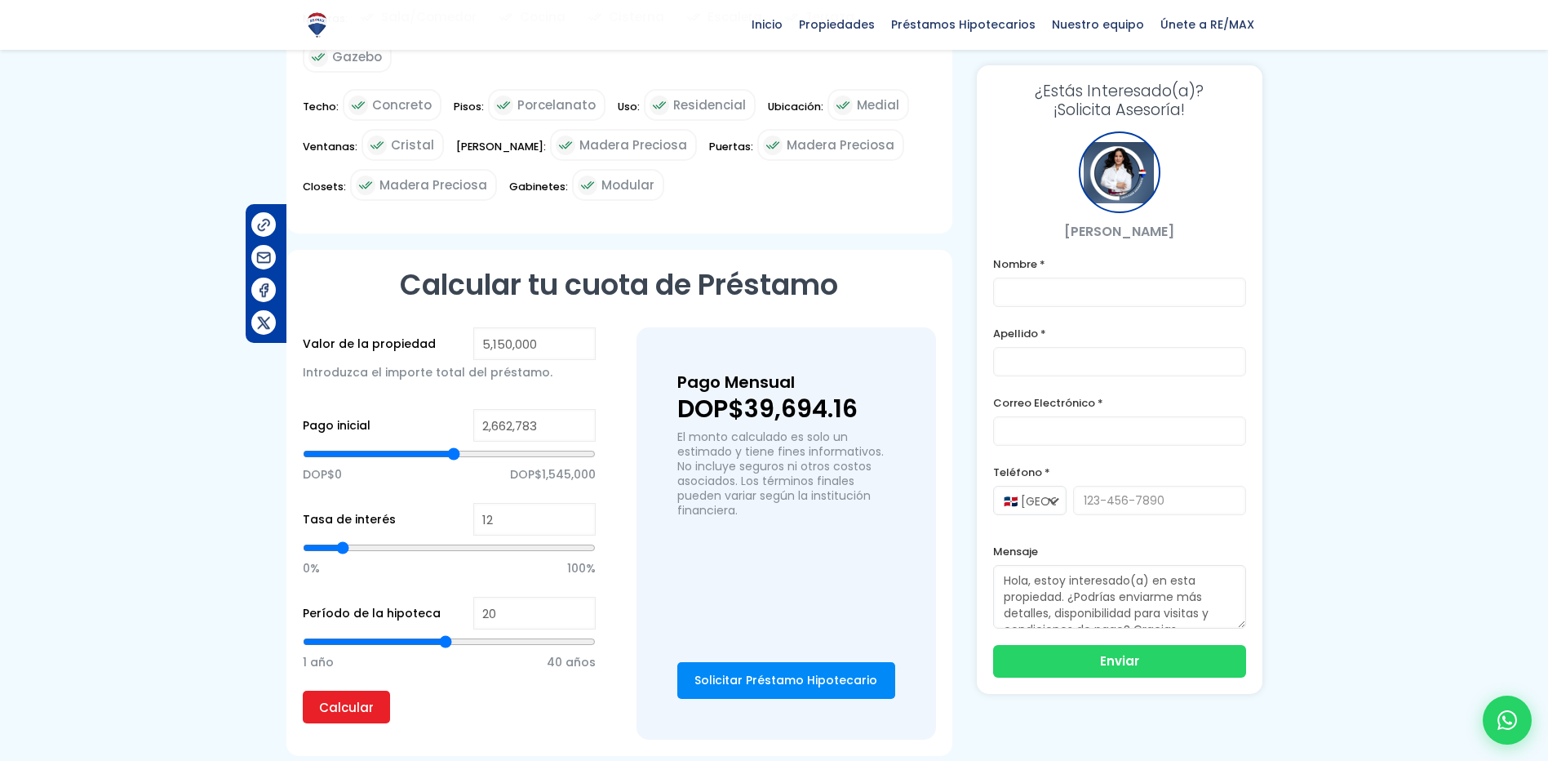
type input "2647781"
type input "2,632,780"
type input "2632780"
type input "2,617,778"
type input "2617778"
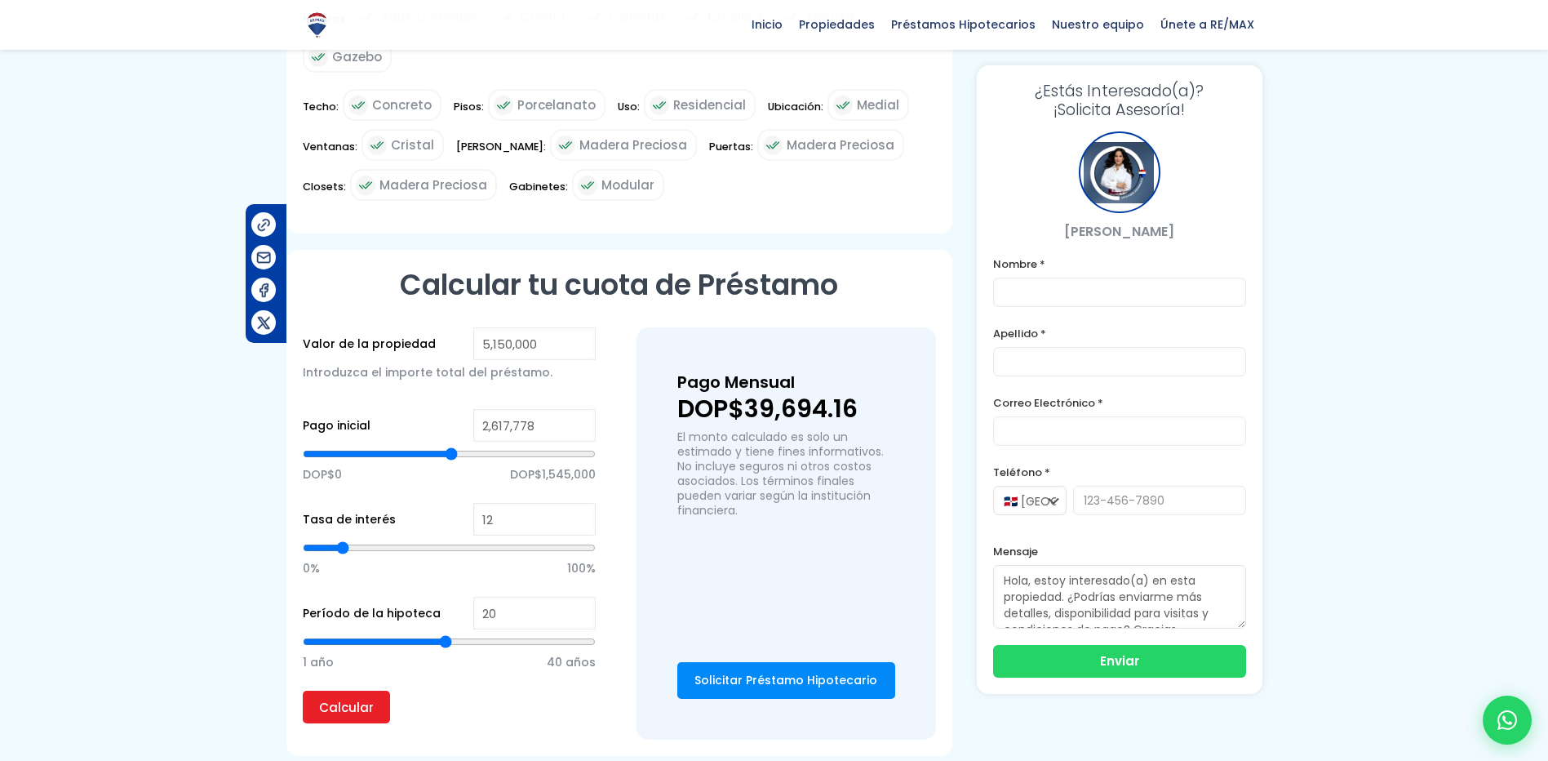
type input "2,602,776"
type input "2602776"
type input "2,587,775"
type input "2587775"
type input "2,572,773"
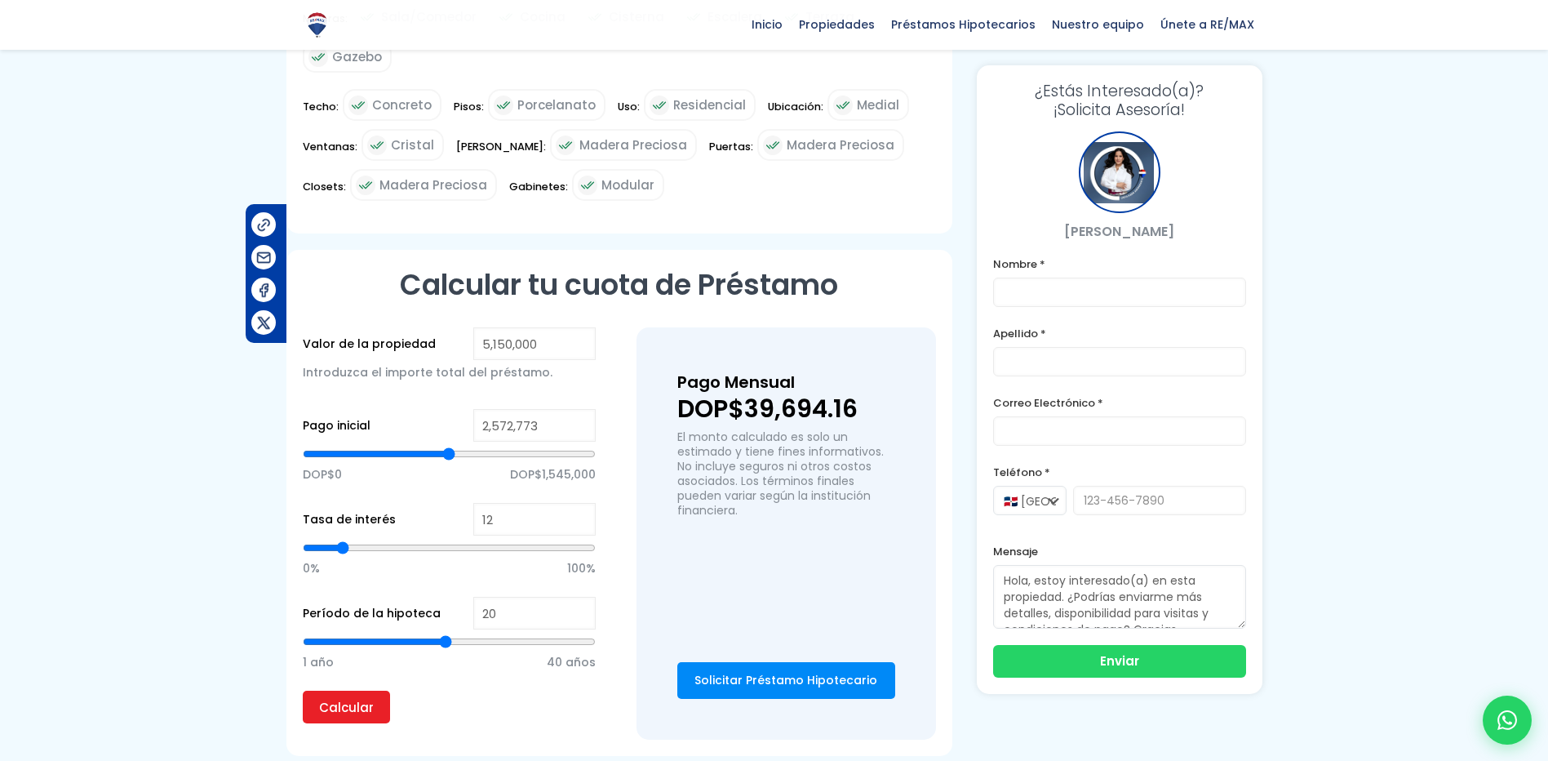
type input "2572773"
click at [449, 446] on input "range" at bounding box center [449, 454] width 293 height 16
drag, startPoint x: 550, startPoint y: 369, endPoint x: 473, endPoint y: 379, distance: 77.3
click at [473, 409] on input "2,572,773" at bounding box center [534, 425] width 122 height 33
type input "2"
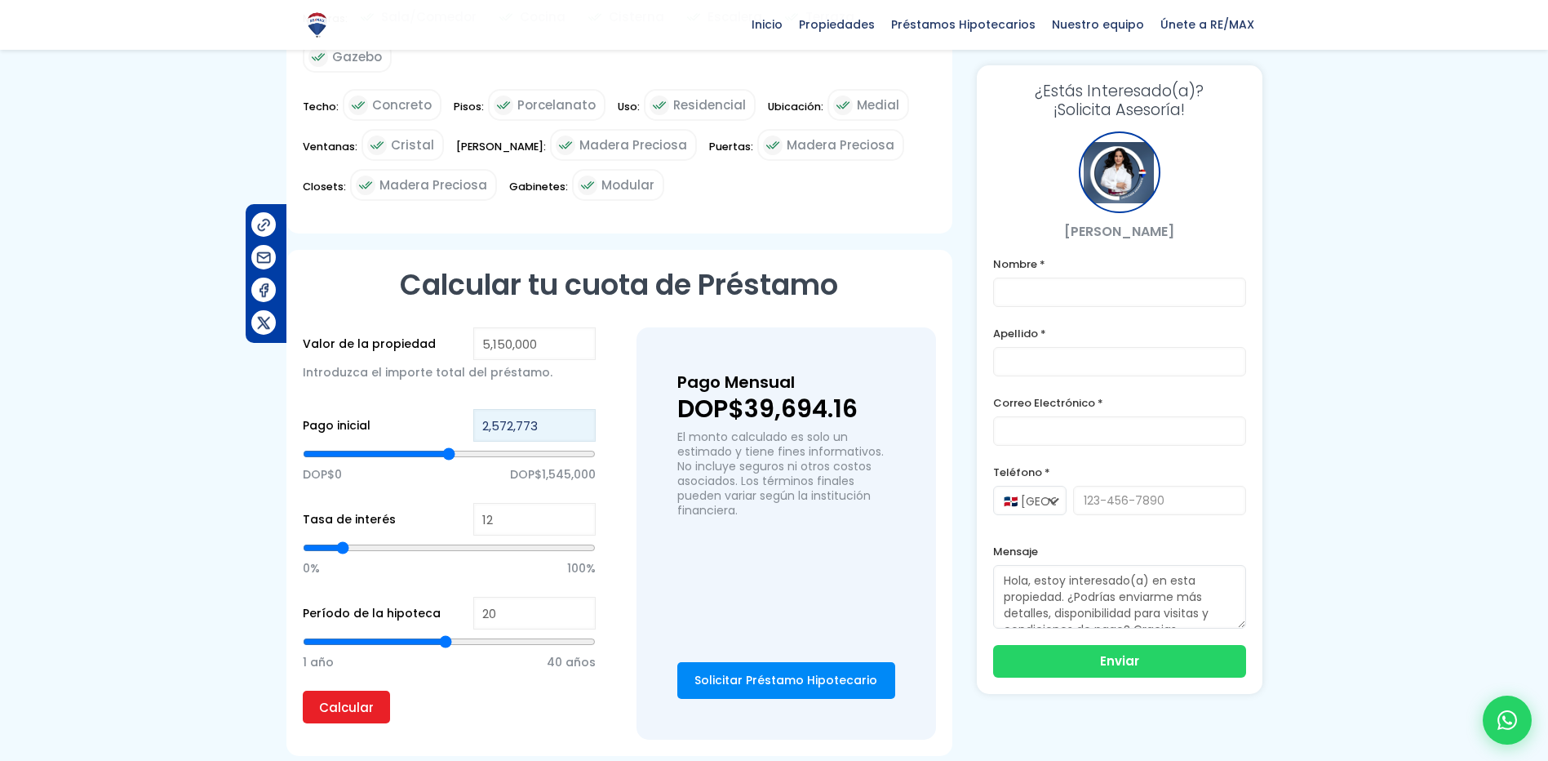
type input "2"
type input "20"
type input "200"
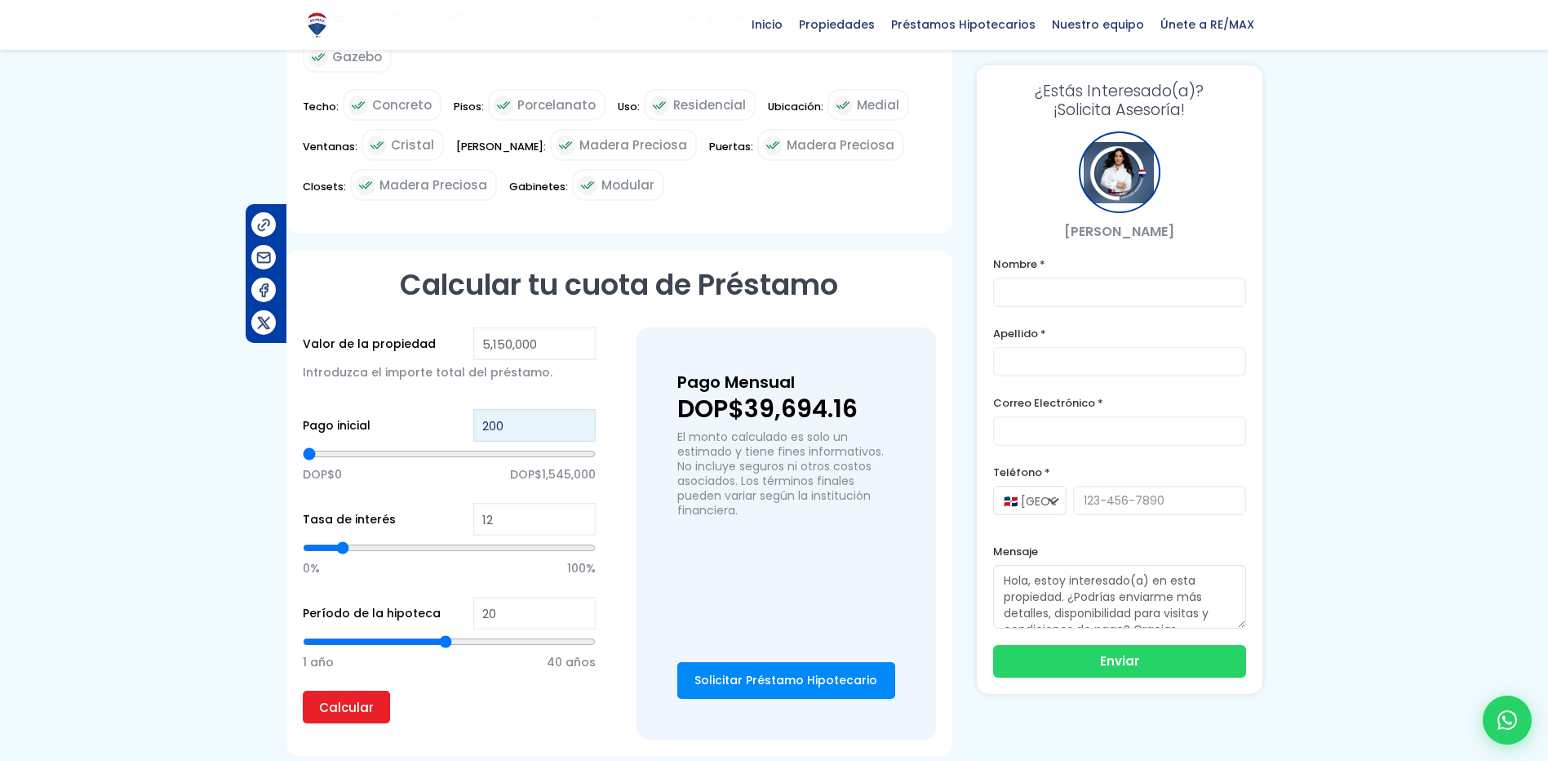
type input "2,000"
type input "2000"
type input "20,000"
type input "20000"
type input "200,000"
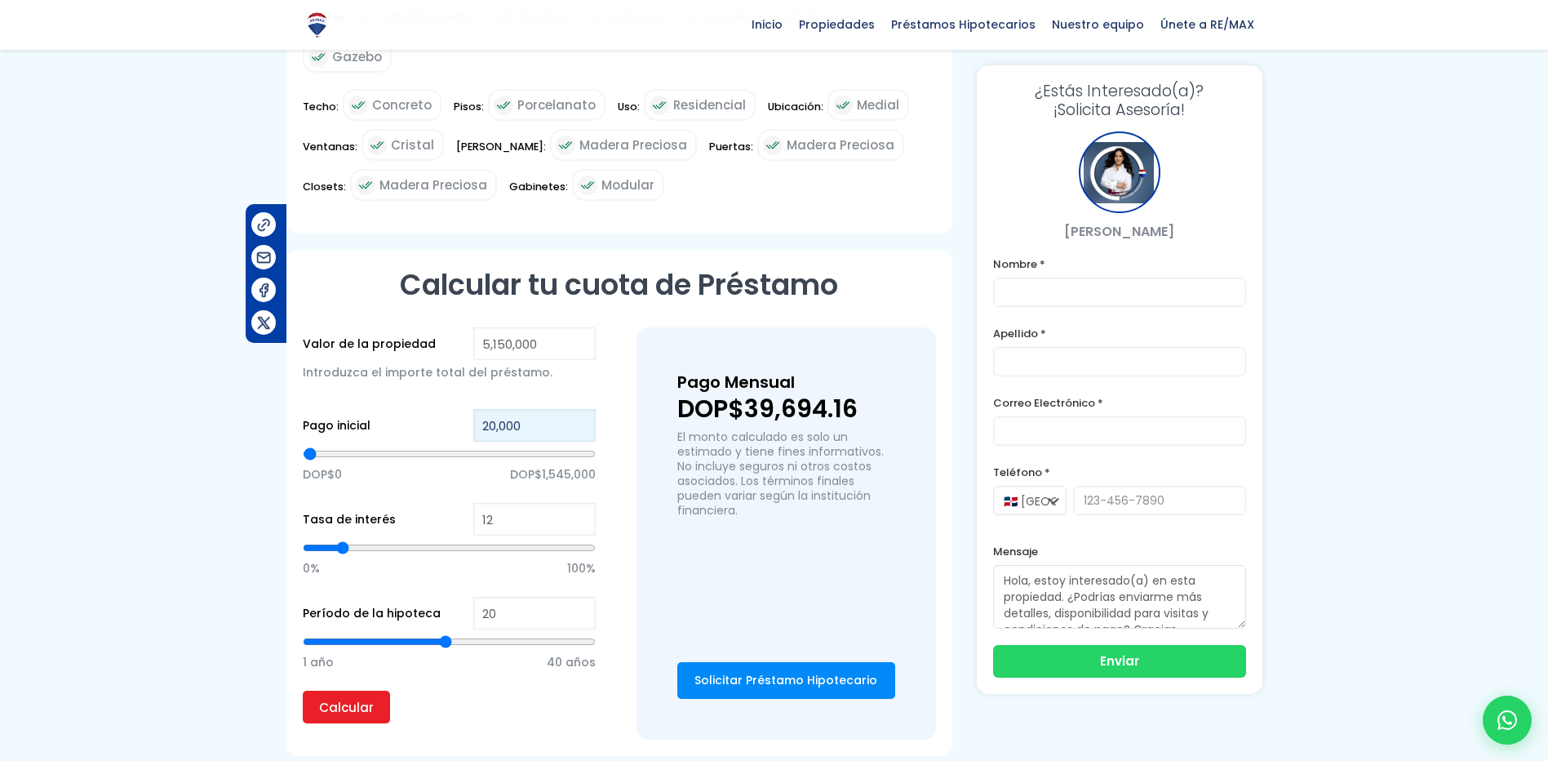
type input "200000"
type input "2,000,000"
type input "2000000"
type input "2,000,000"
click at [83, 407] on div at bounding box center [774, 6] width 1548 height 1596
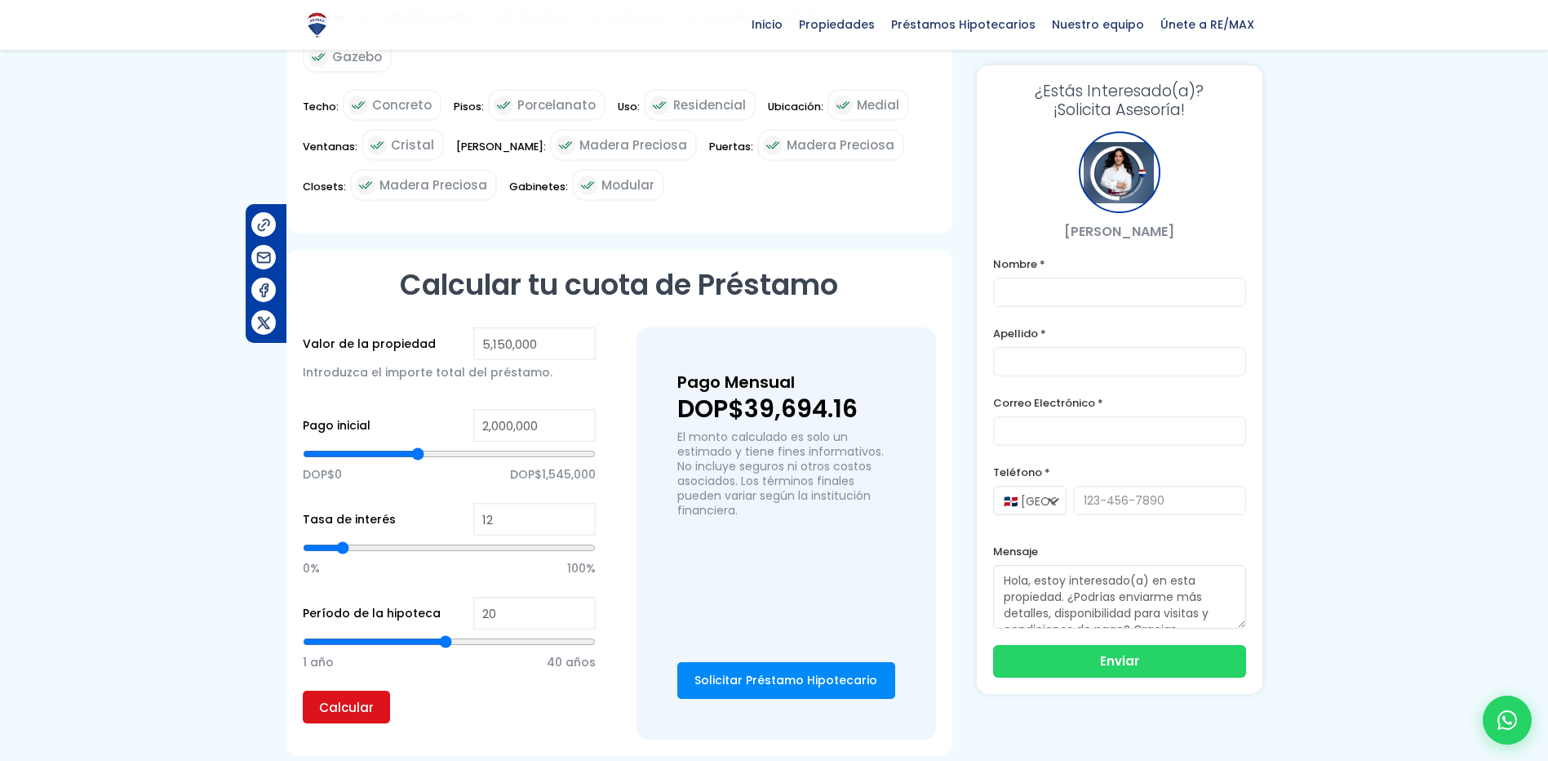
click at [329, 690] on input "Calcular" at bounding box center [346, 706] width 87 height 33
click at [498, 503] on input "12" at bounding box center [534, 519] width 122 height 33
type input "11"
click at [583, 503] on input "11" at bounding box center [534, 519] width 122 height 33
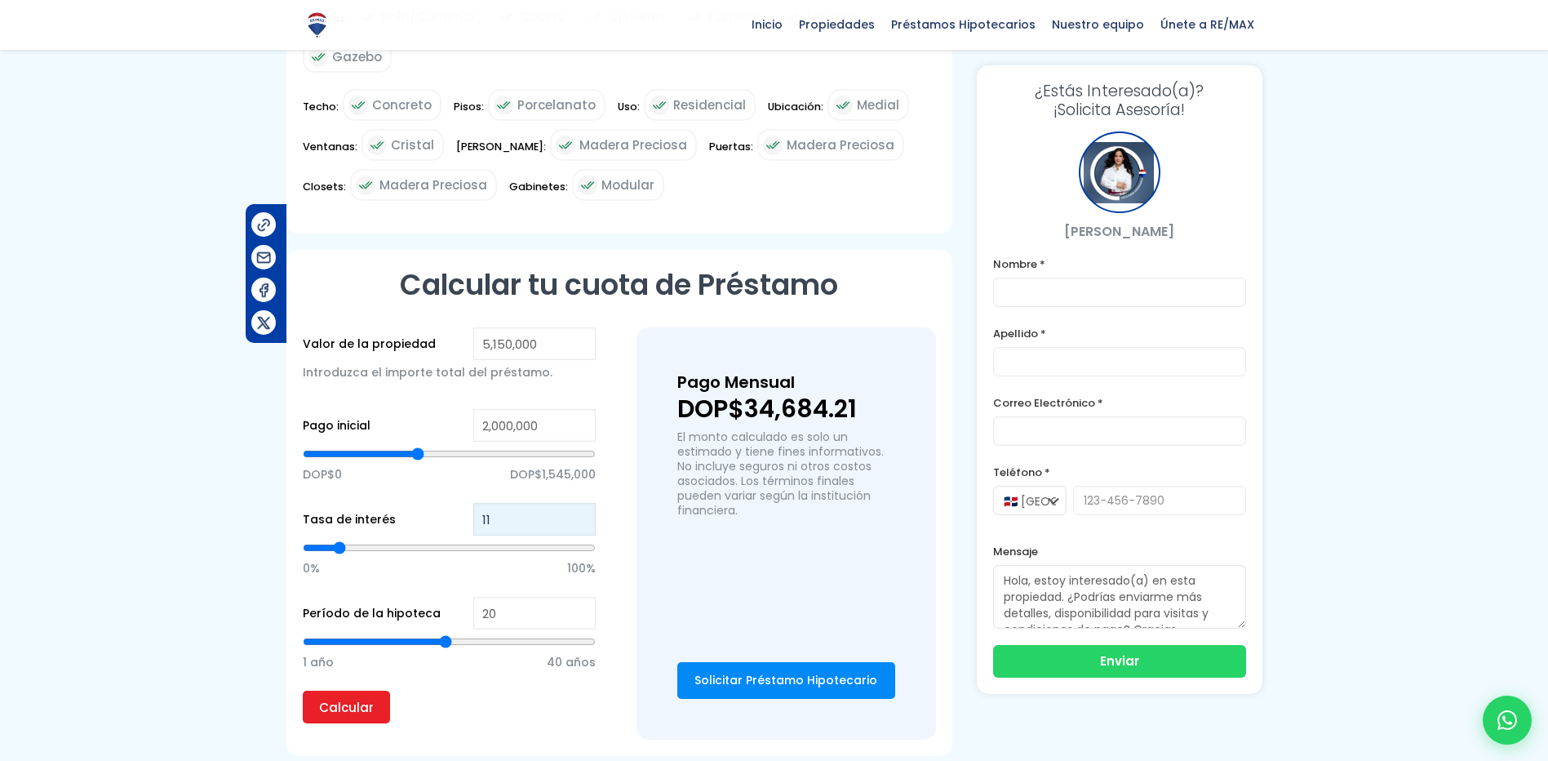
type input "10"
click at [583, 503] on input "10" at bounding box center [534, 519] width 122 height 33
click at [349, 690] on input "Calcular" at bounding box center [346, 706] width 87 height 33
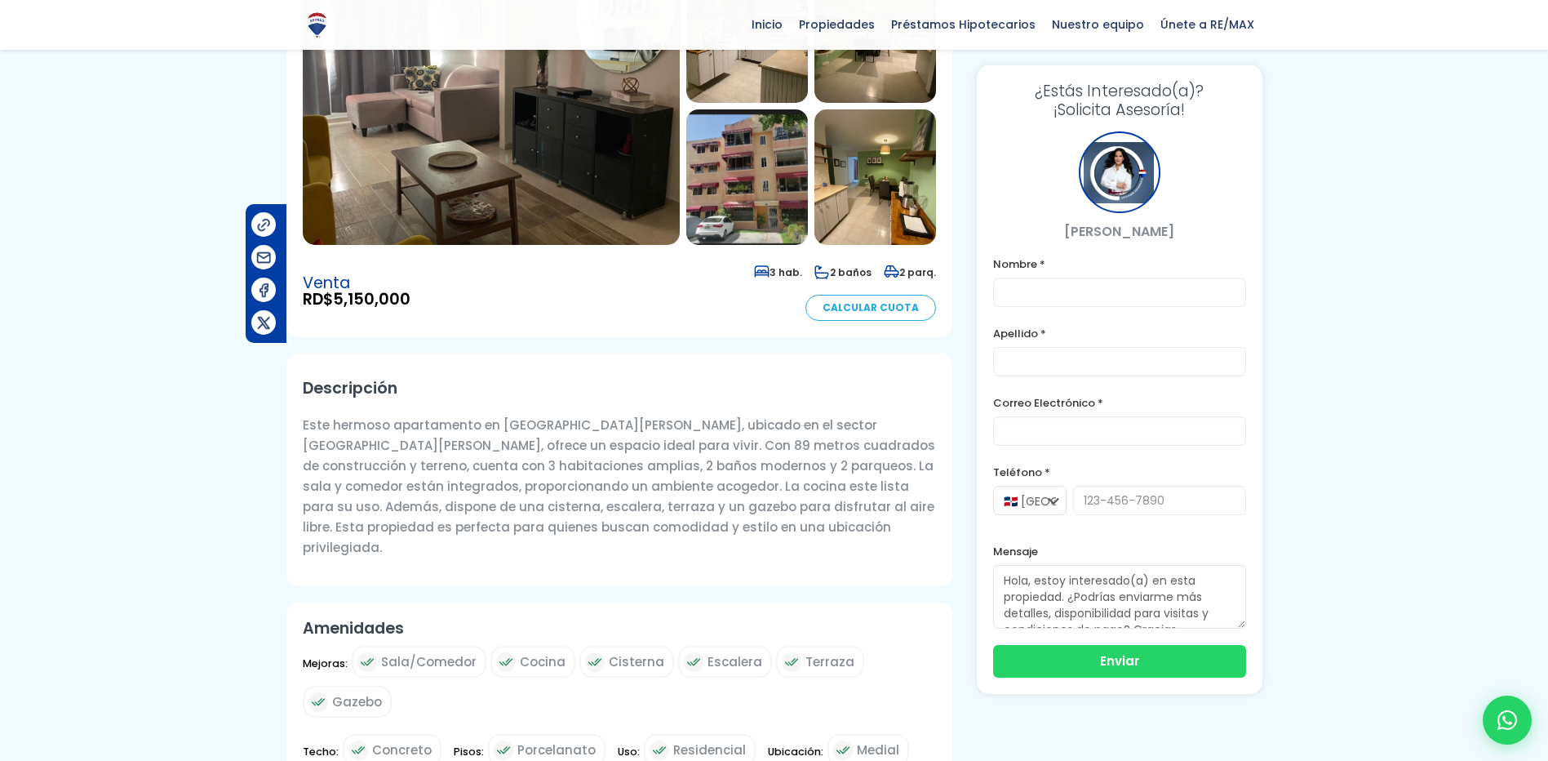
scroll to position [0, 0]
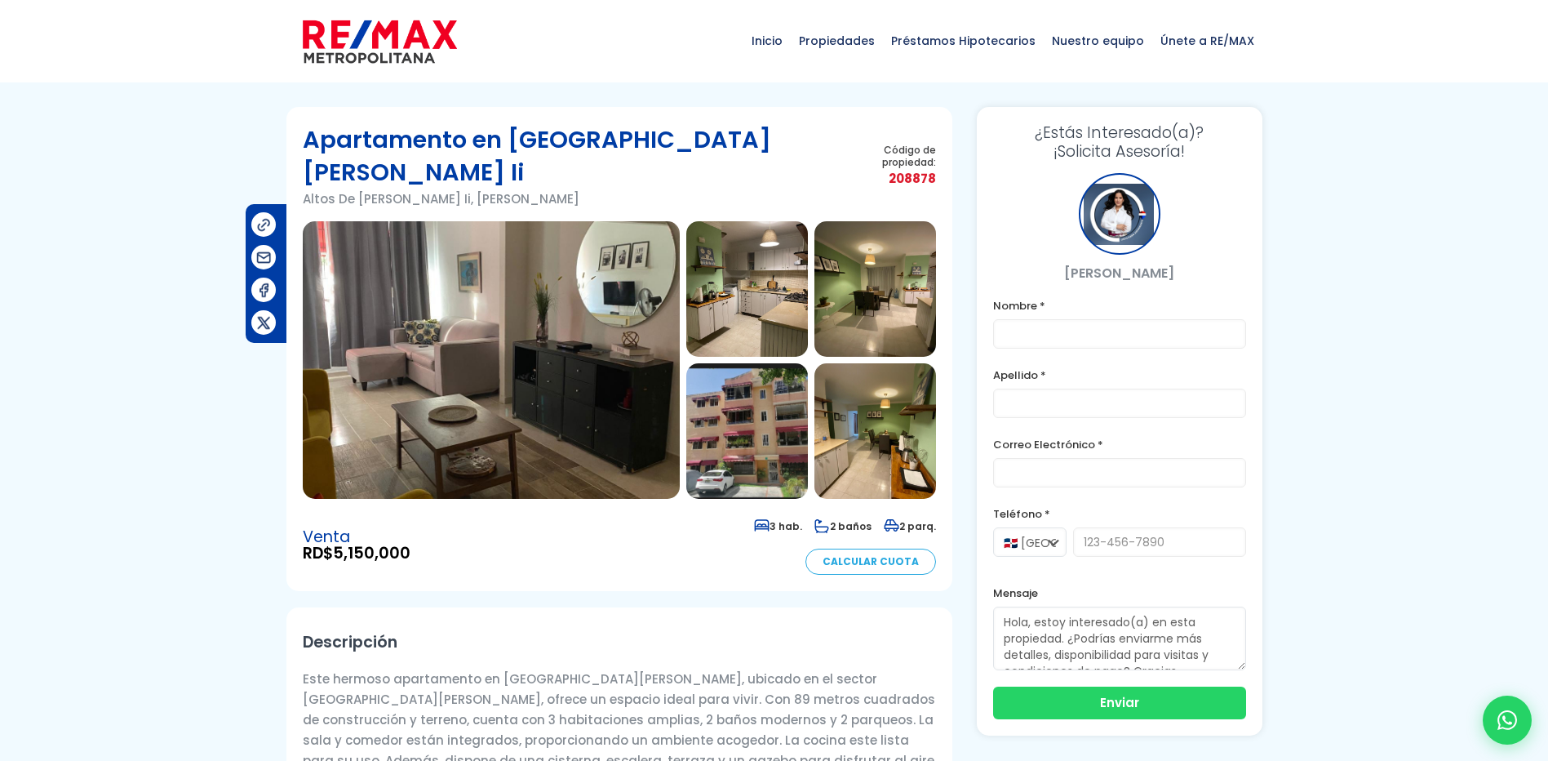
click at [736, 394] on img at bounding box center [747, 430] width 122 height 135
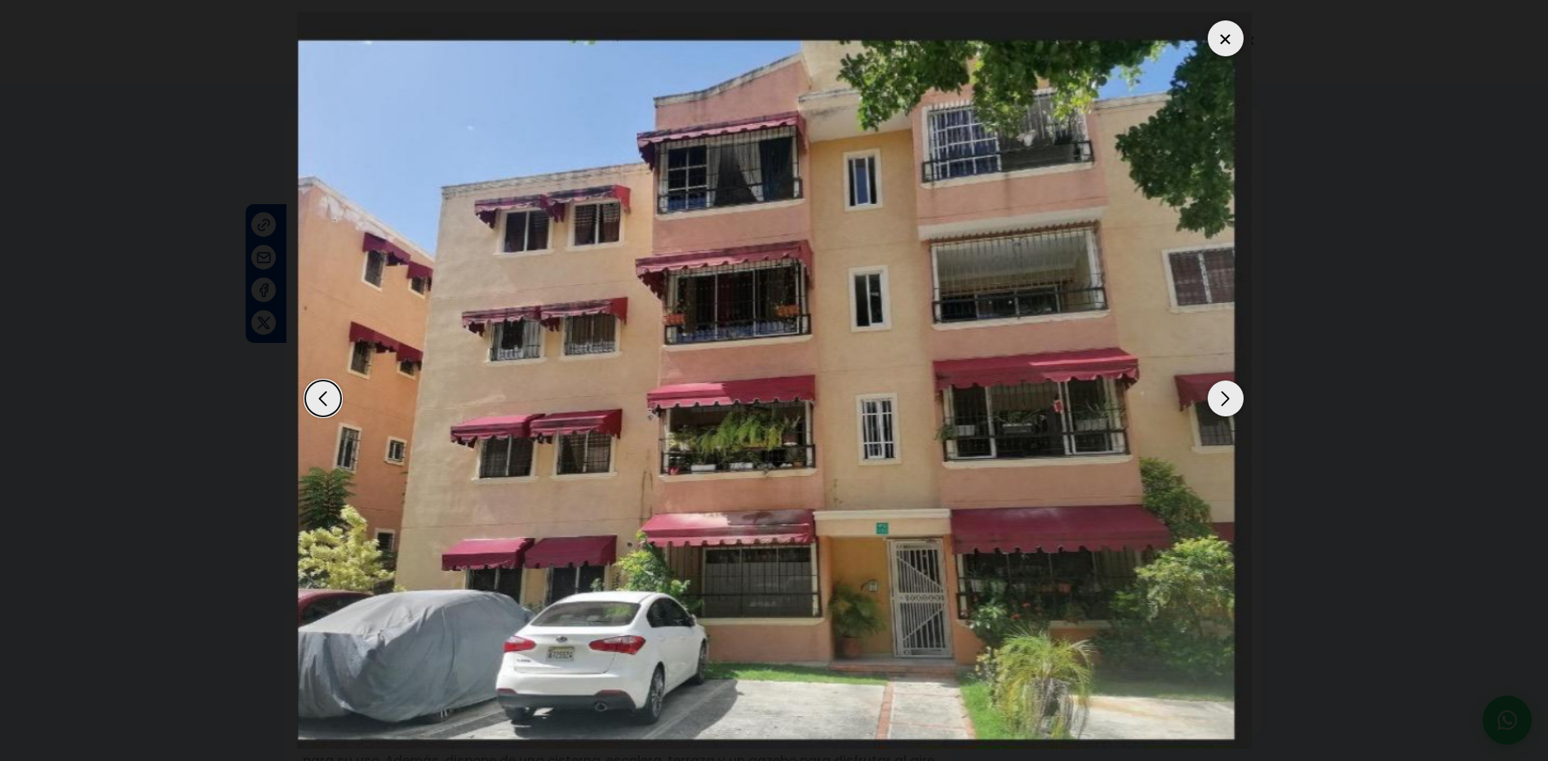
click at [1223, 396] on div "Next slide" at bounding box center [1226, 398] width 36 height 36
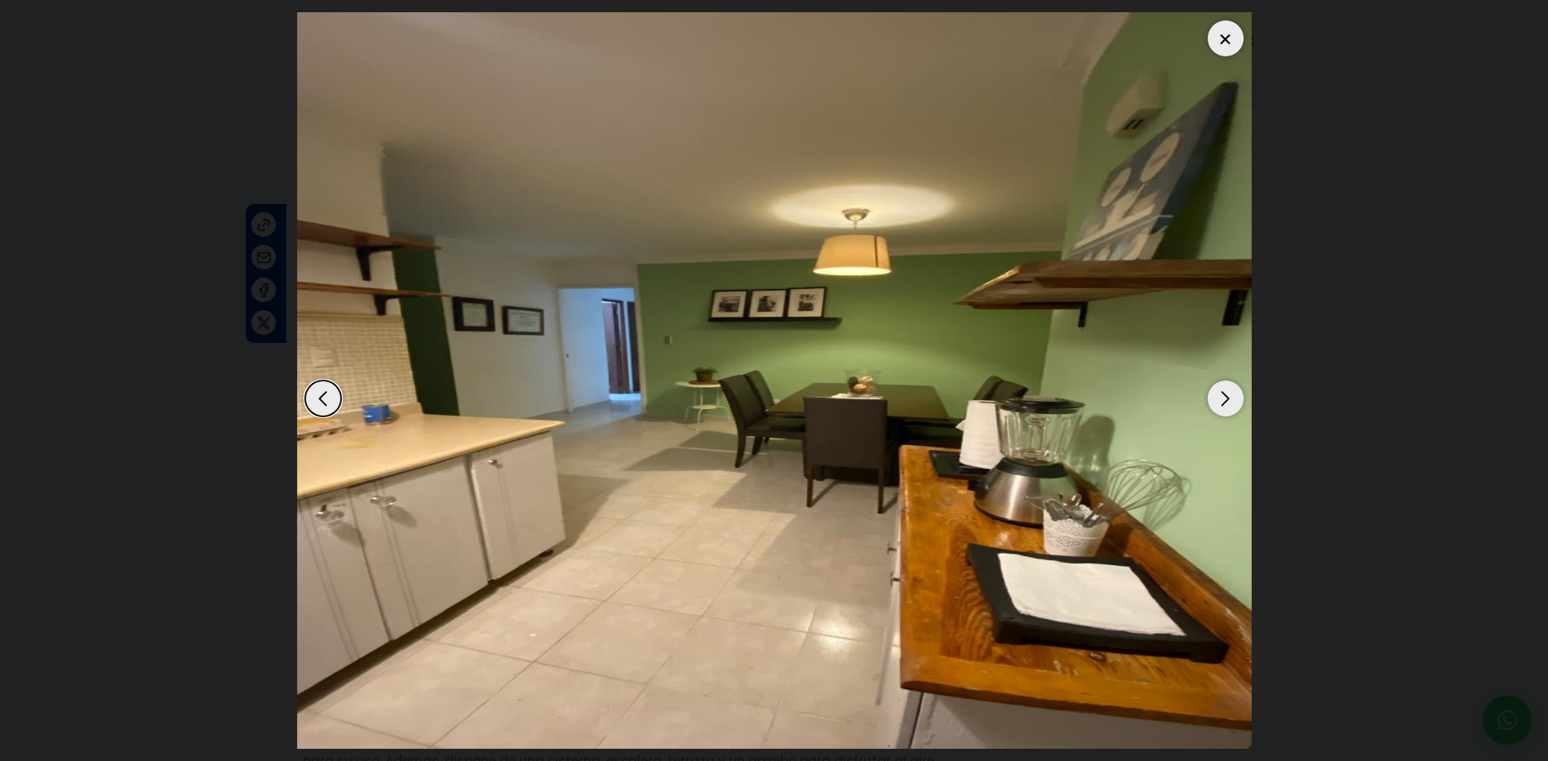
click at [1223, 396] on div "Next slide" at bounding box center [1226, 398] width 36 height 36
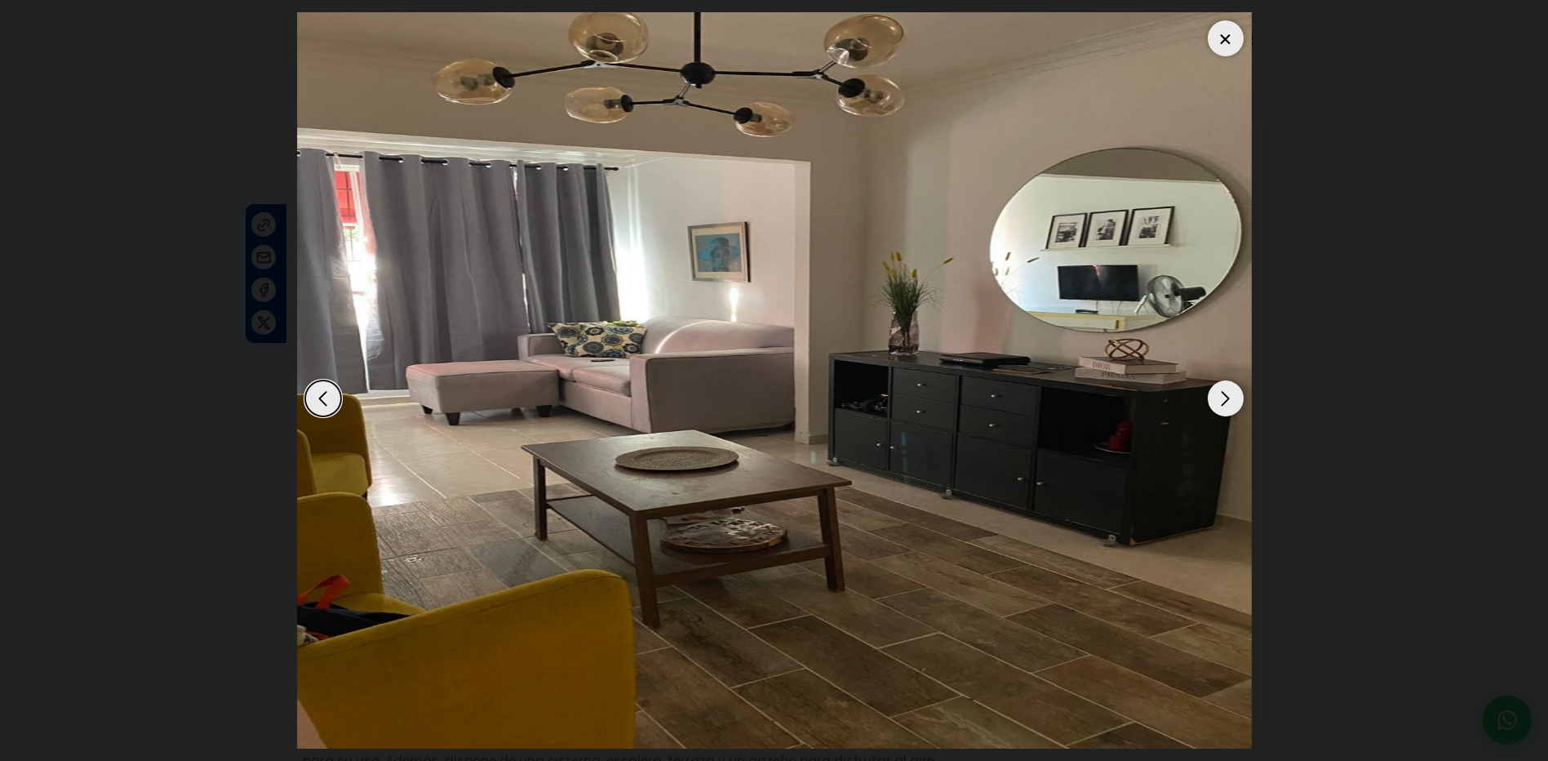
click at [1223, 396] on div "Next slide" at bounding box center [1226, 398] width 36 height 36
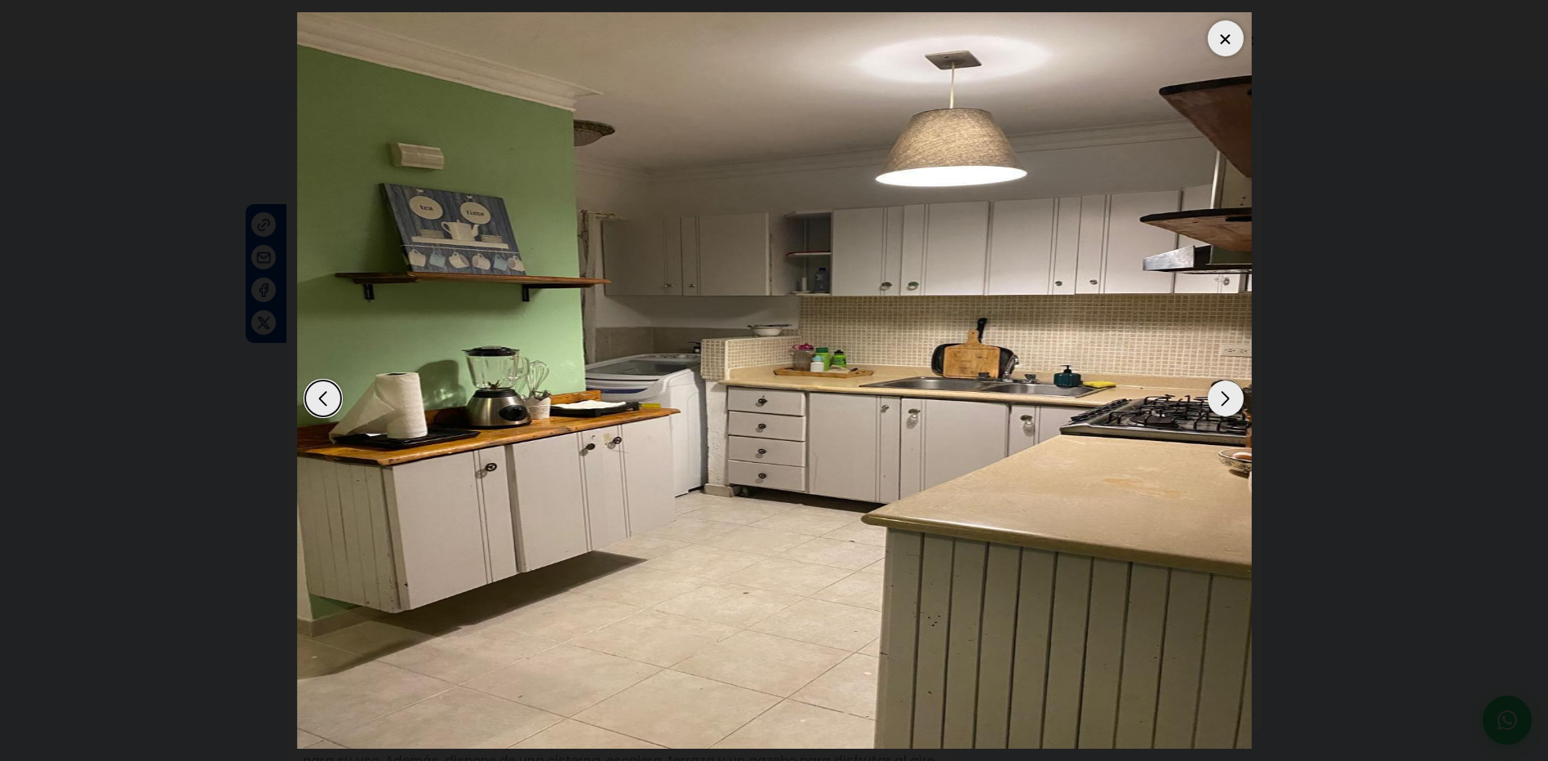
click at [1231, 33] on div at bounding box center [1226, 38] width 36 height 36
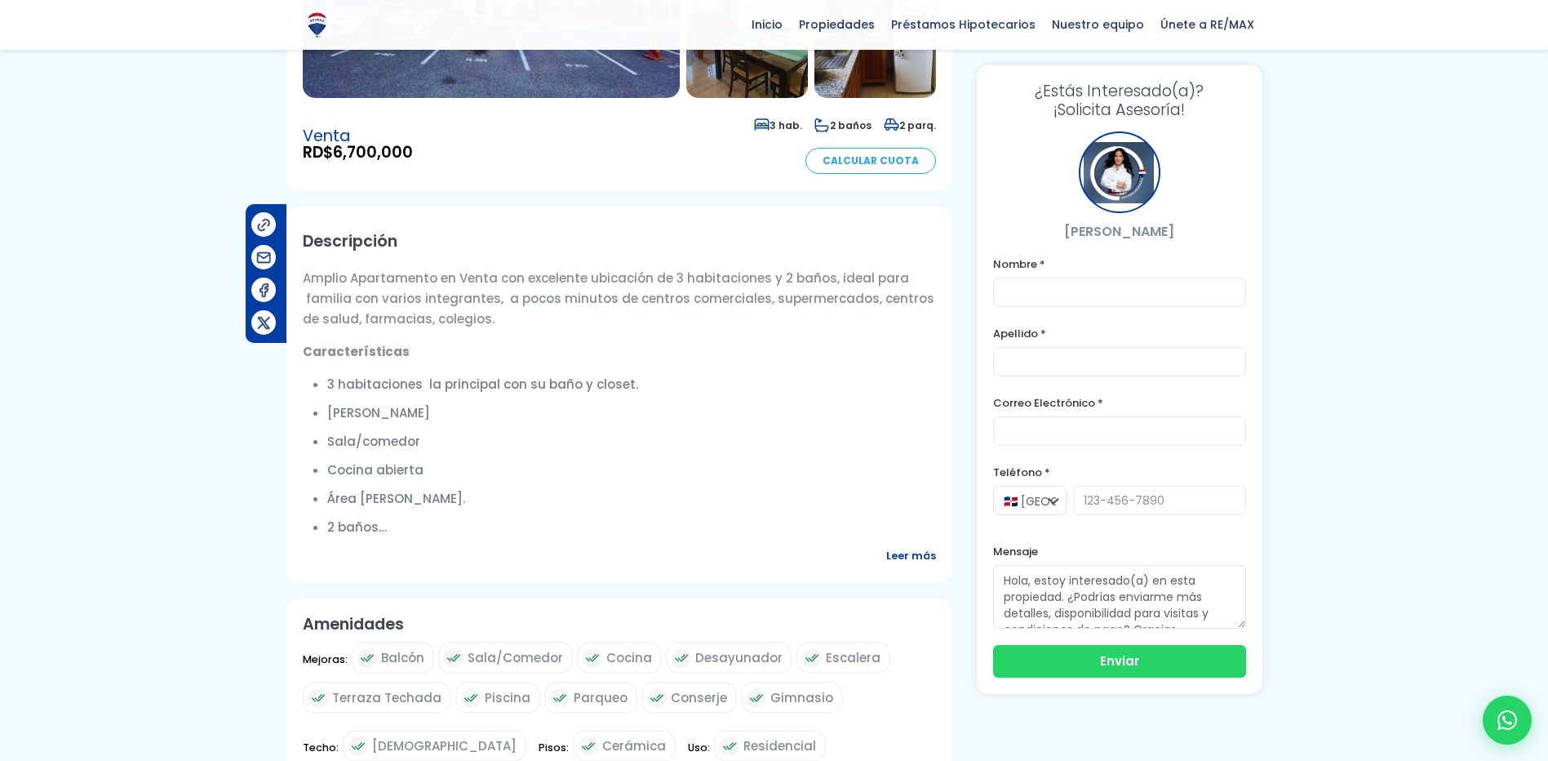
scroll to position [408, 0]
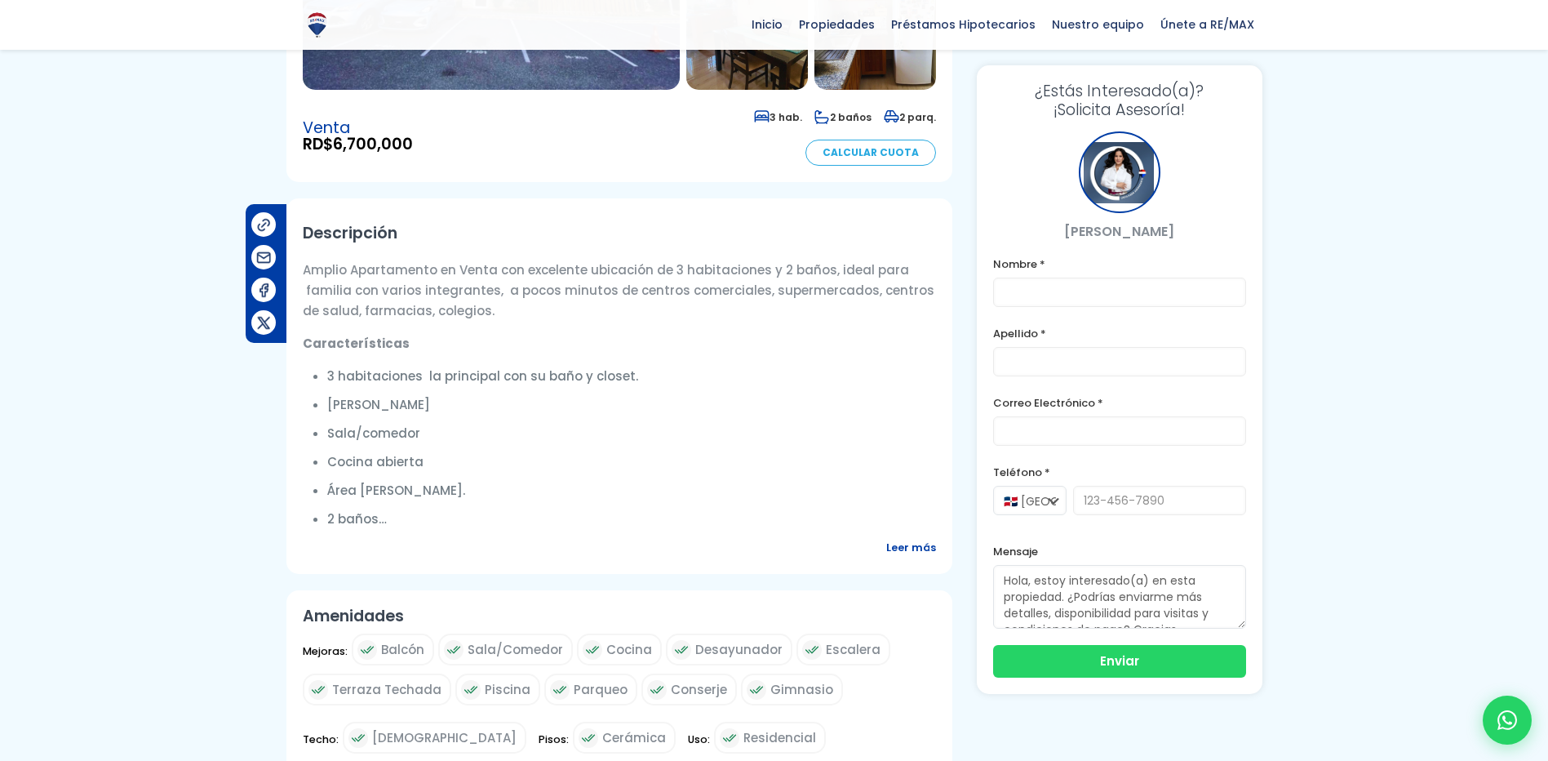
click at [933, 537] on span "Leer más" at bounding box center [911, 547] width 50 height 20
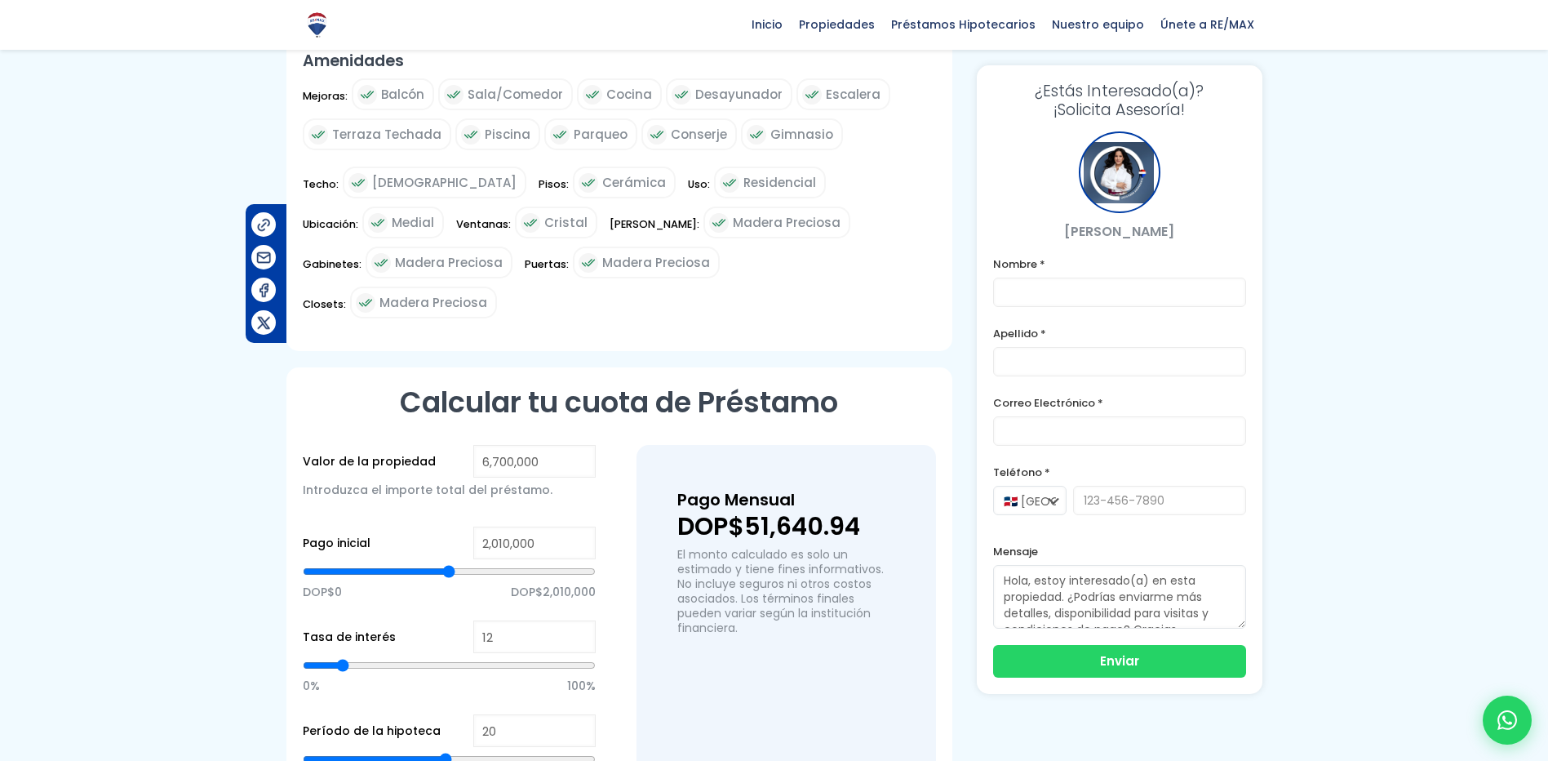
scroll to position [1224, 0]
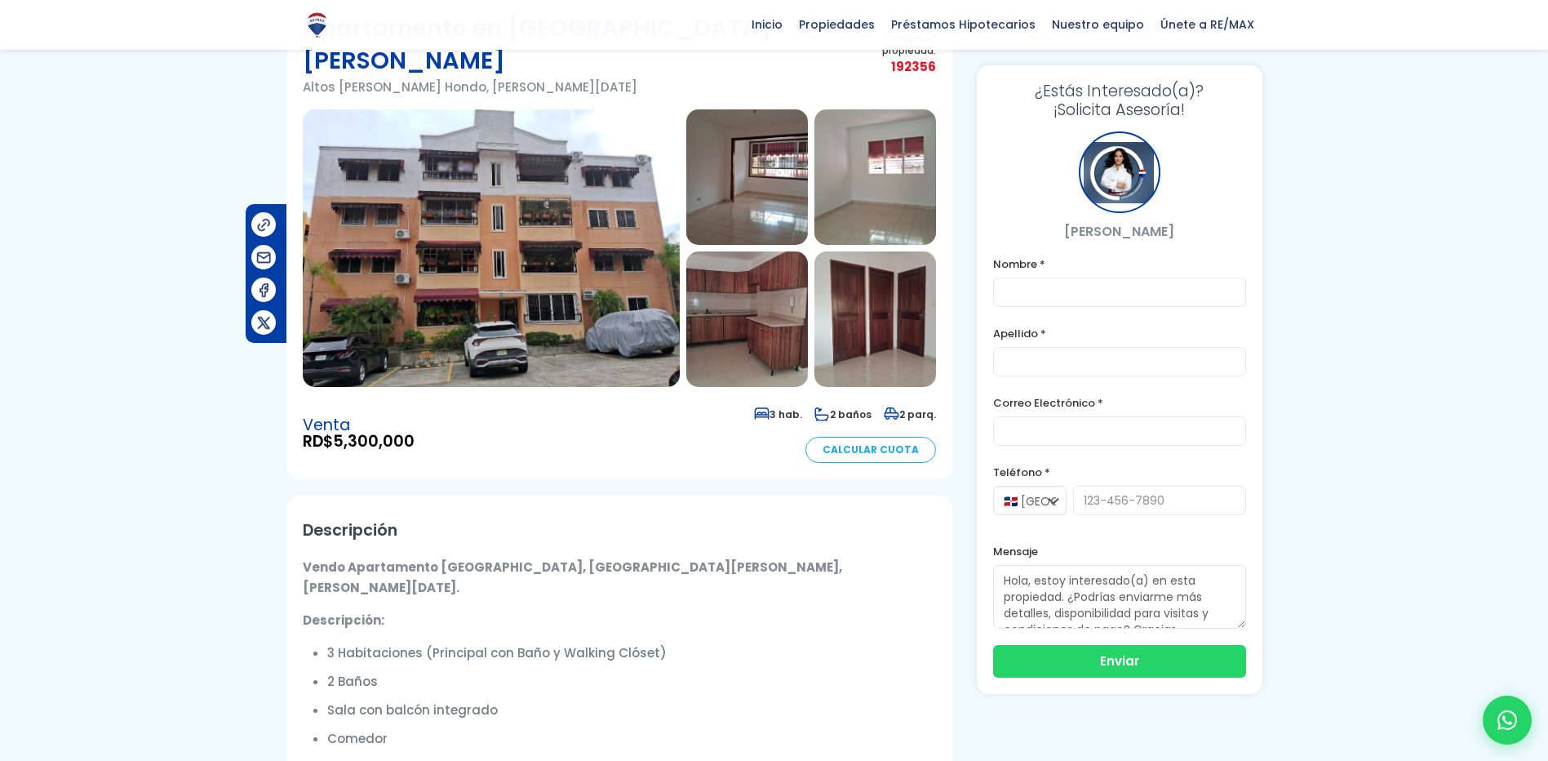
scroll to position [82, 0]
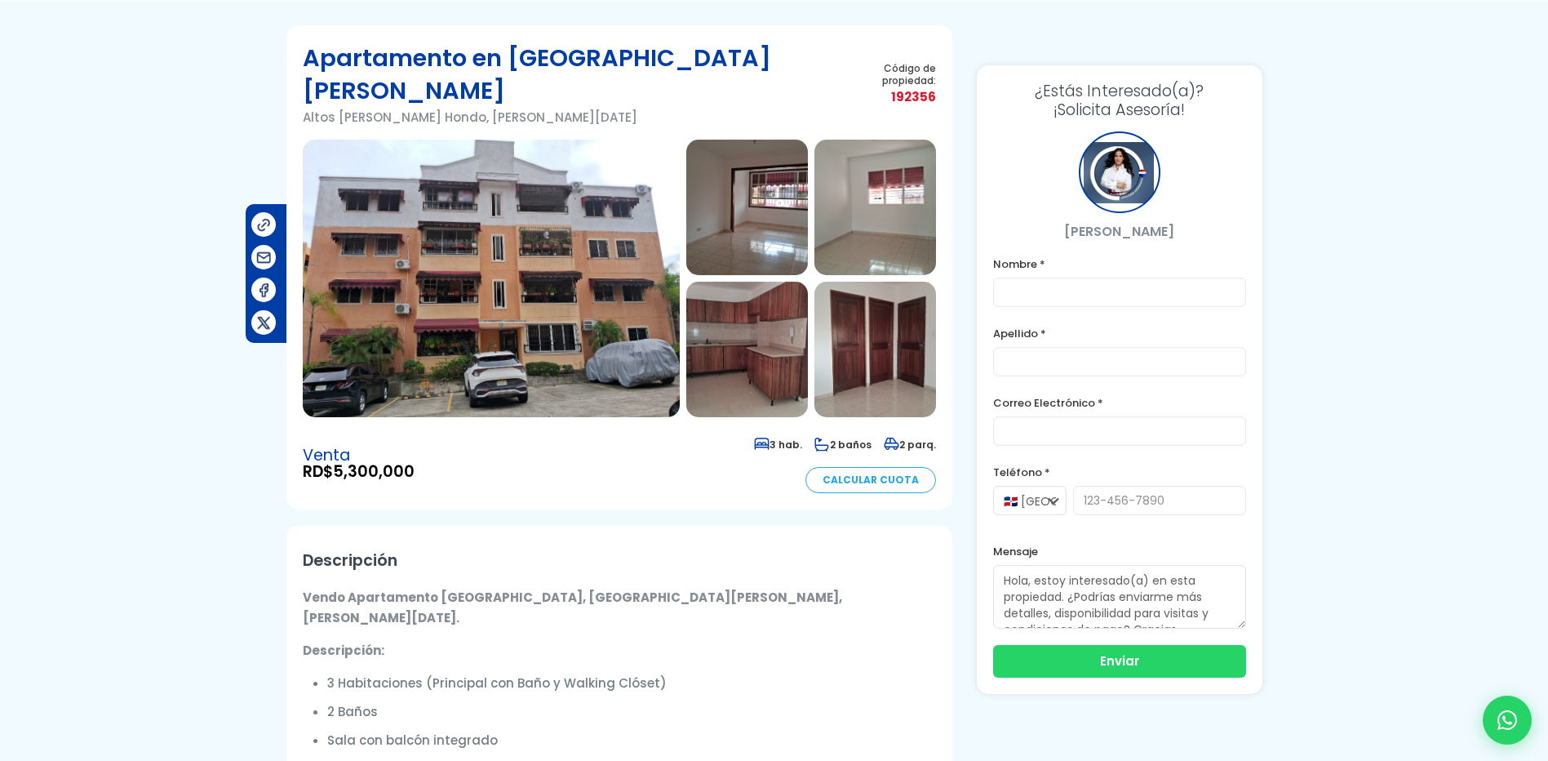
click at [506, 231] on img at bounding box center [491, 278] width 377 height 277
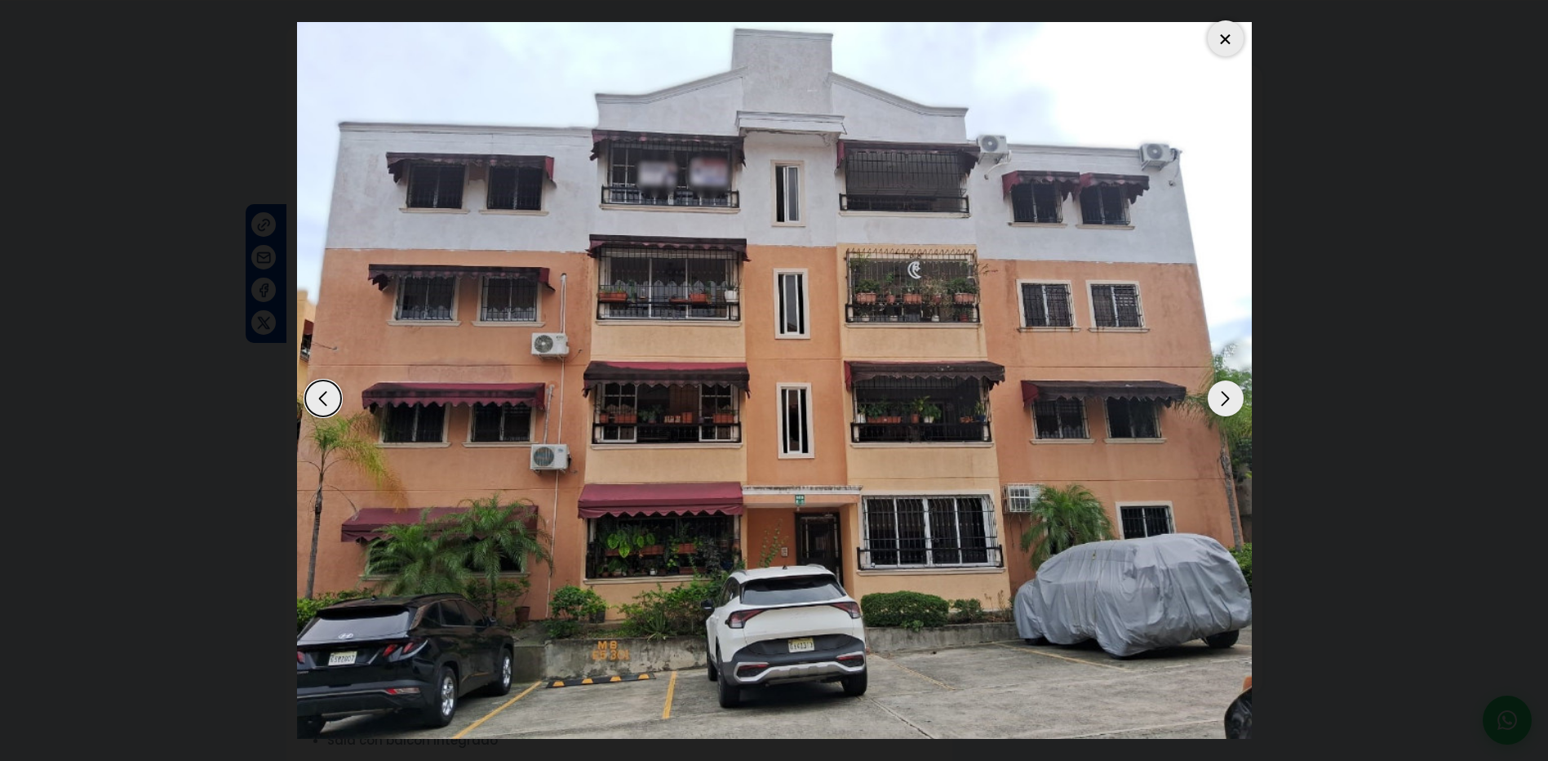
click at [1224, 387] on div "Next slide" at bounding box center [1226, 398] width 36 height 36
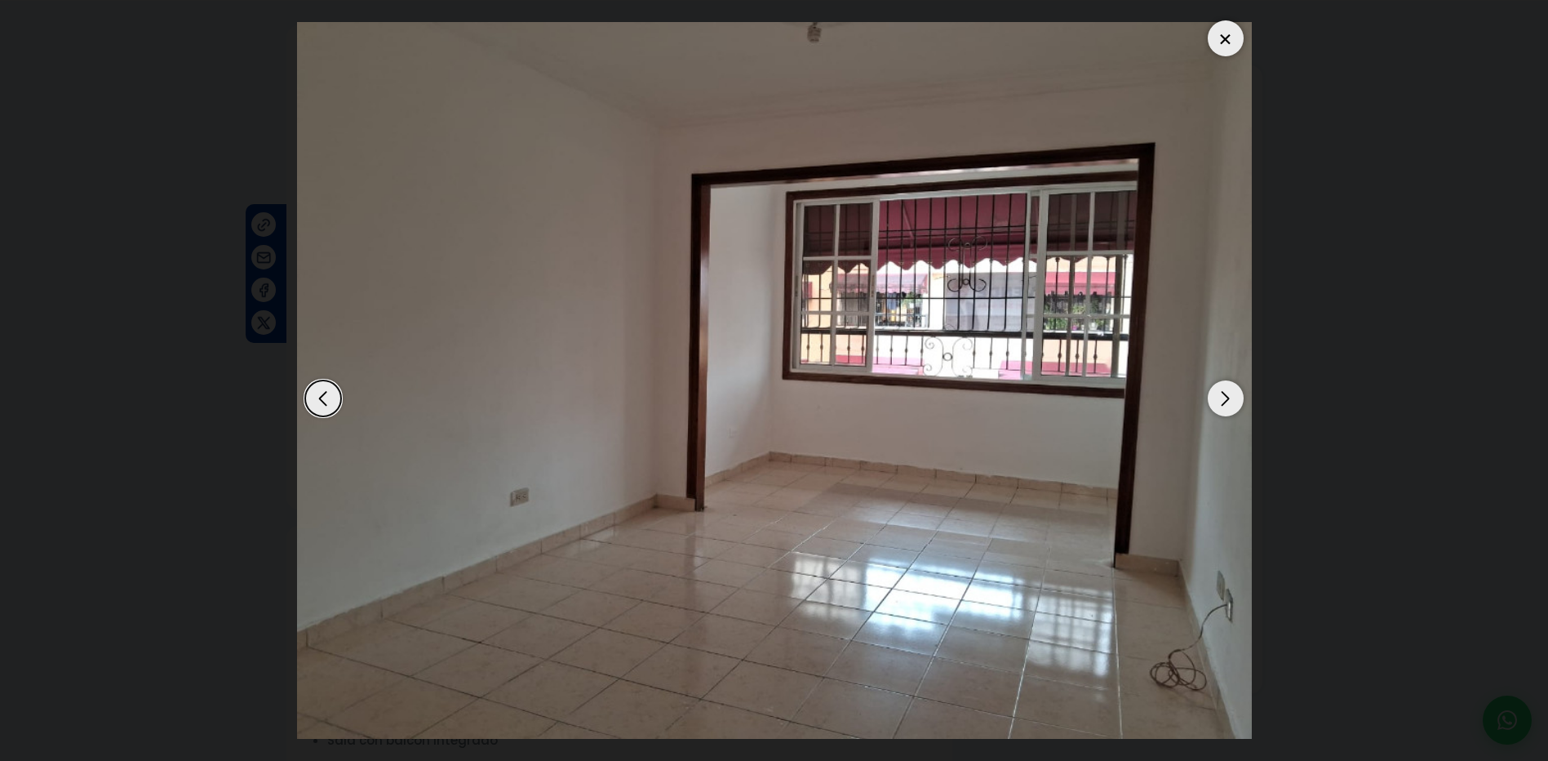
click at [1224, 387] on div "Next slide" at bounding box center [1226, 398] width 36 height 36
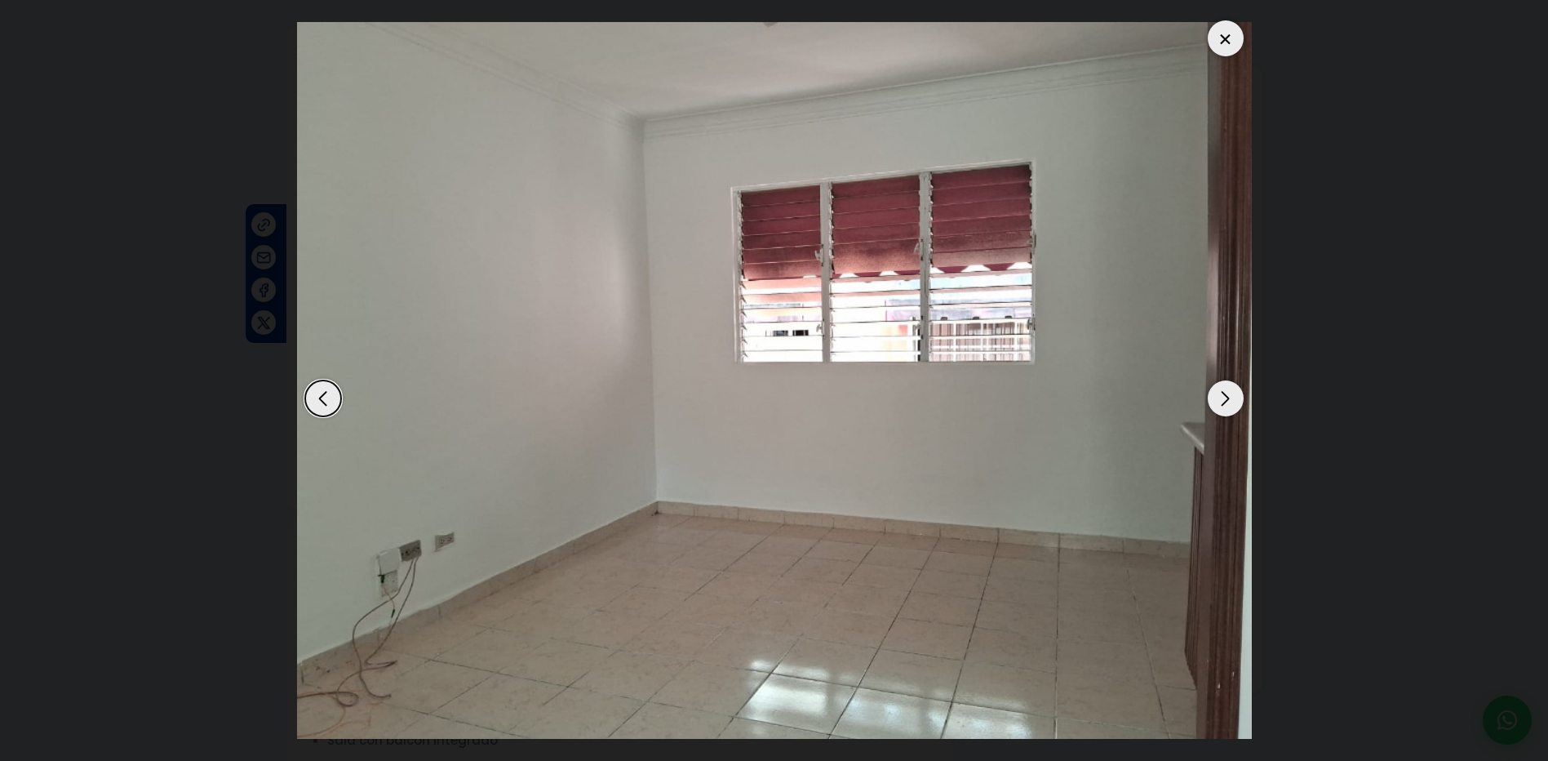
click at [1224, 387] on div "Next slide" at bounding box center [1226, 398] width 36 height 36
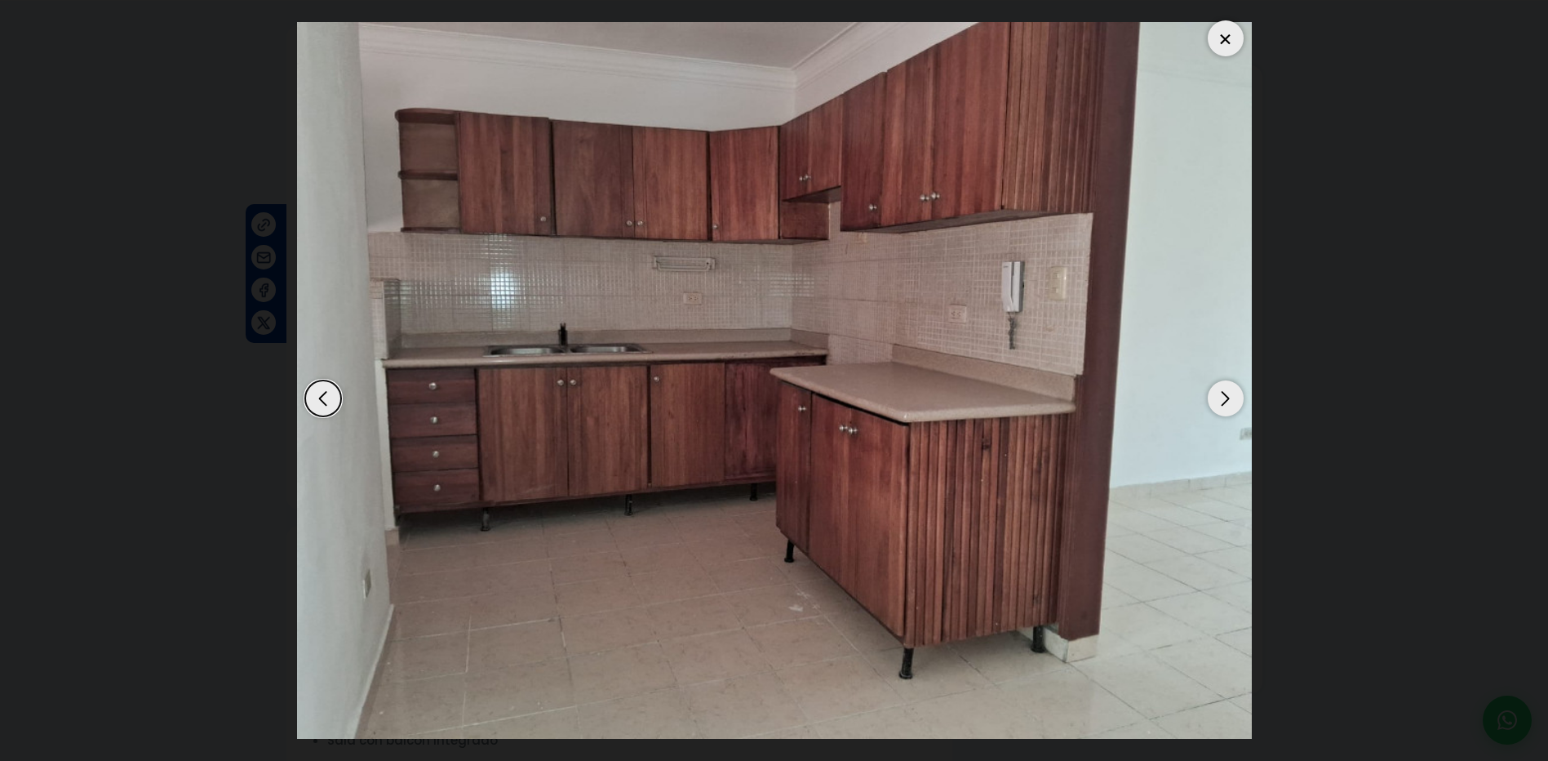
click at [1224, 387] on div "Next slide" at bounding box center [1226, 398] width 36 height 36
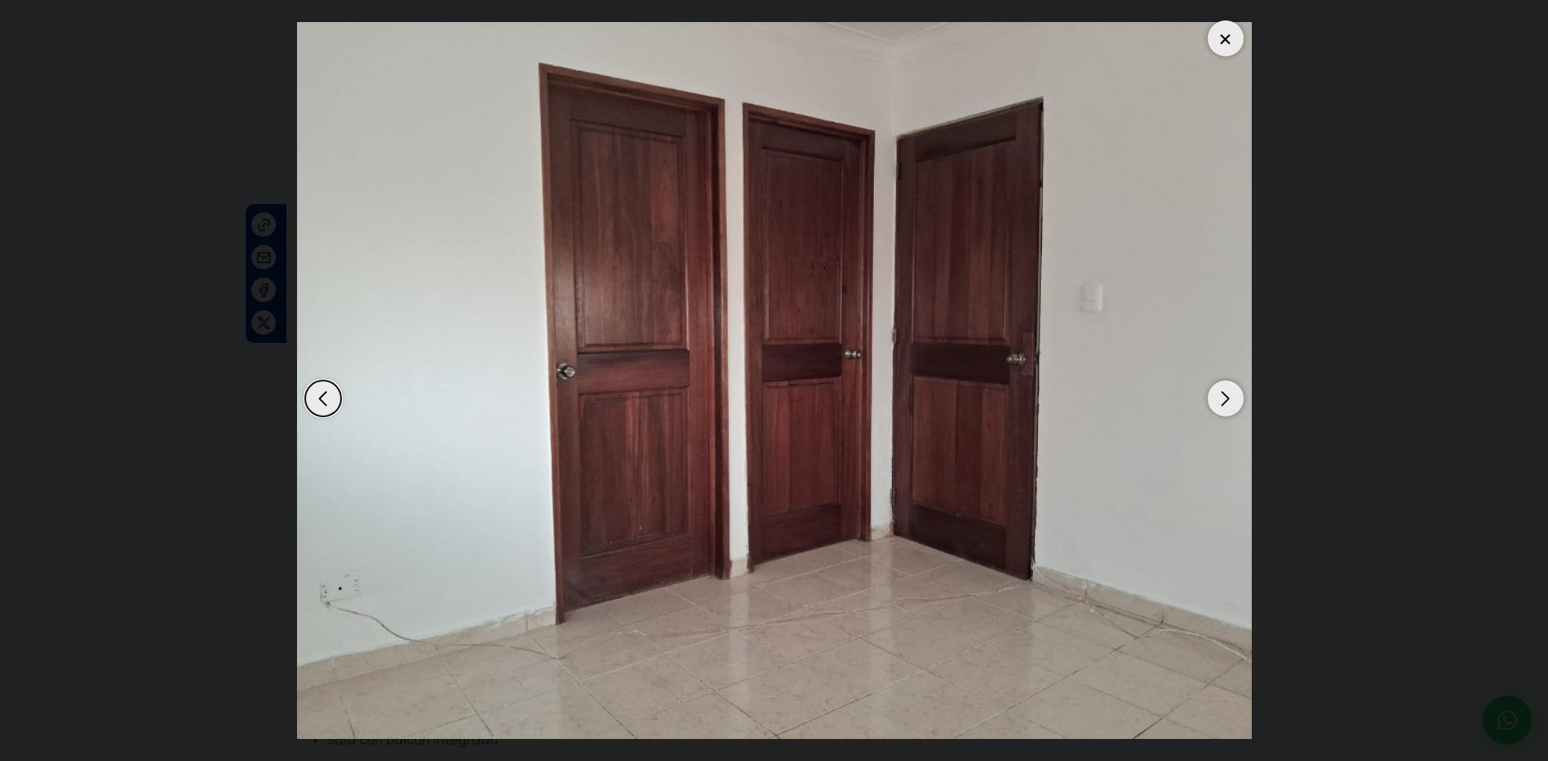
click at [1224, 387] on div "Next slide" at bounding box center [1226, 398] width 36 height 36
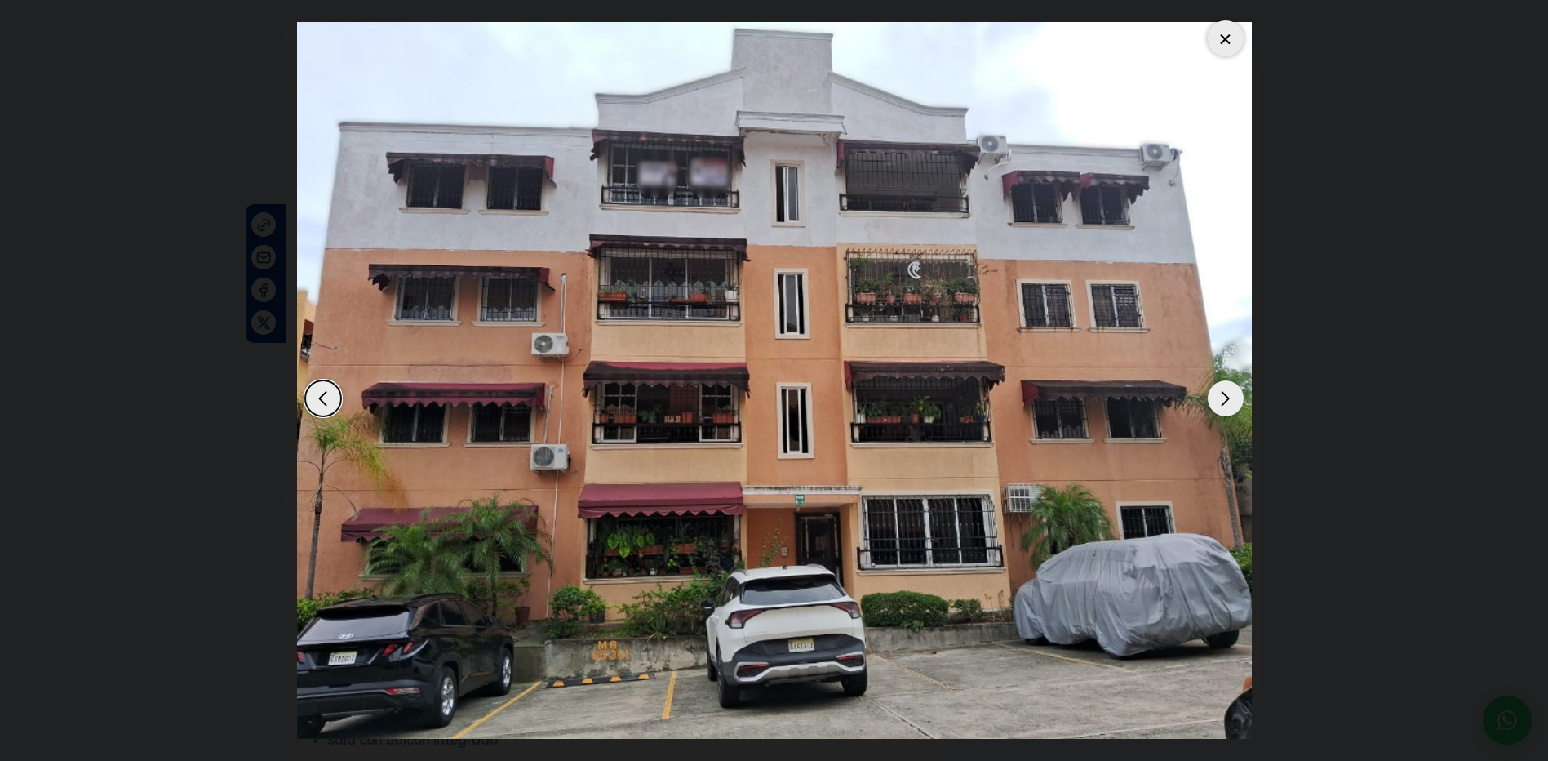
click at [1224, 387] on div "Next slide" at bounding box center [1226, 398] width 36 height 36
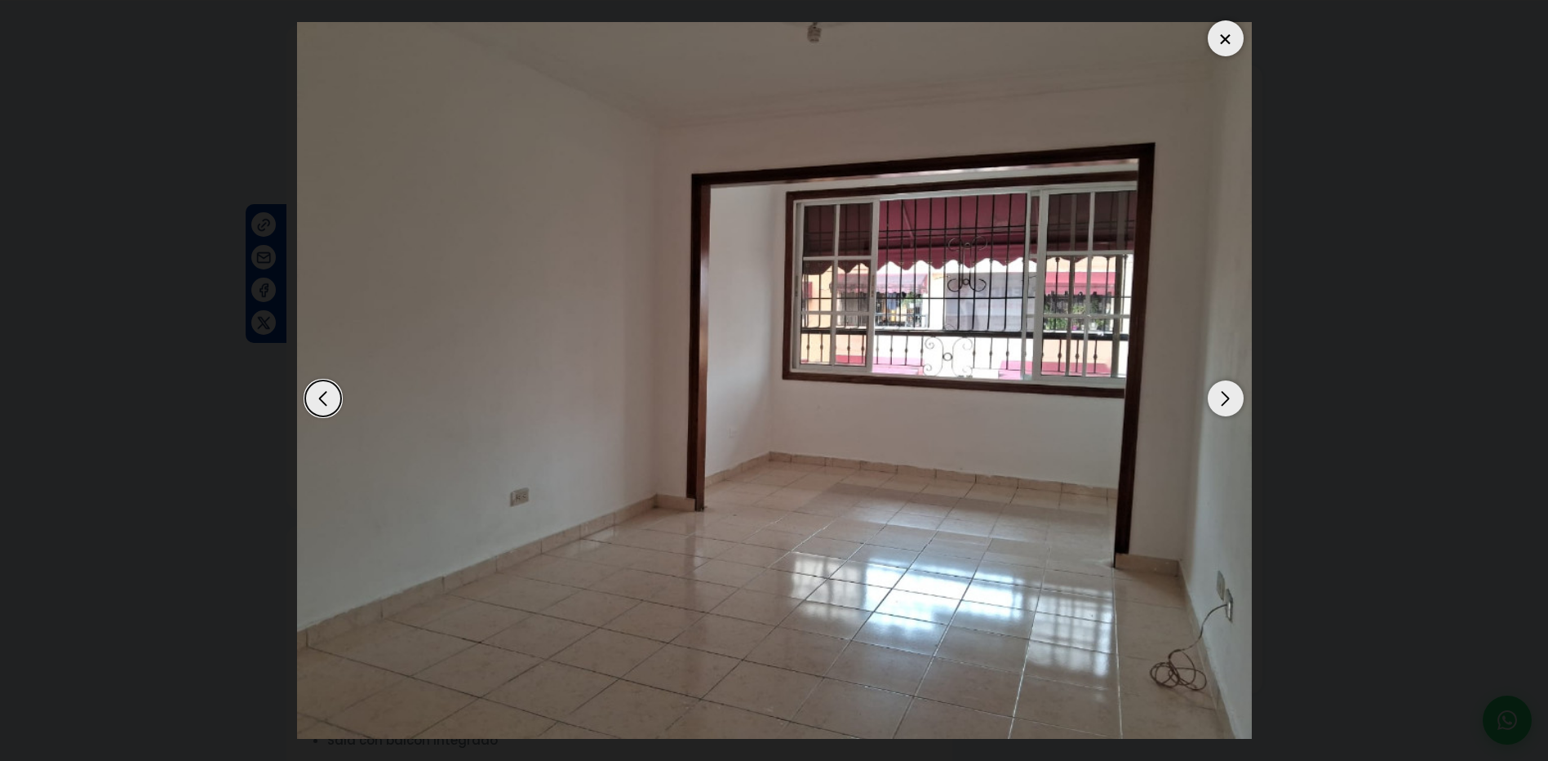
click at [1225, 43] on div at bounding box center [1226, 38] width 36 height 36
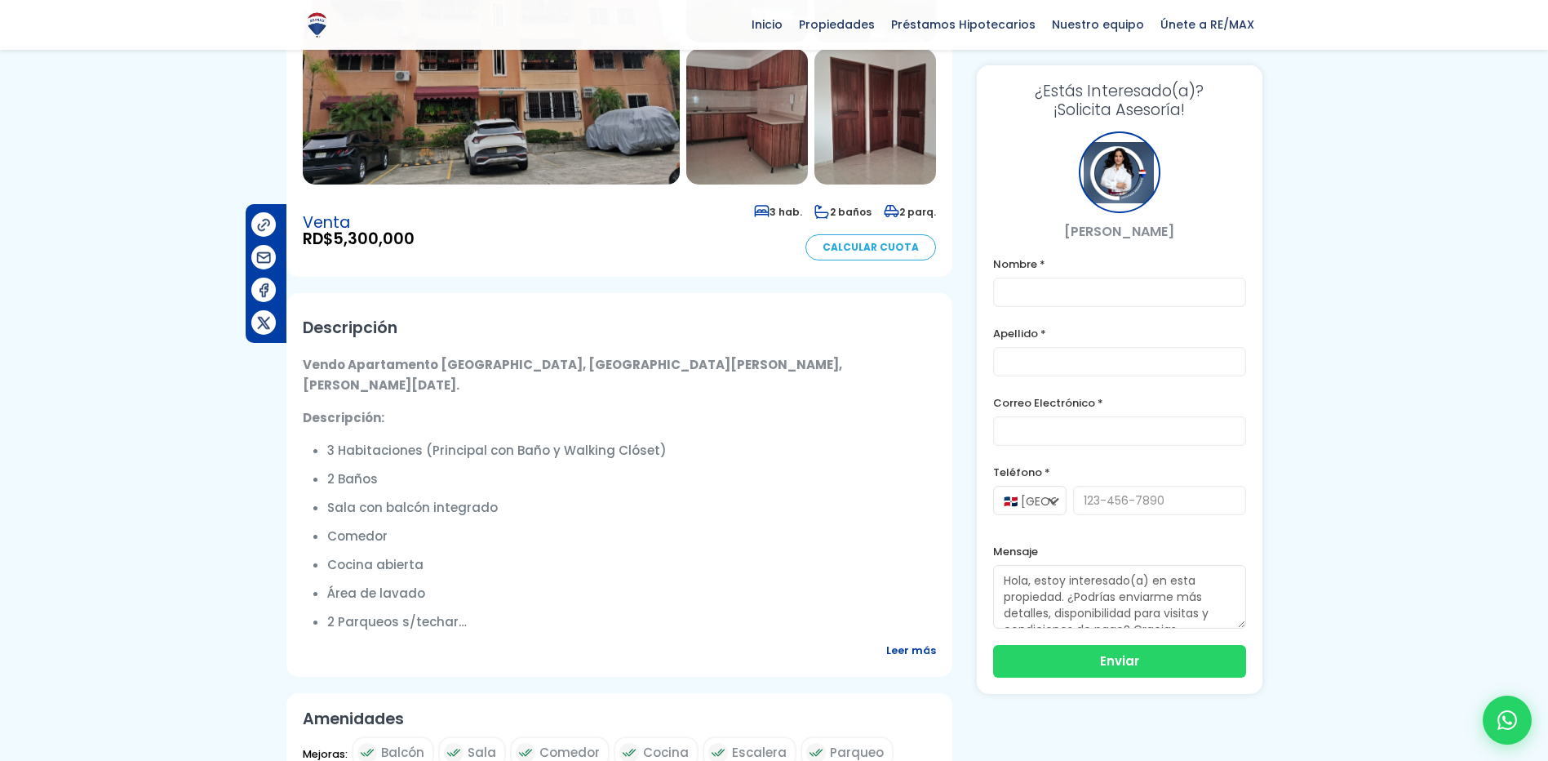
scroll to position [408, 0]
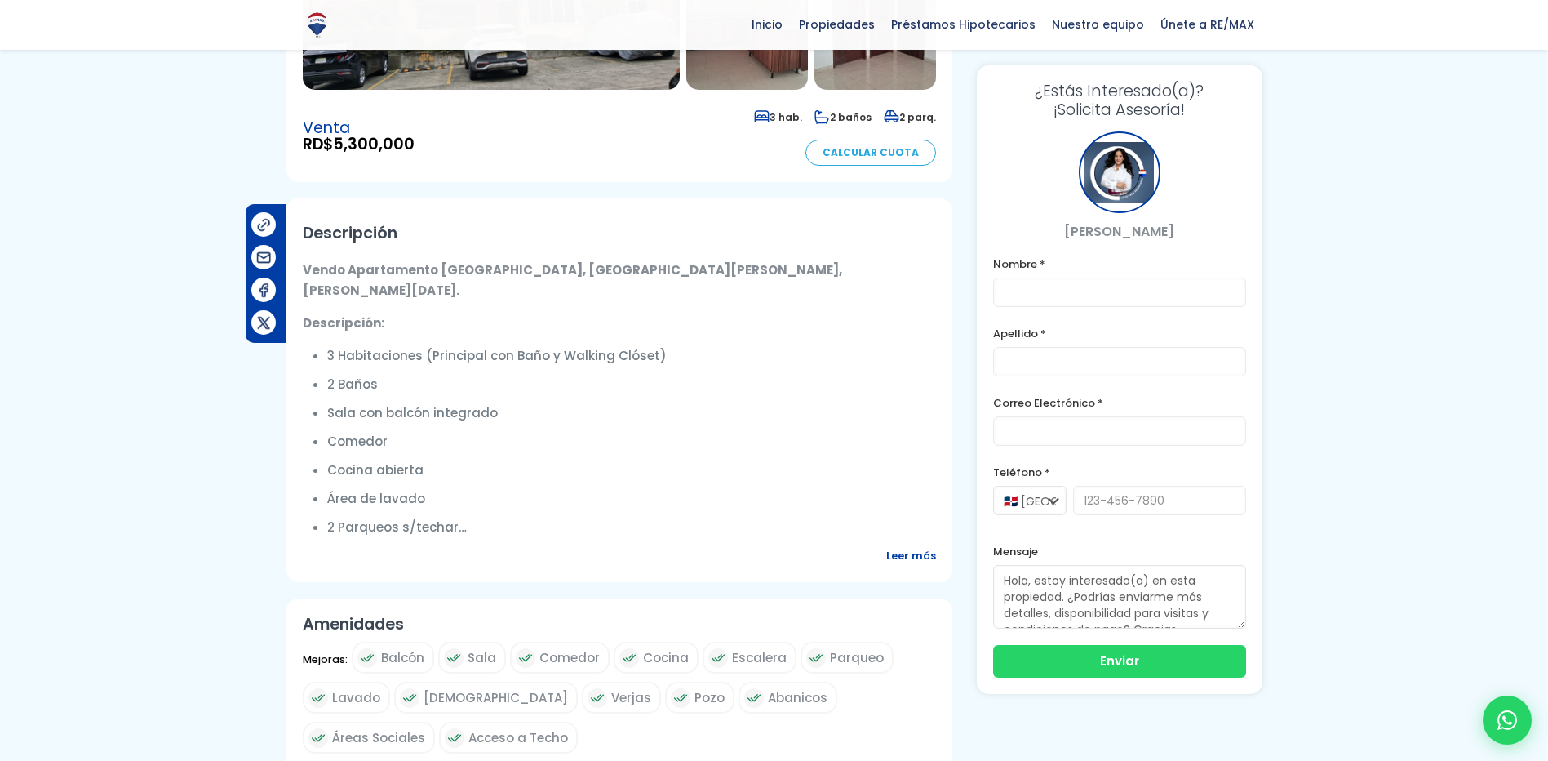
click at [914, 545] on span "Leer más" at bounding box center [911, 555] width 50 height 20
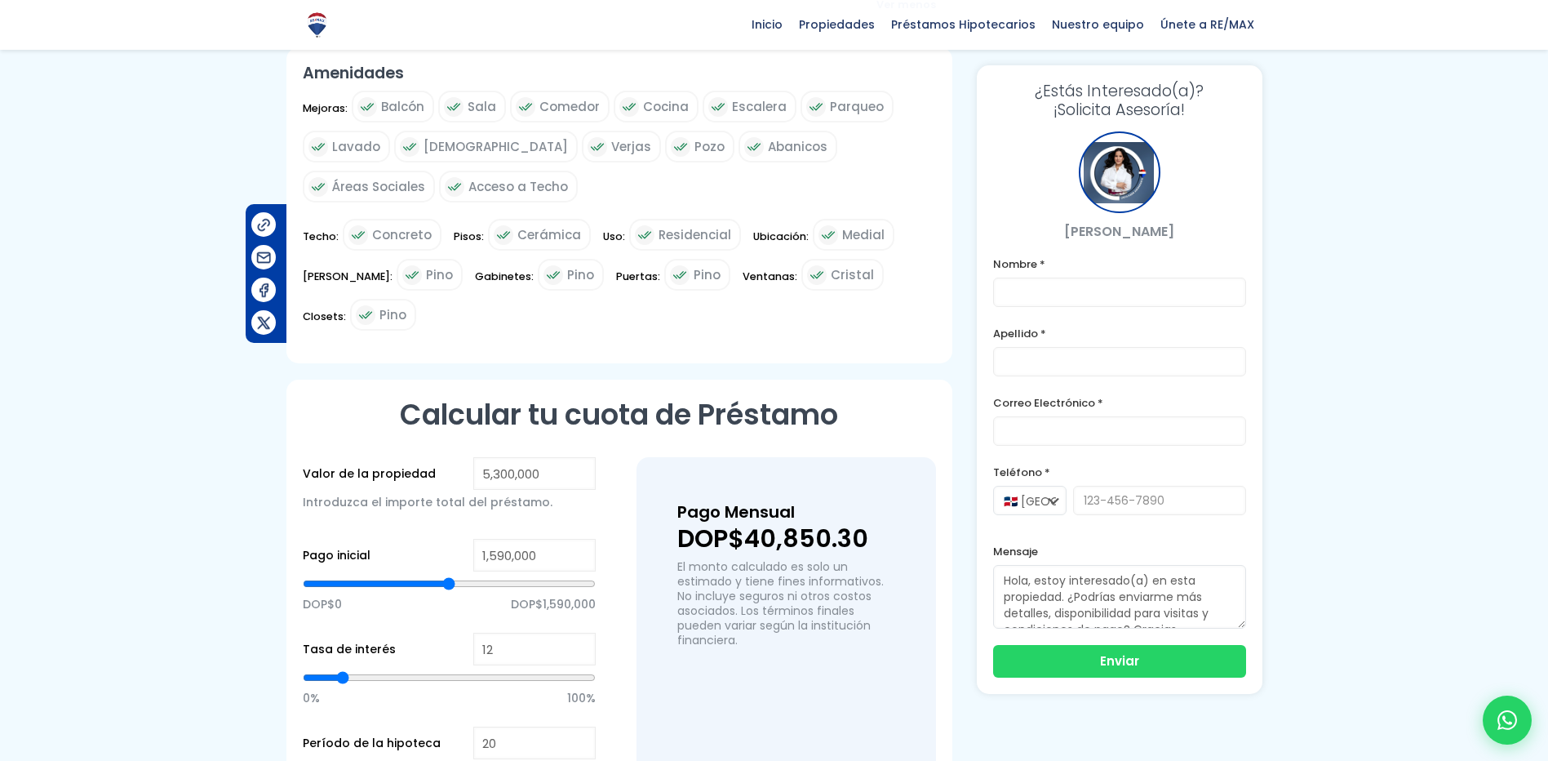
scroll to position [1061, 0]
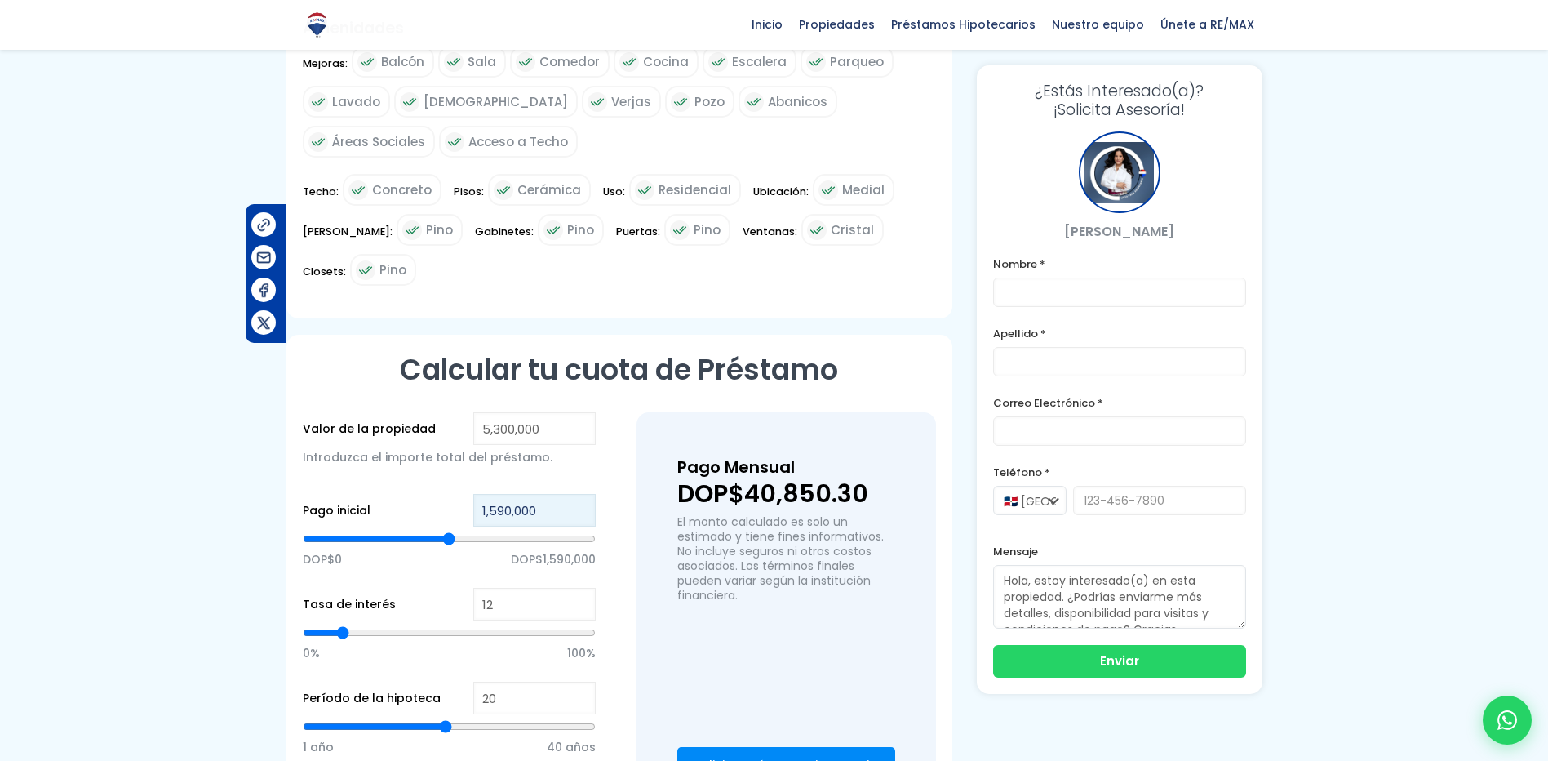
drag, startPoint x: 521, startPoint y: 454, endPoint x: 447, endPoint y: 459, distance: 74.4
click at [447, 494] on div "Pago inicial 1,590,000 DOP$0 DOP$1,590,000" at bounding box center [449, 541] width 293 height 94
type input "2"
type input "20"
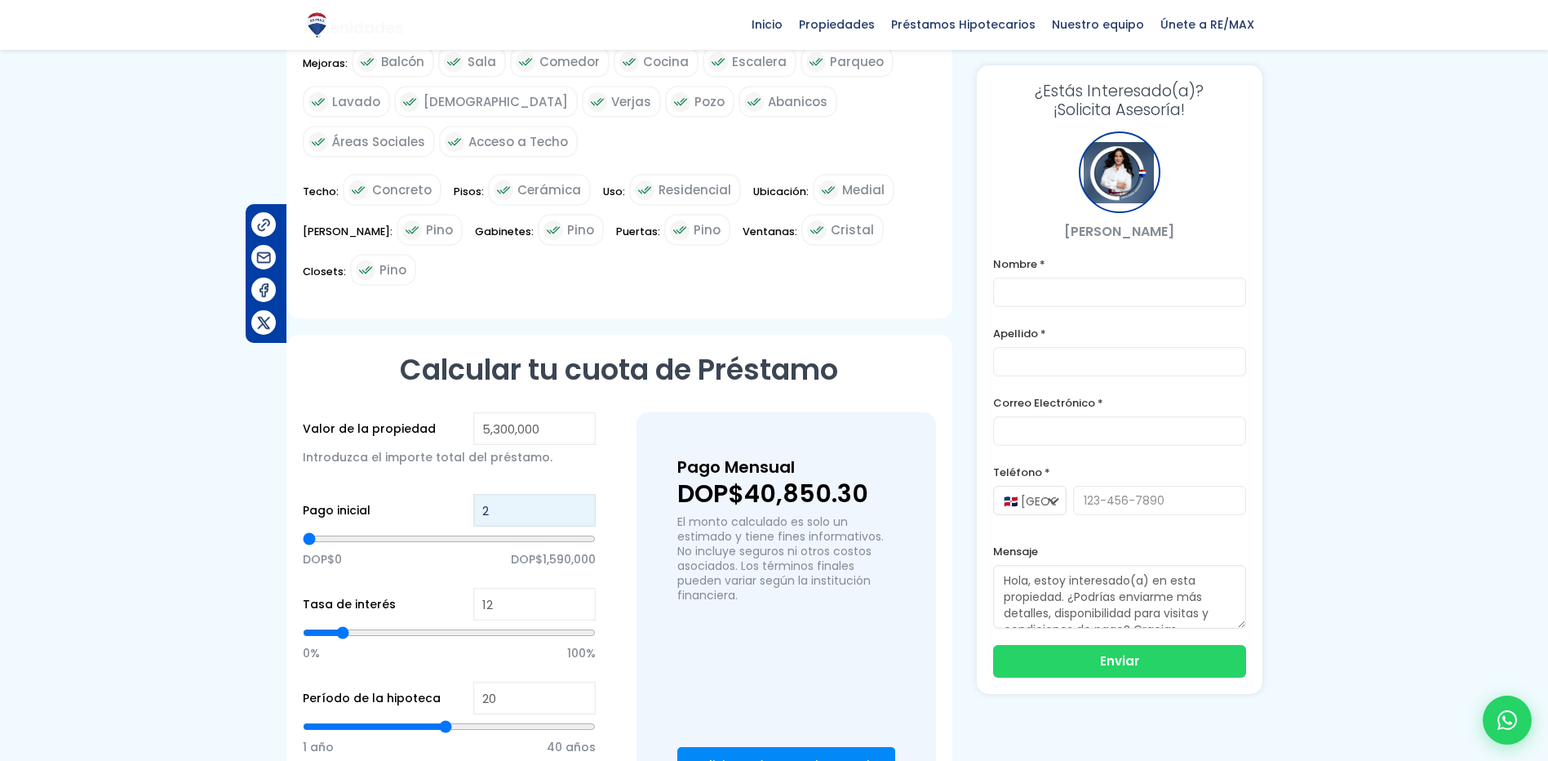
type input "20"
type input "200"
type input "2,000"
type input "2000"
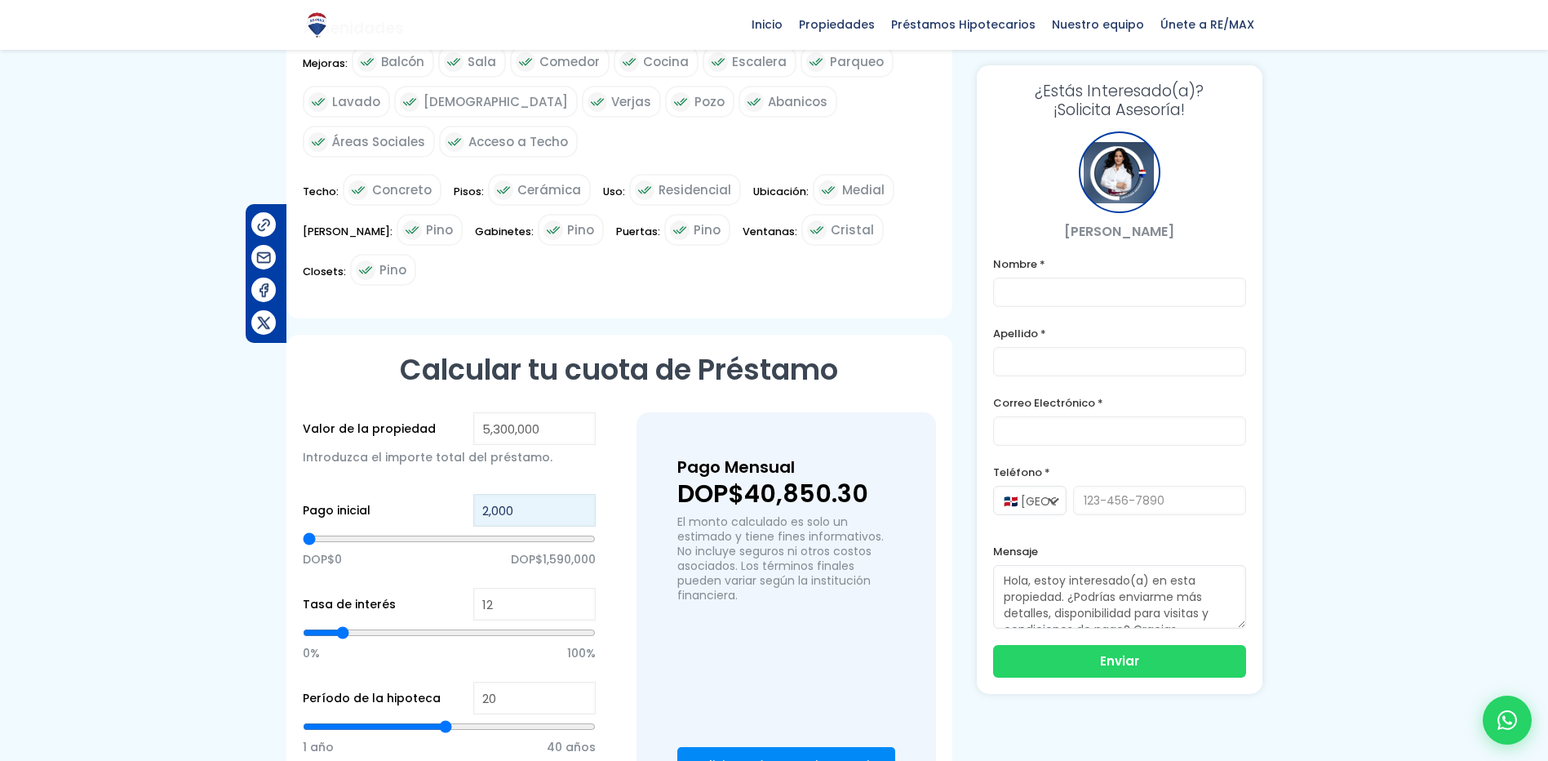
type input "20,000"
type input "20000"
type input "200,000"
type input "200000"
type input "2,000,000"
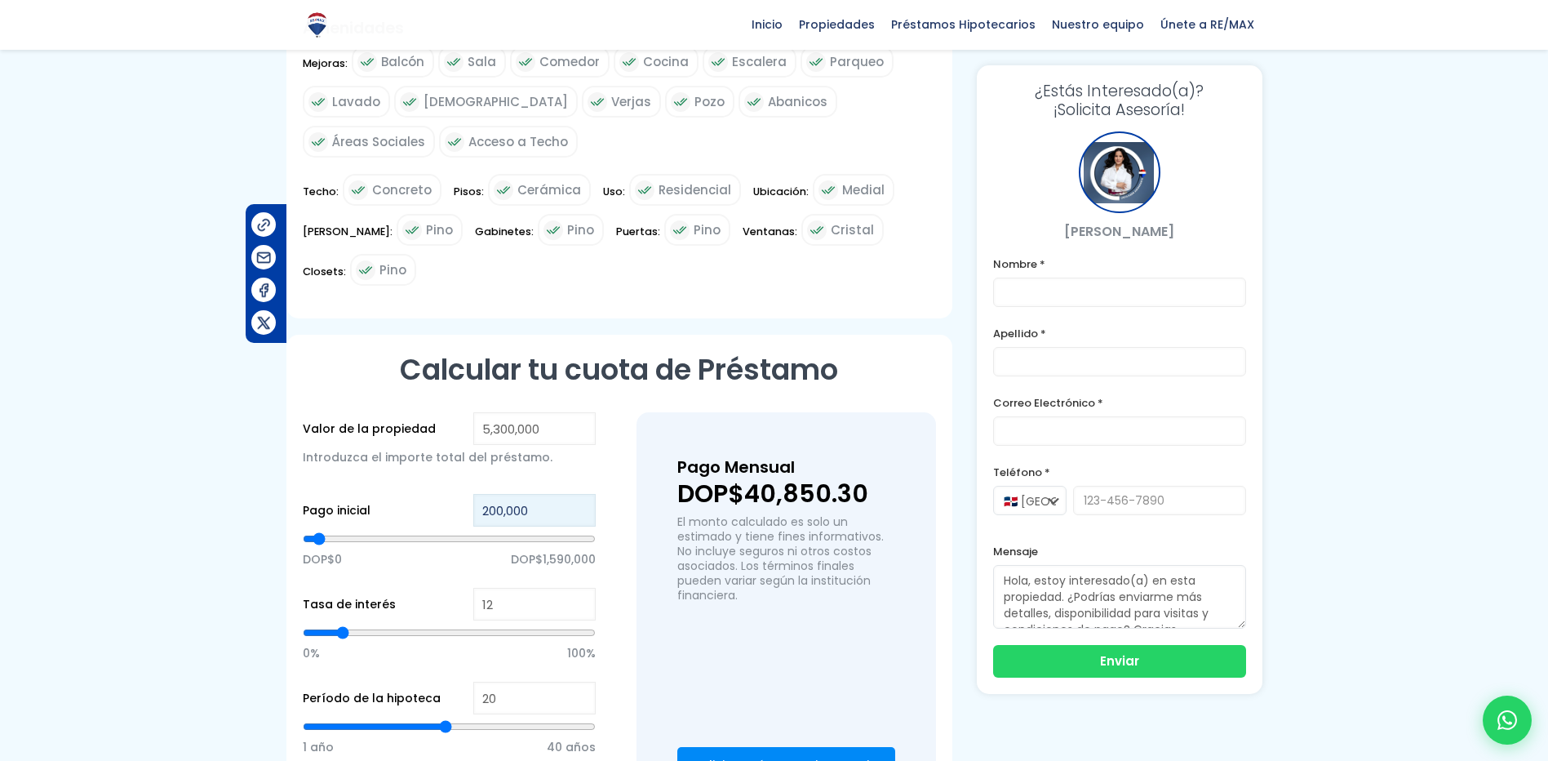
type input "2000000"
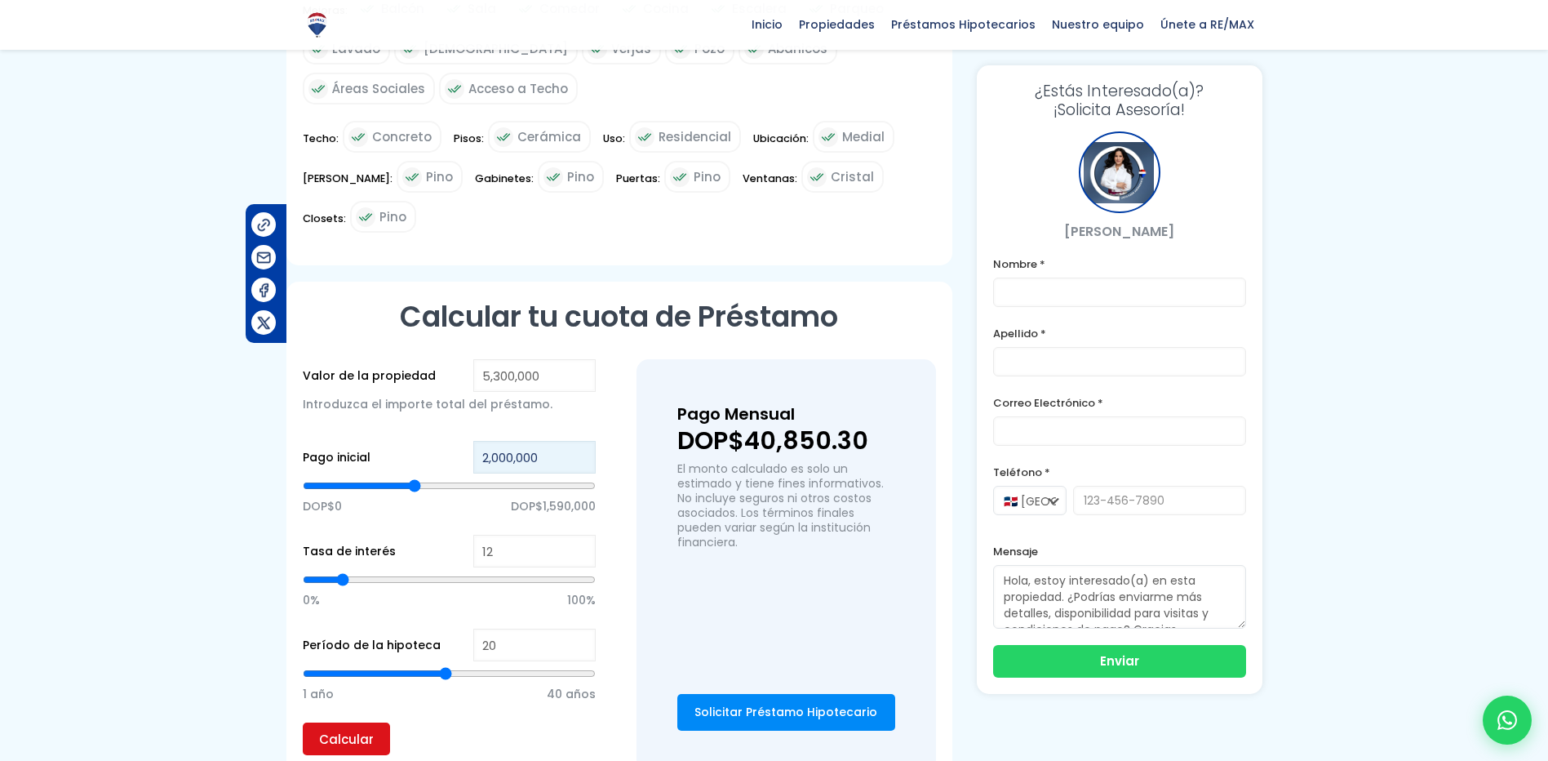
scroll to position [1143, 0]
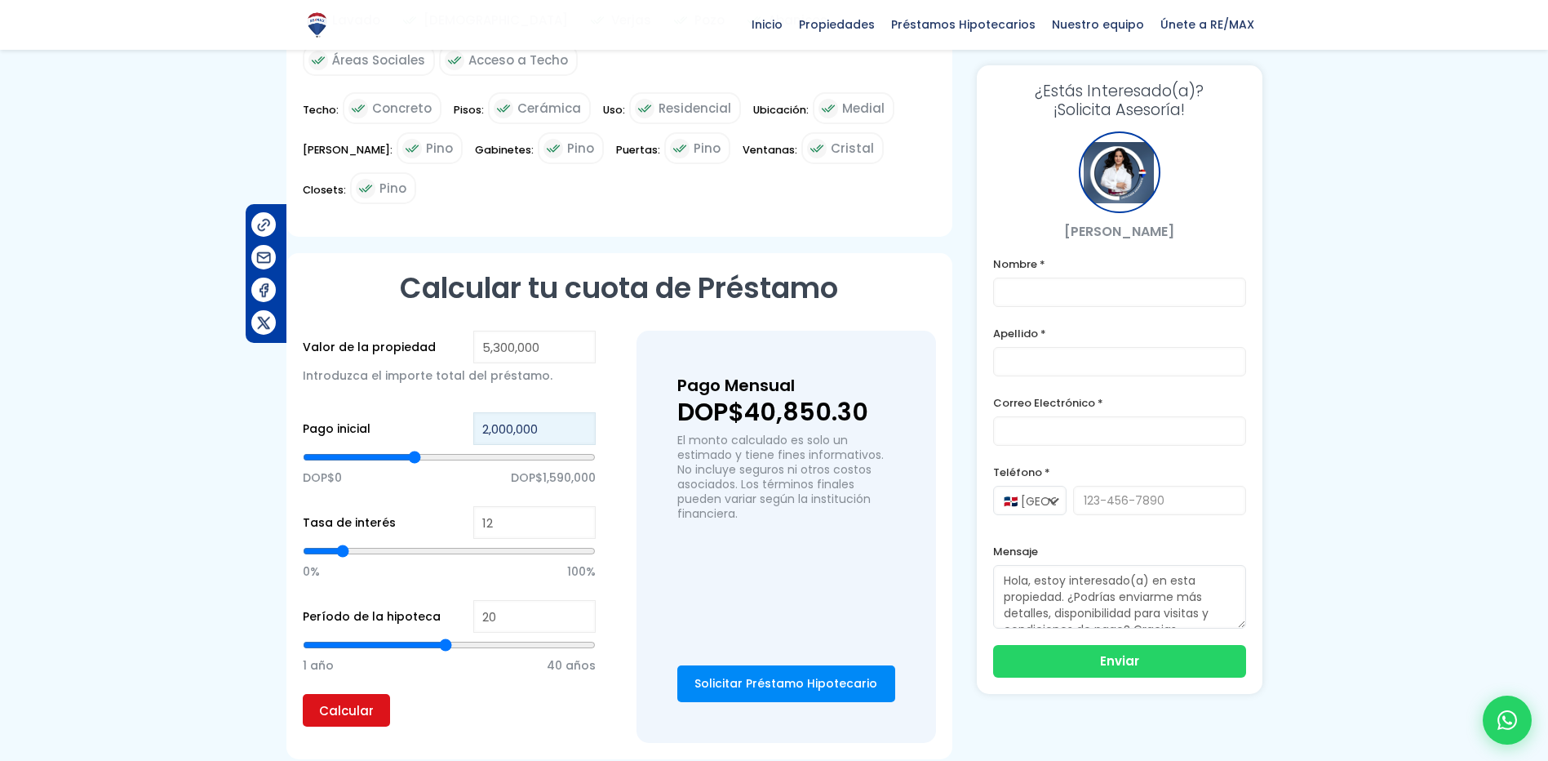
type input "2,000,000"
click at [330, 694] on input "Calcular" at bounding box center [346, 710] width 87 height 33
type input "21"
type input "22"
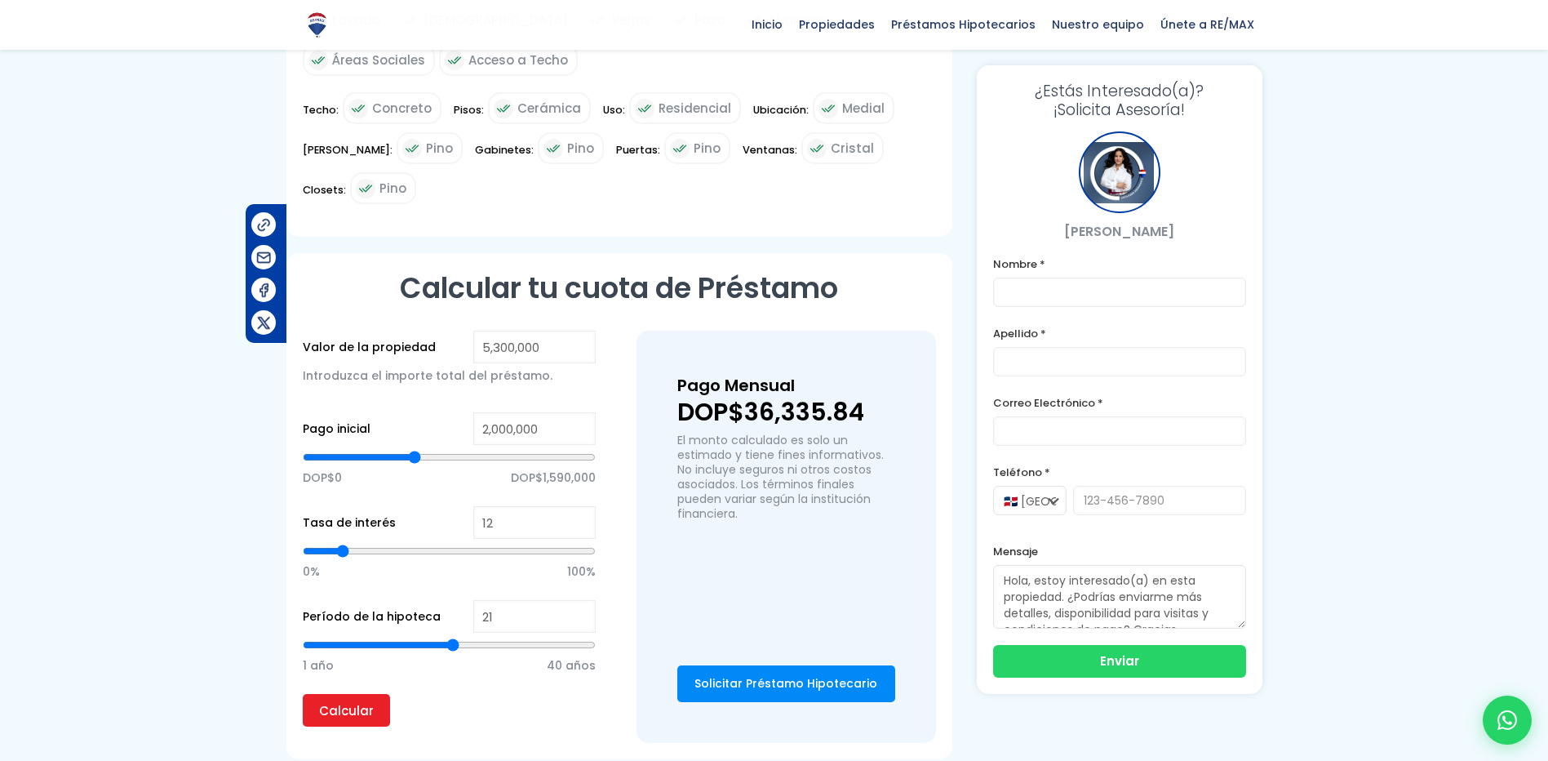
type input "22"
type input "24"
type input "26"
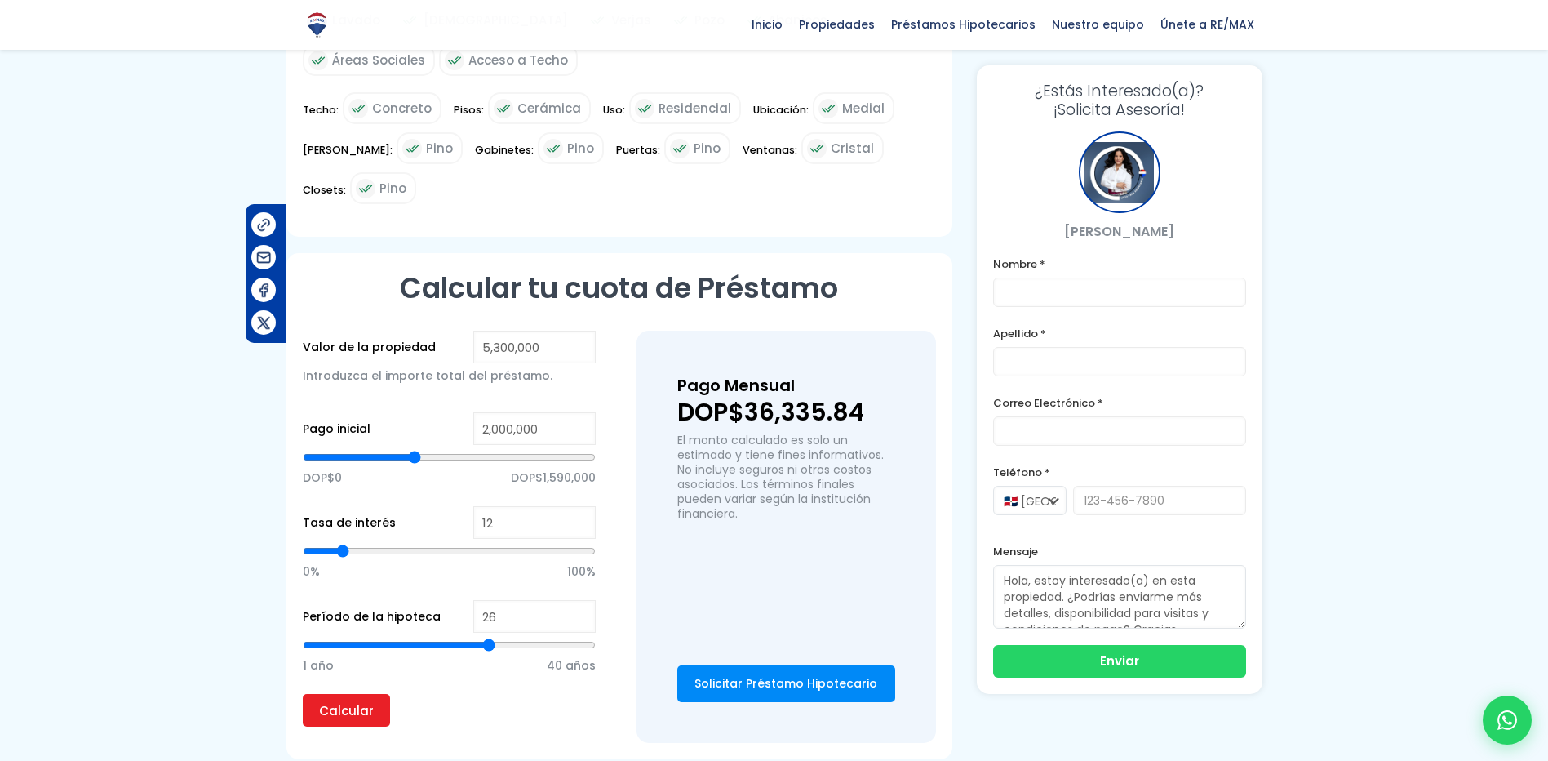
type input "28"
type input "31"
type input "33"
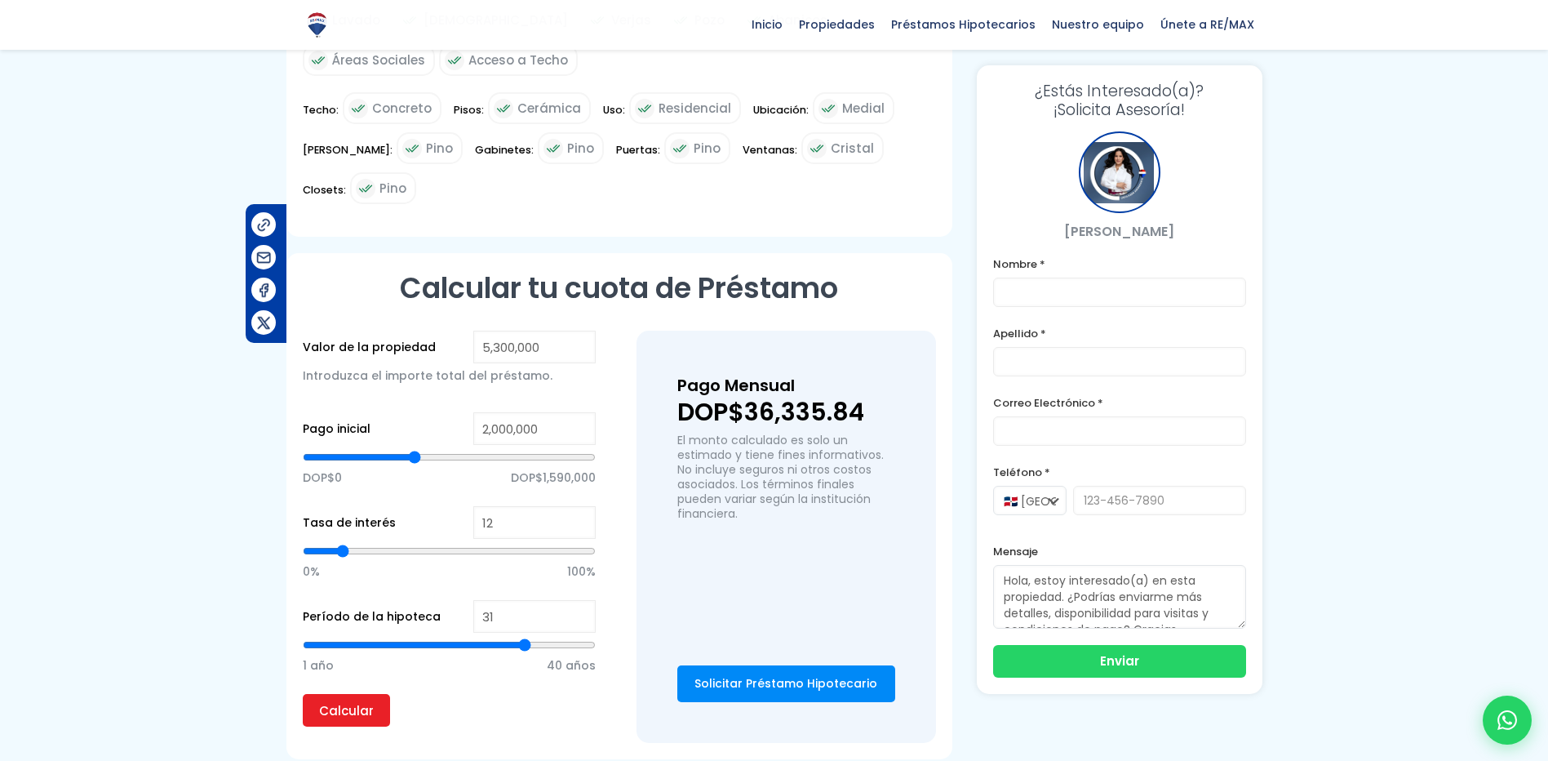
type input "33"
type input "35"
type input "37"
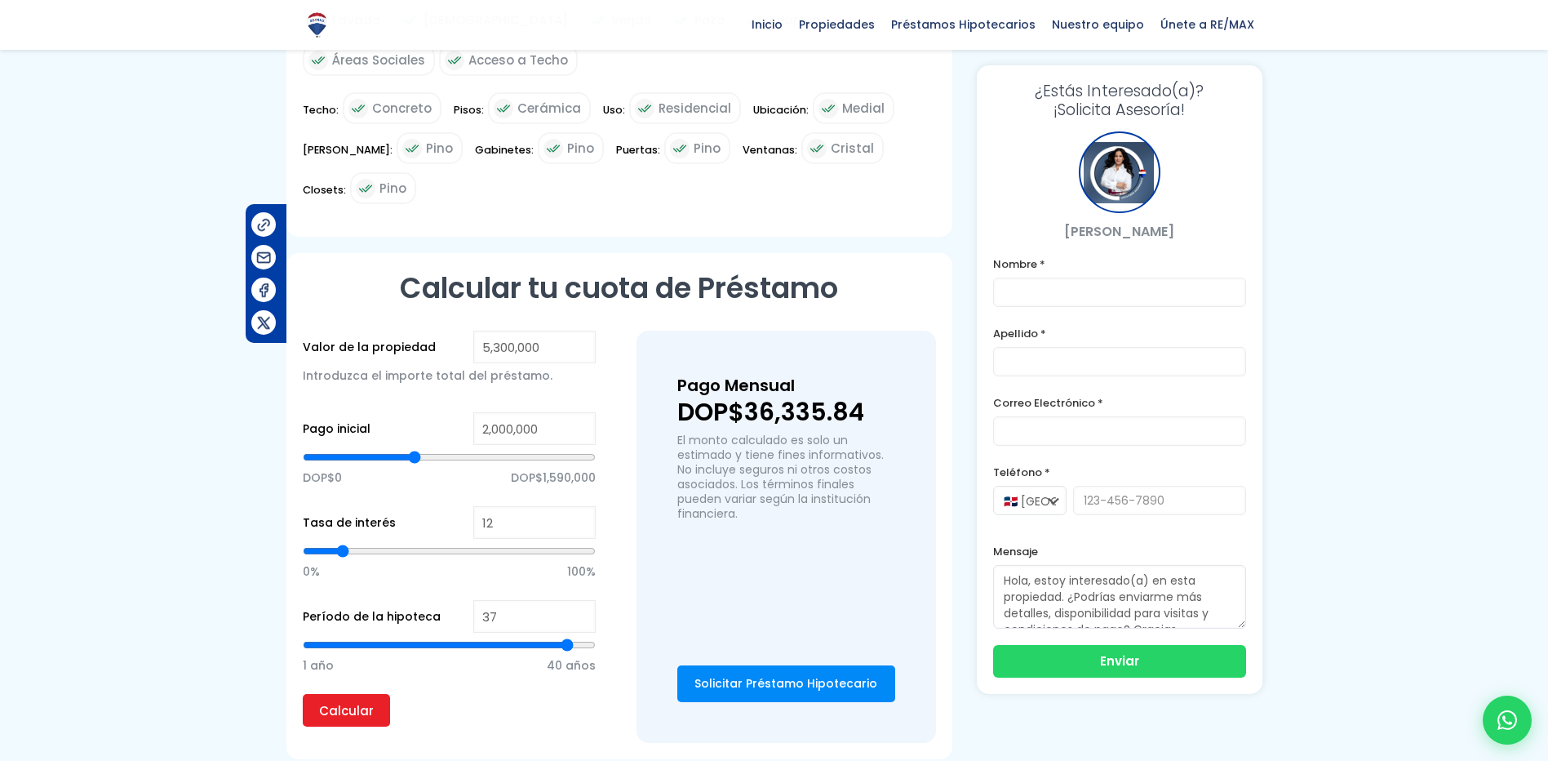
type input "38"
type input "39"
type input "40"
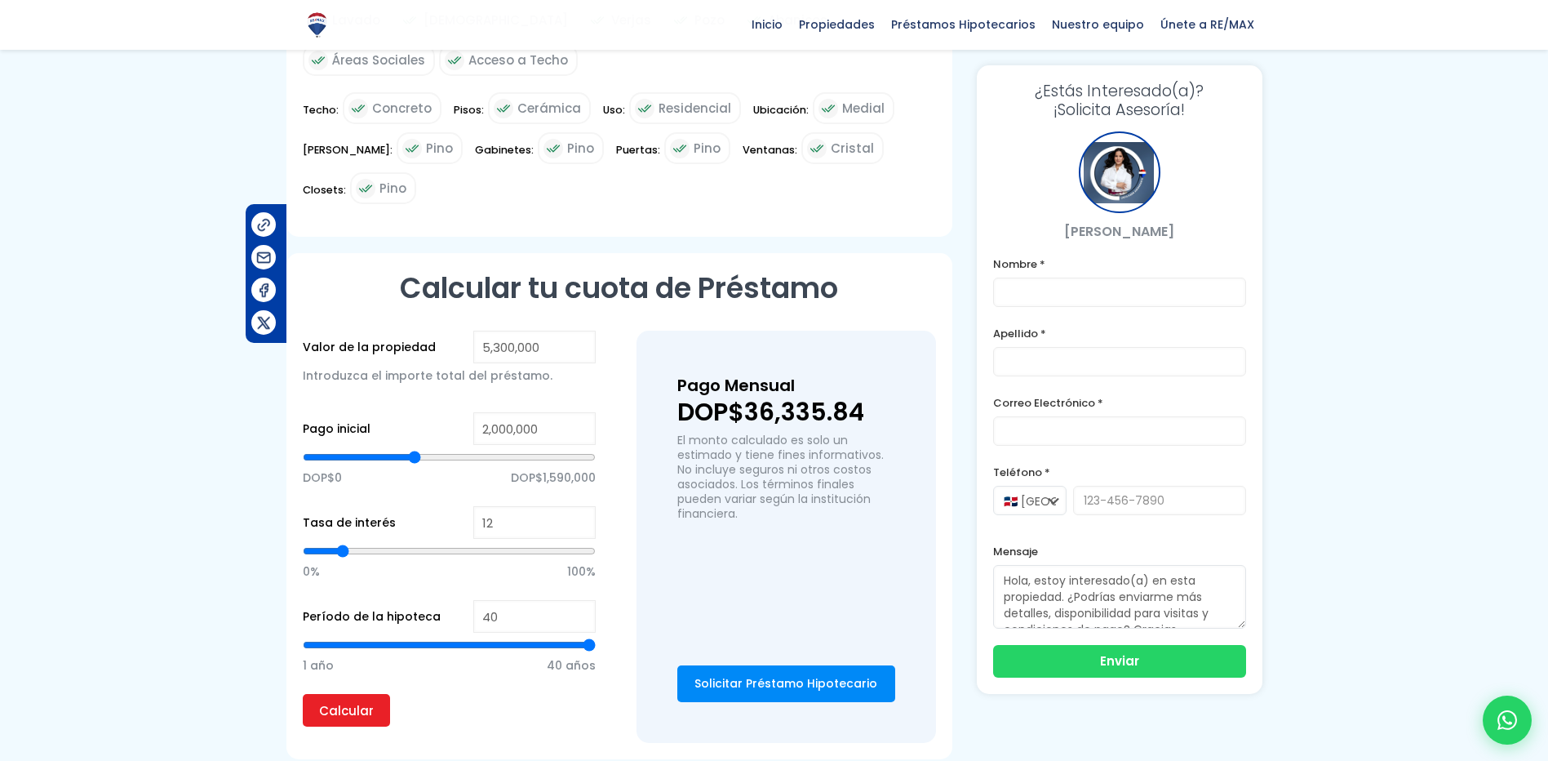
drag, startPoint x: 449, startPoint y: 587, endPoint x: 602, endPoint y: 591, distance: 153.5
type input "40"
click at [596, 637] on input "range" at bounding box center [449, 645] width 293 height 16
click at [353, 694] on input "Calcular" at bounding box center [346, 710] width 87 height 33
type input "39"
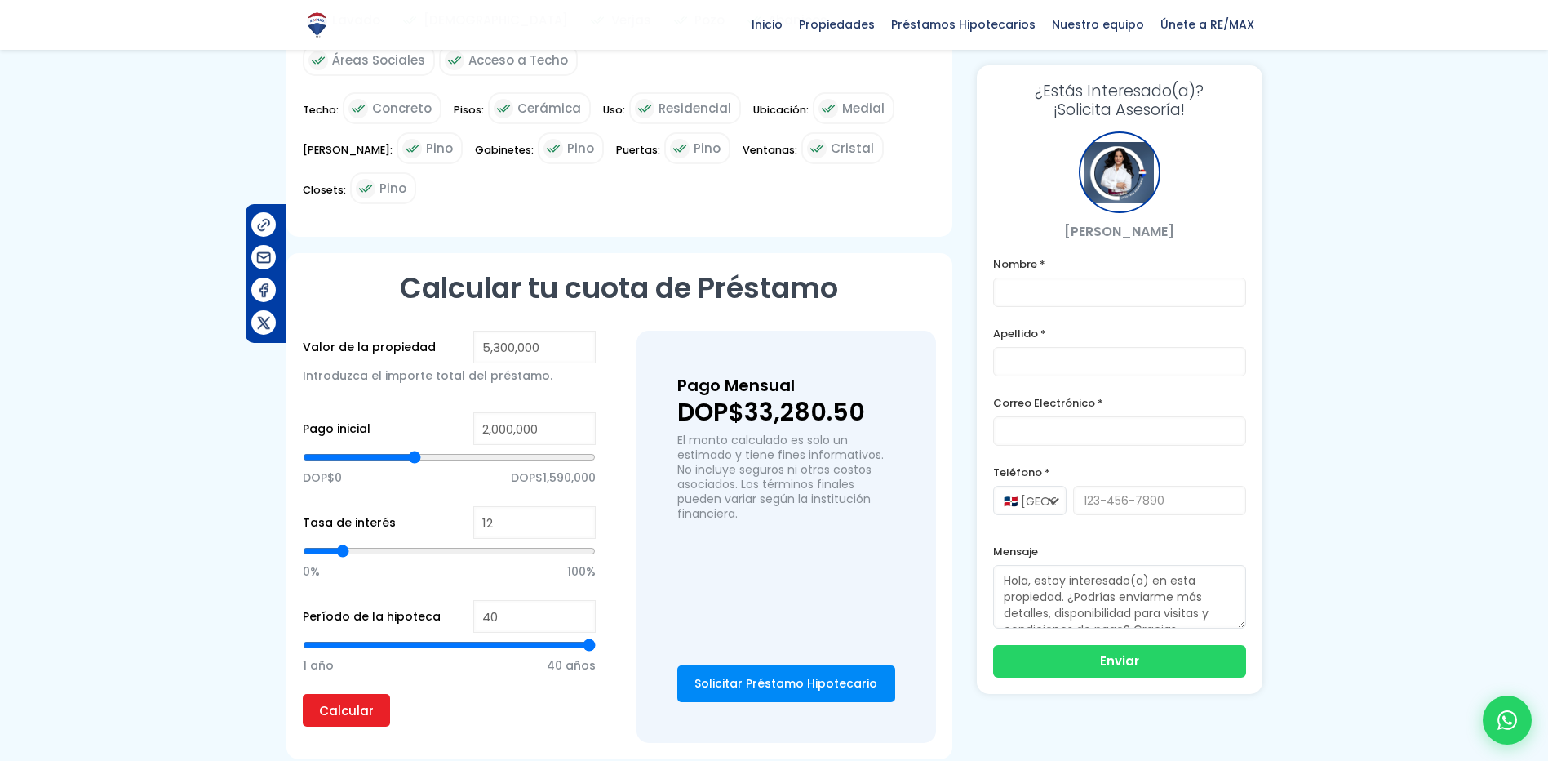
type input "39"
type input "37"
type input "34"
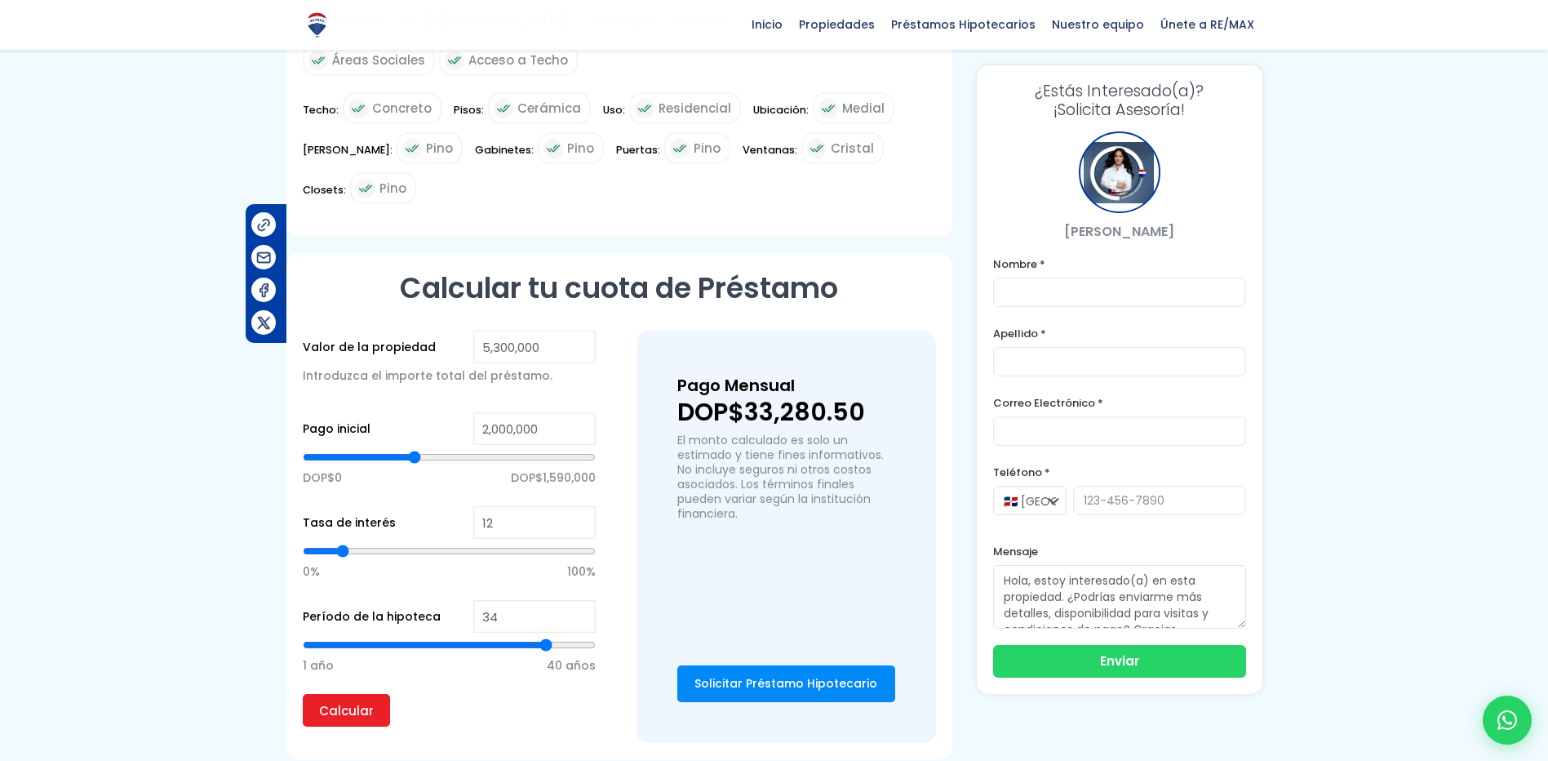
type input "30"
type input "25"
type input "20"
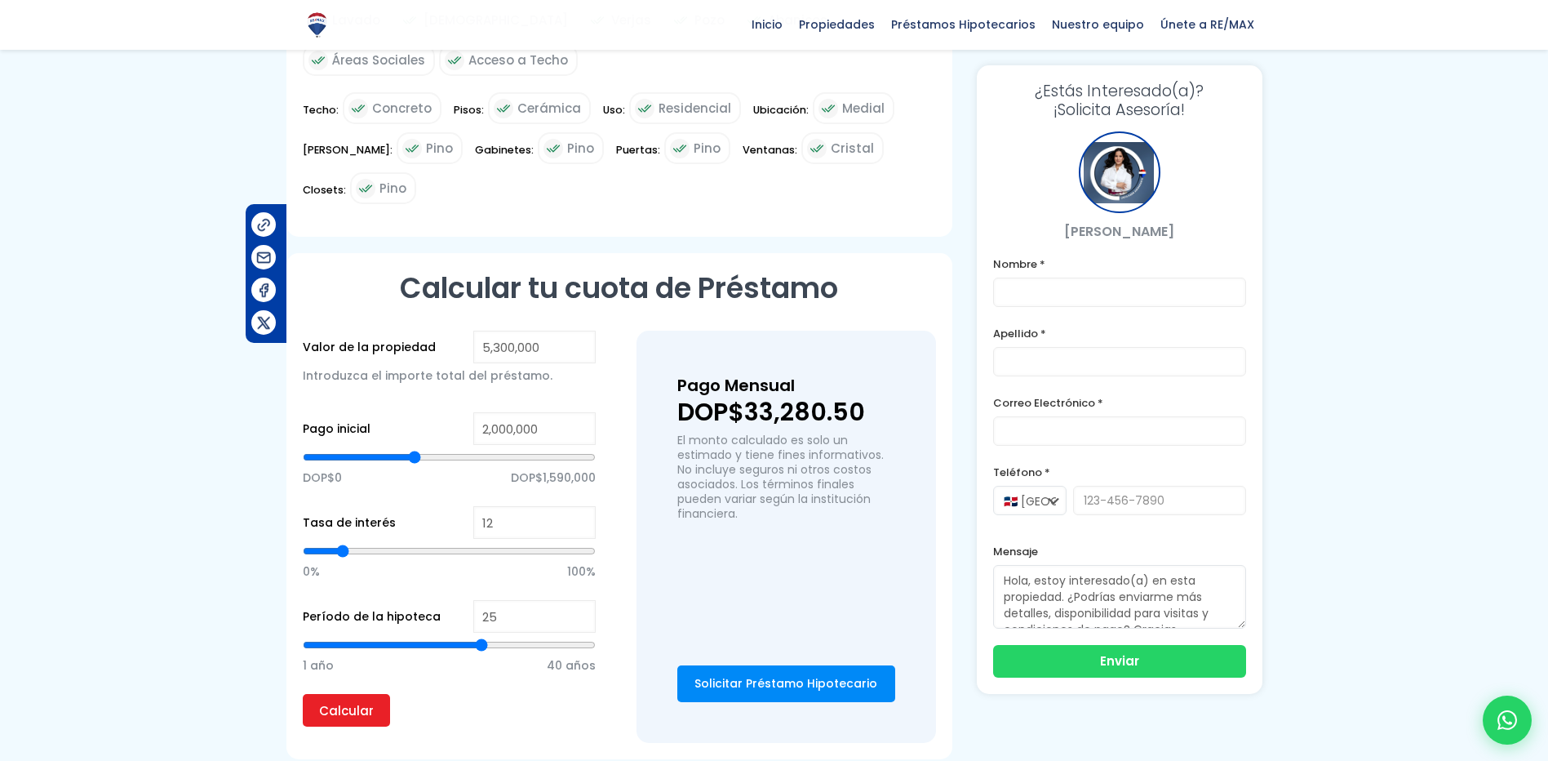
type input "20"
type input "16"
type input "12"
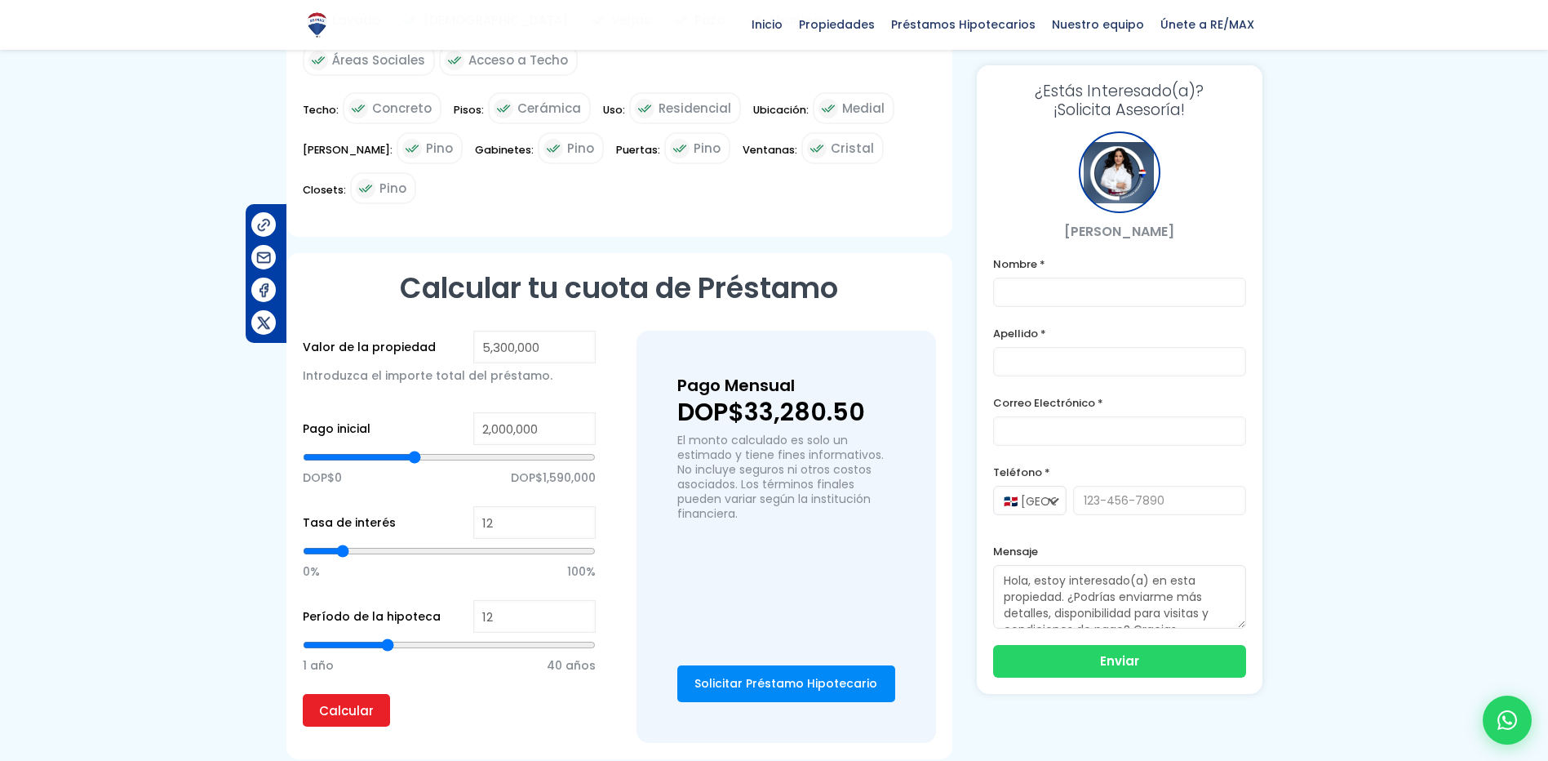
type input "9"
type input "7"
type input "6"
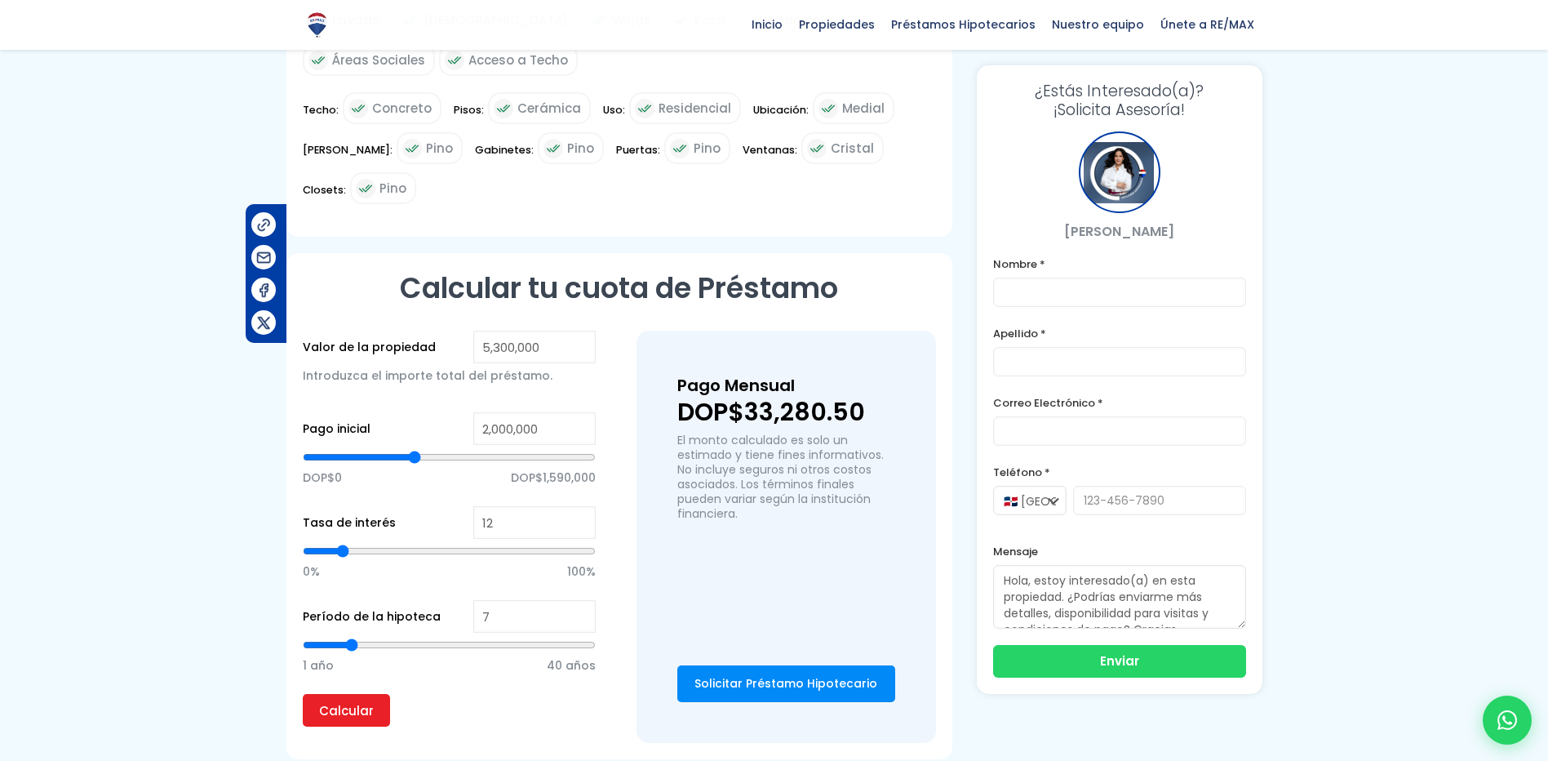
type input "6"
type input "5"
type input "4"
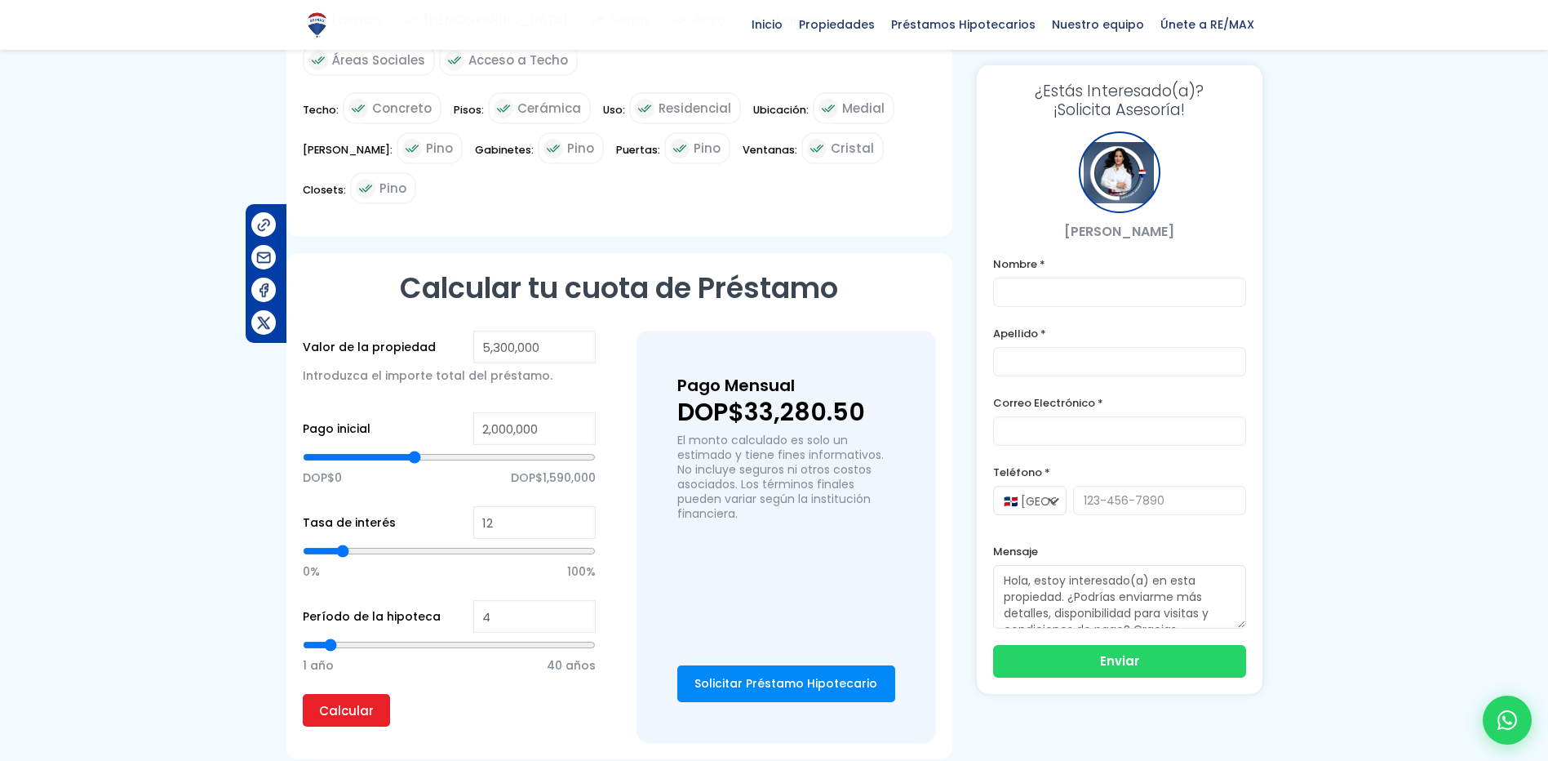
type input "3"
type input "2"
type input "1"
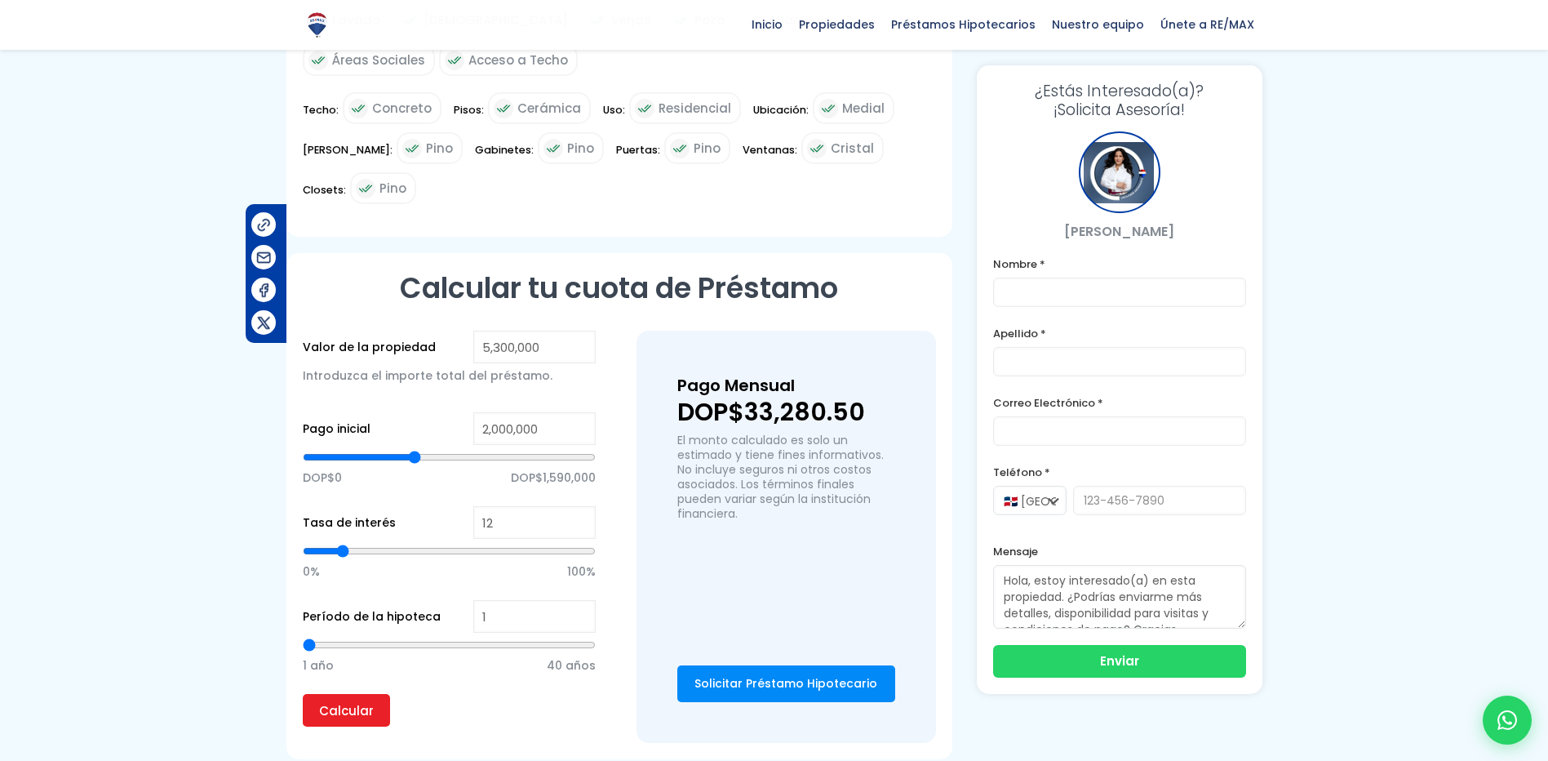
drag, startPoint x: 592, startPoint y: 595, endPoint x: 280, endPoint y: 598, distance: 312.6
type input "1"
click at [303, 637] on input "range" at bounding box center [449, 645] width 293 height 16
click at [354, 694] on input "Calcular" at bounding box center [346, 710] width 87 height 33
click at [340, 694] on input "Calcular" at bounding box center [346, 710] width 87 height 33
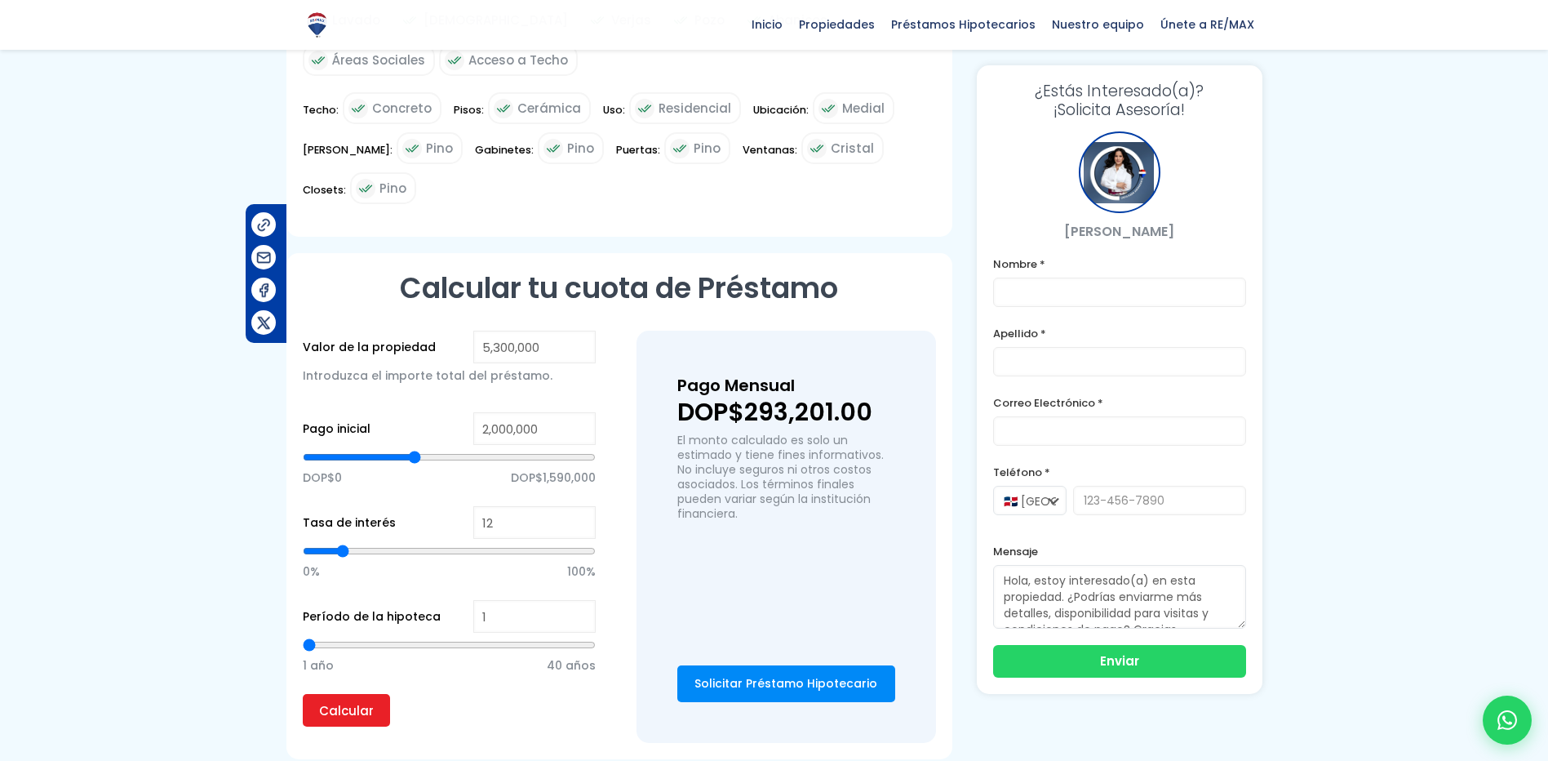
type input "2"
type input "3"
type input "5"
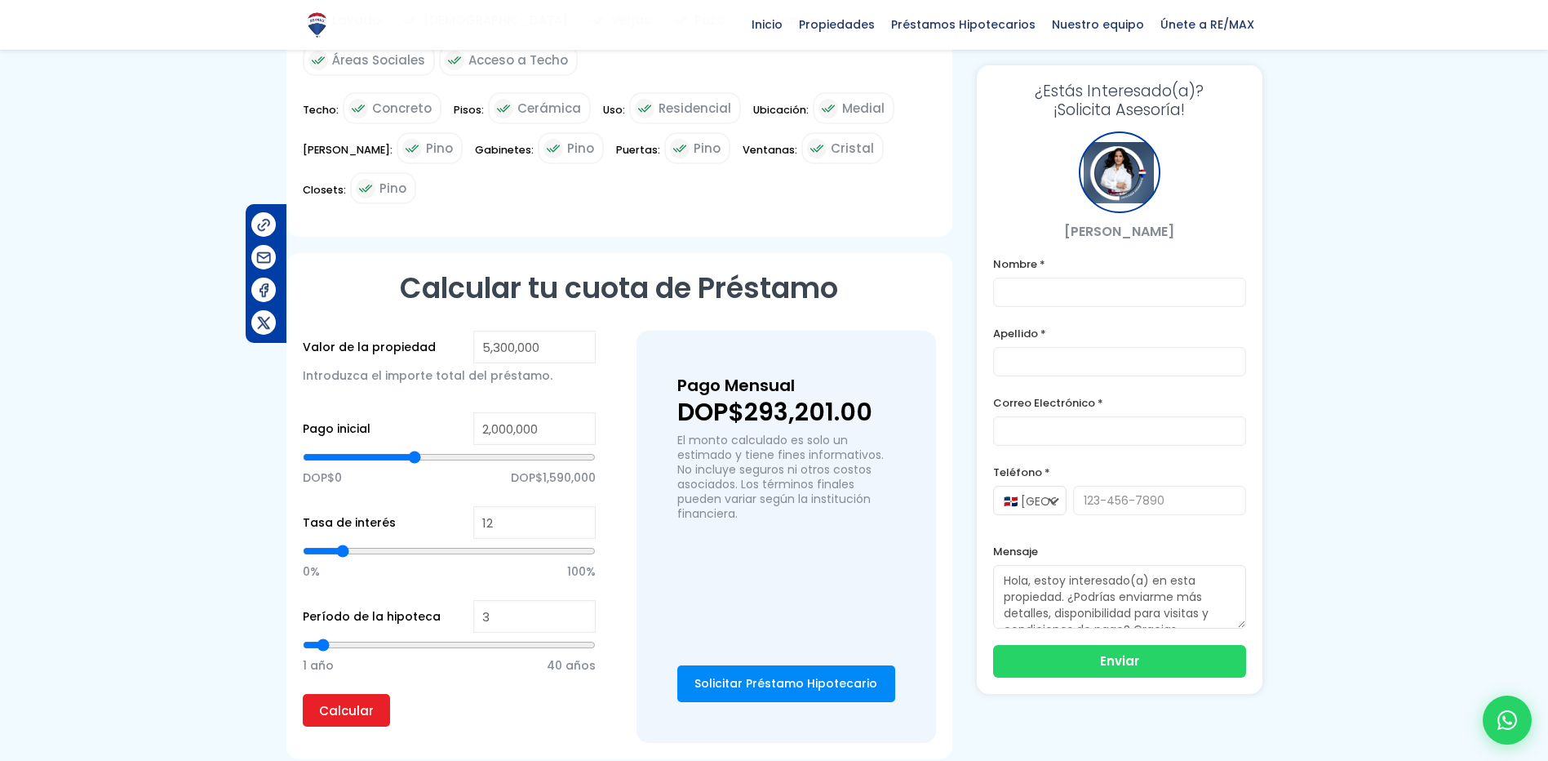
type input "5"
type input "7"
type input "8"
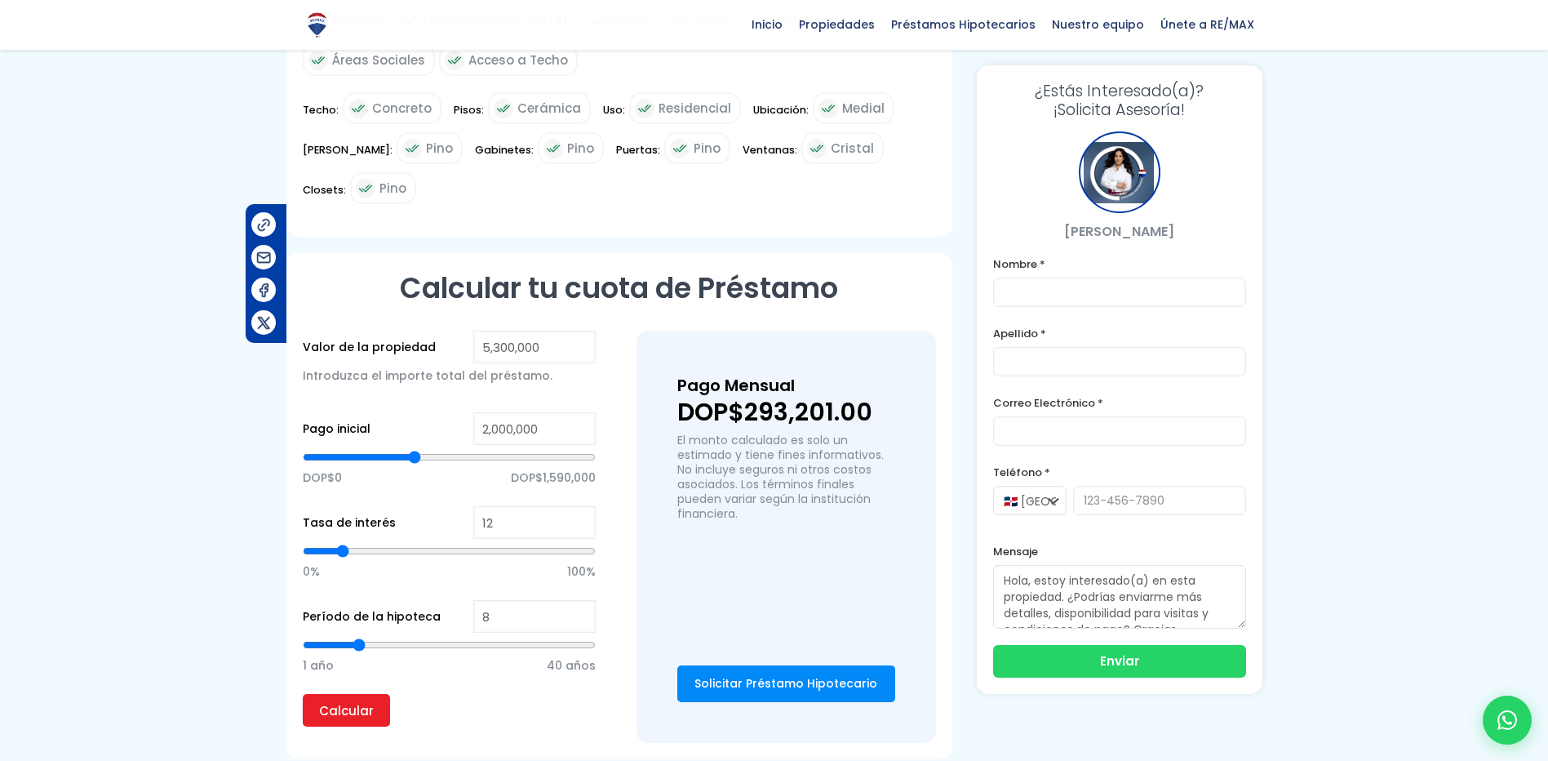
type input "10"
type input "12"
type input "13"
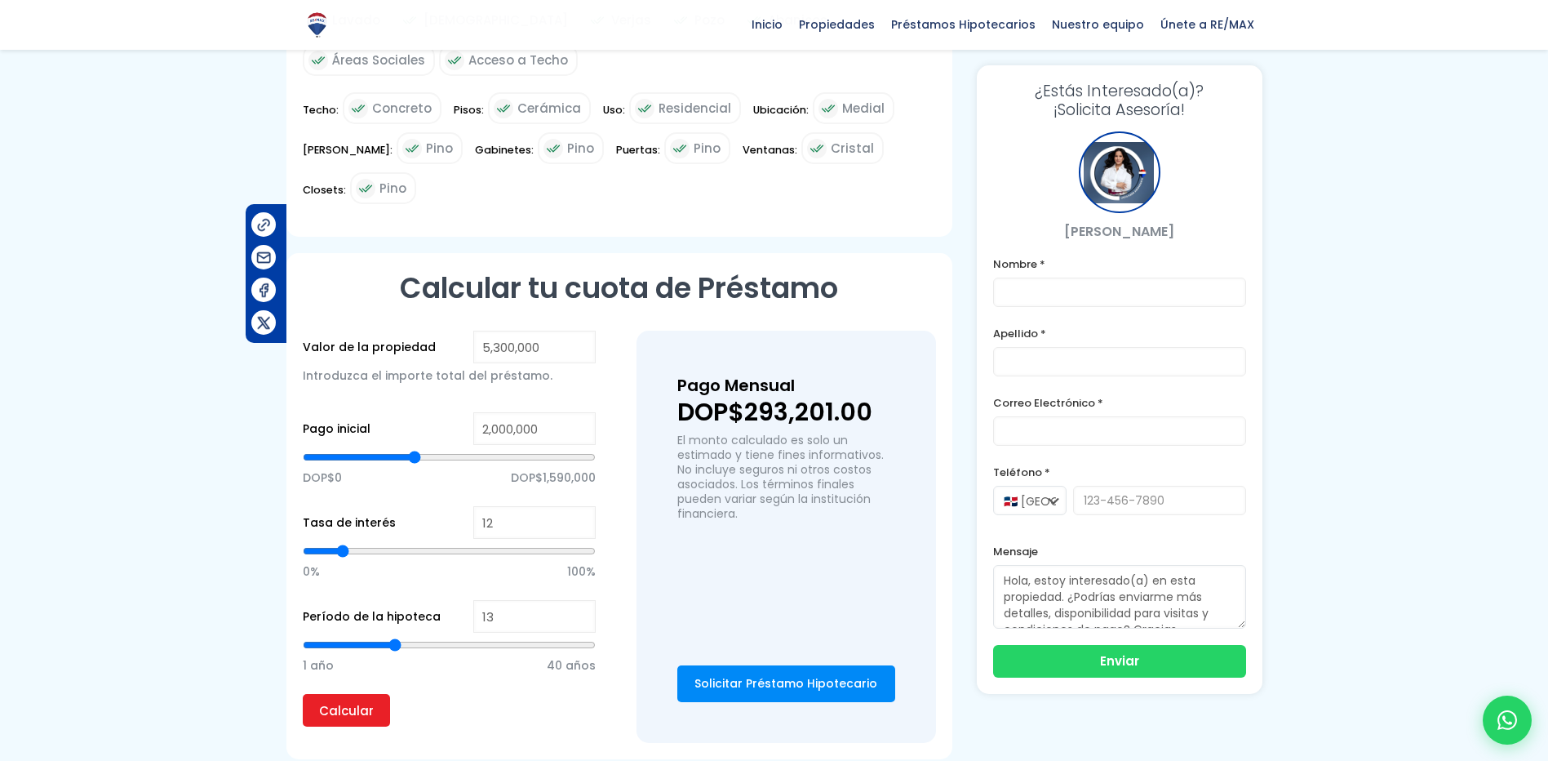
drag, startPoint x: 313, startPoint y: 590, endPoint x: 396, endPoint y: 606, distance: 83.9
type input "13"
click at [396, 637] on input "range" at bounding box center [449, 645] width 293 height 16
click at [373, 694] on input "Calcular" at bounding box center [346, 710] width 87 height 33
type input "14"
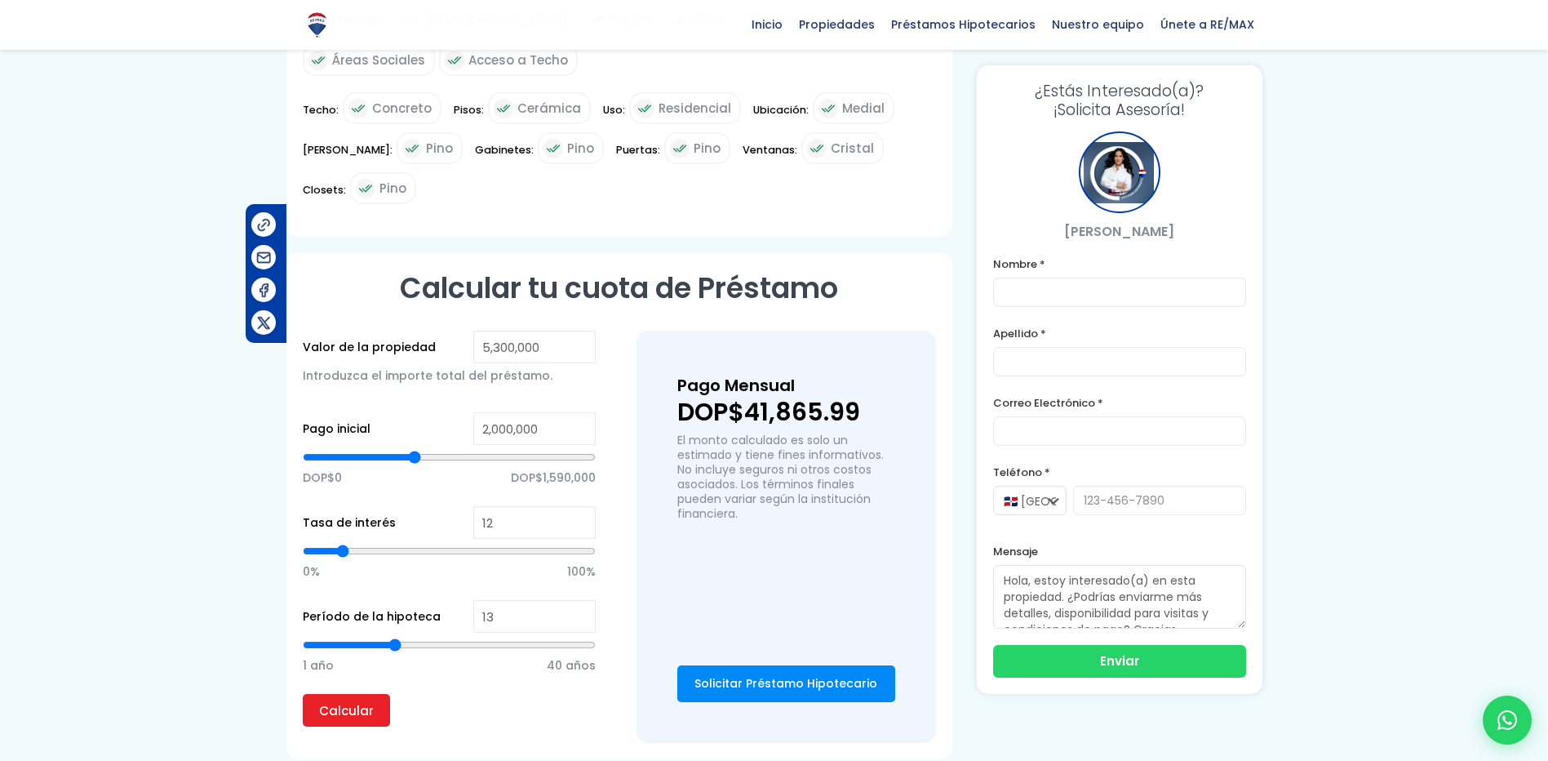
type input "14"
type input "15"
type input "16"
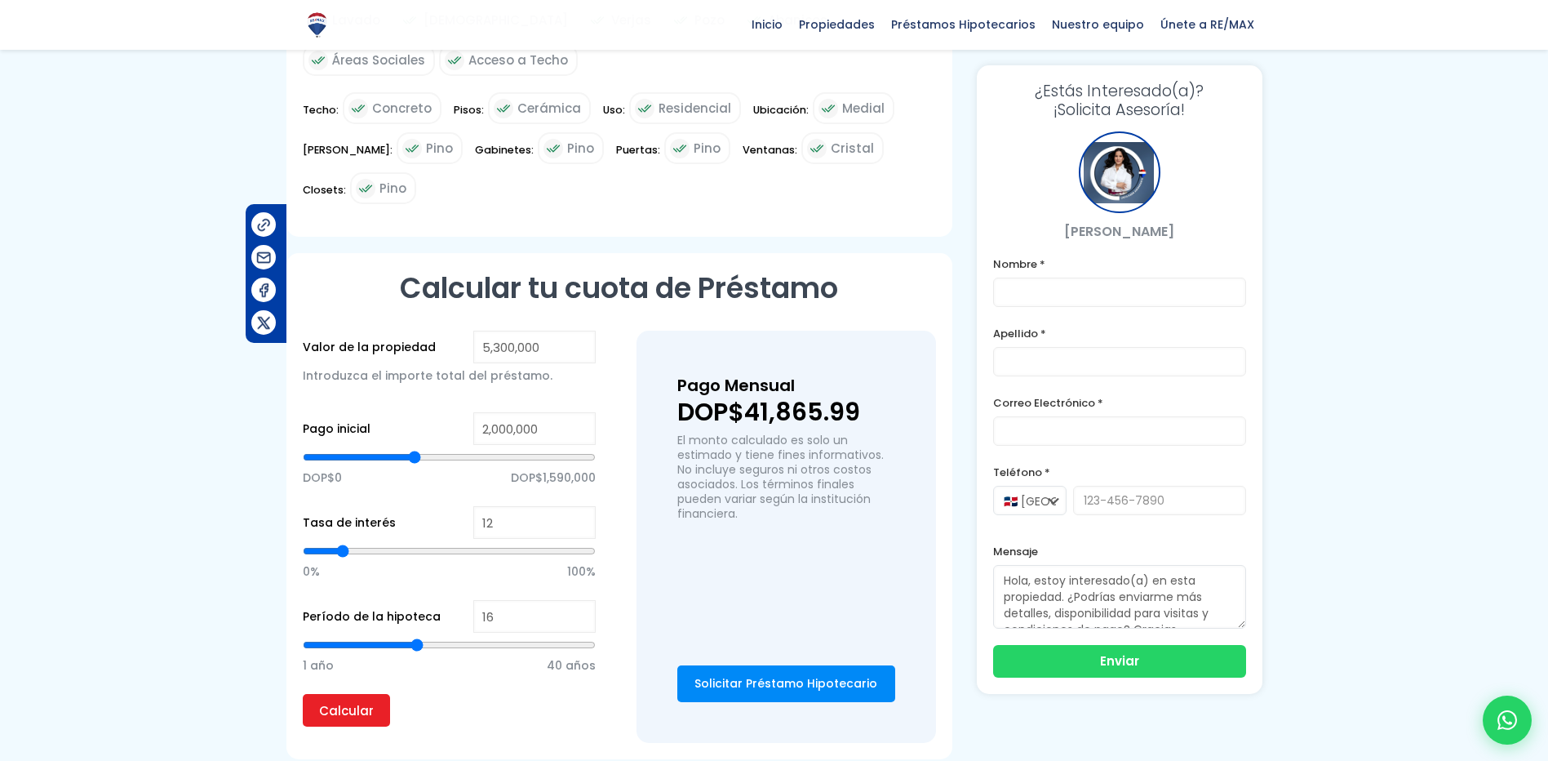
type input "17"
type input "18"
type input "19"
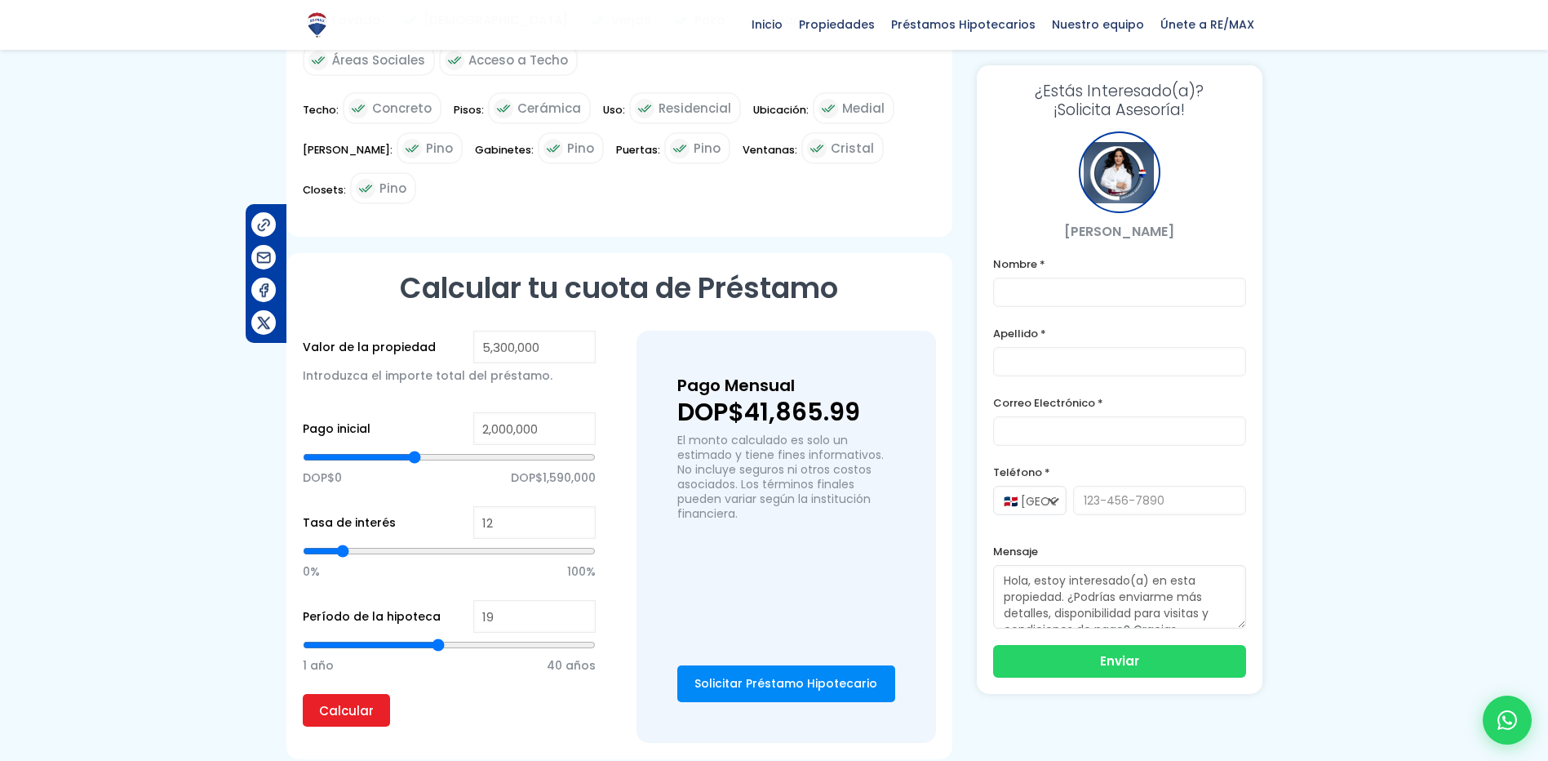
drag, startPoint x: 397, startPoint y: 595, endPoint x: 439, endPoint y: 606, distance: 43.9
type input "19"
click at [439, 637] on input "range" at bounding box center [449, 645] width 293 height 16
